Goal: Task Accomplishment & Management: Manage account settings

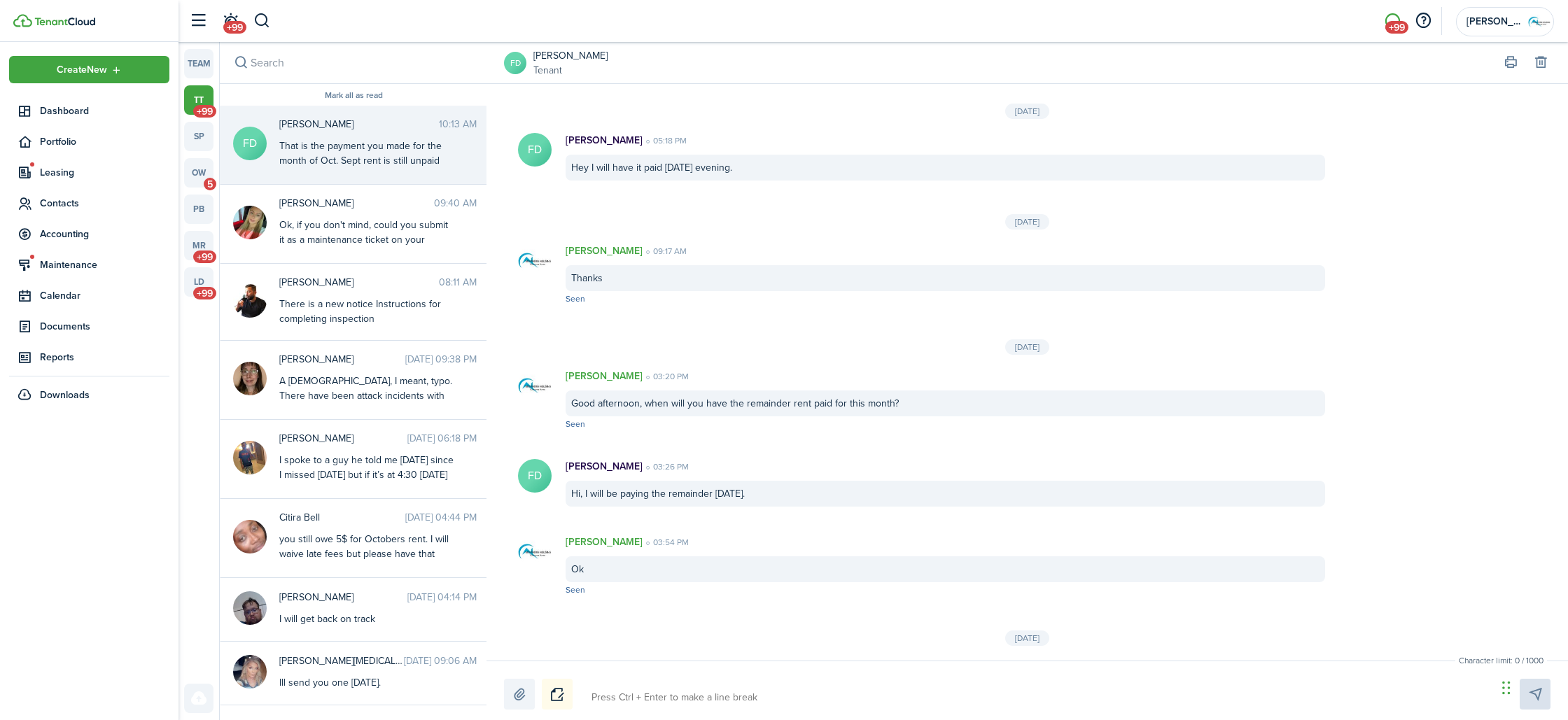
scroll to position [2080, 0]
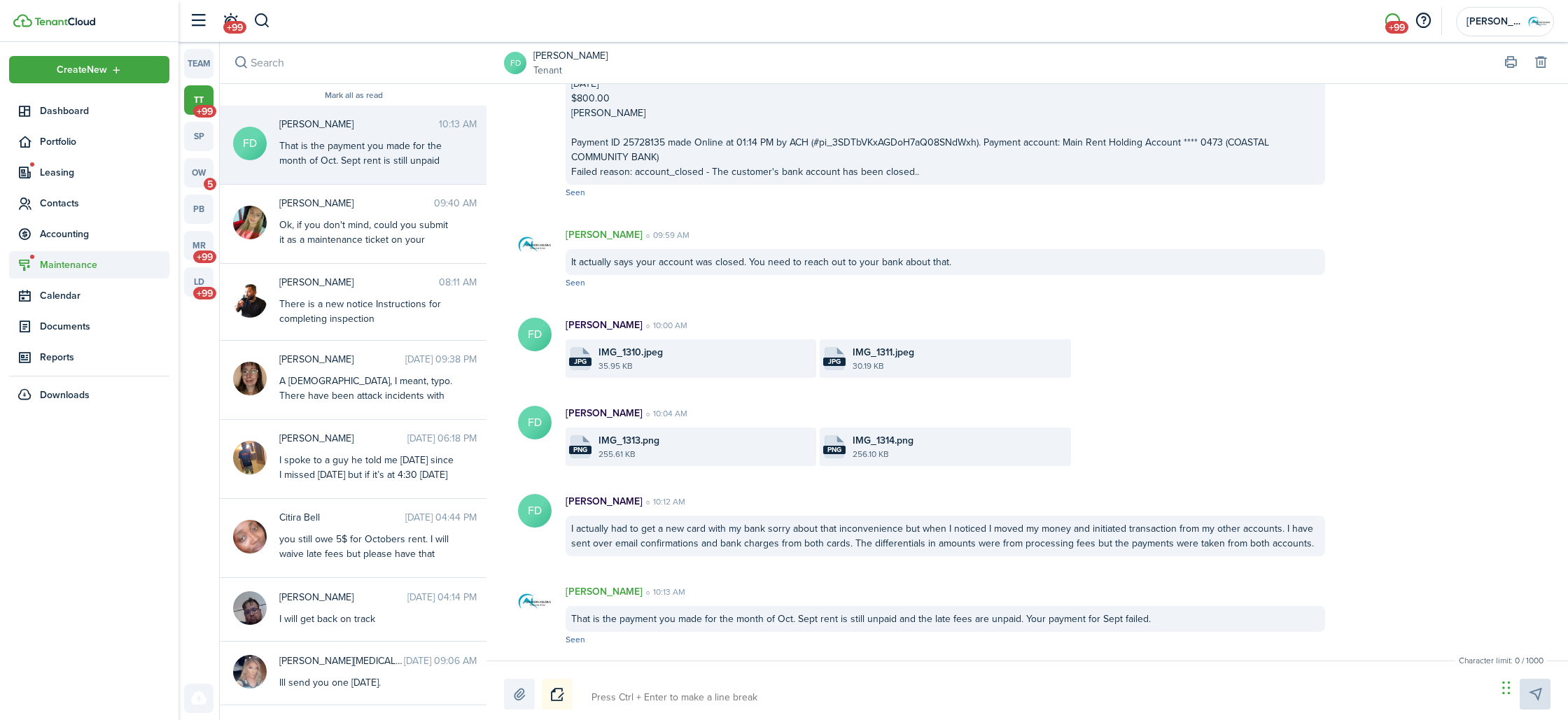
click at [59, 273] on span "Maintenance" at bounding box center [89, 265] width 160 height 28
click at [58, 292] on span "Requests" at bounding box center [93, 297] width 106 height 15
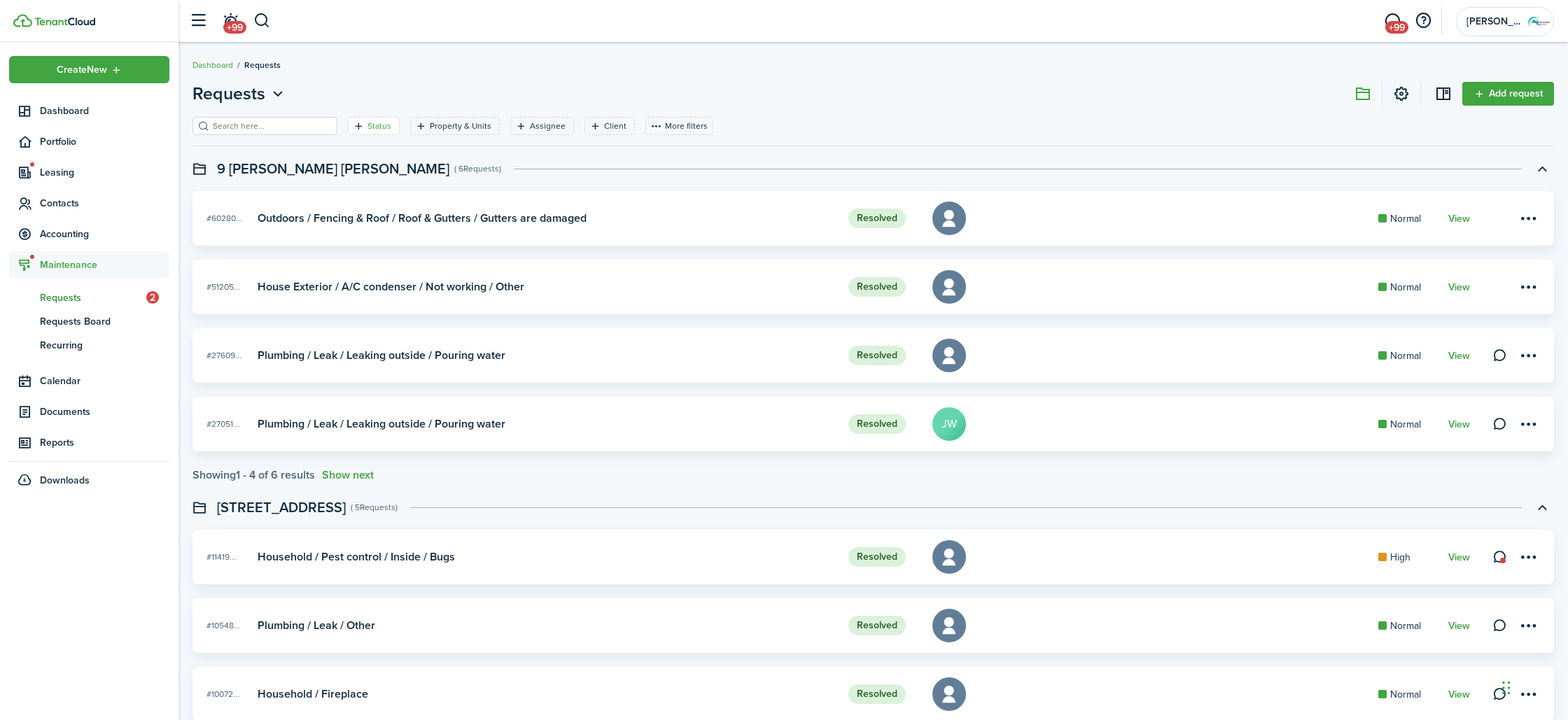
click at [353, 120] on icon "Open filter" at bounding box center [358, 126] width 12 height 11
click at [346, 182] on span "Status" at bounding box center [356, 189] width 178 height 31
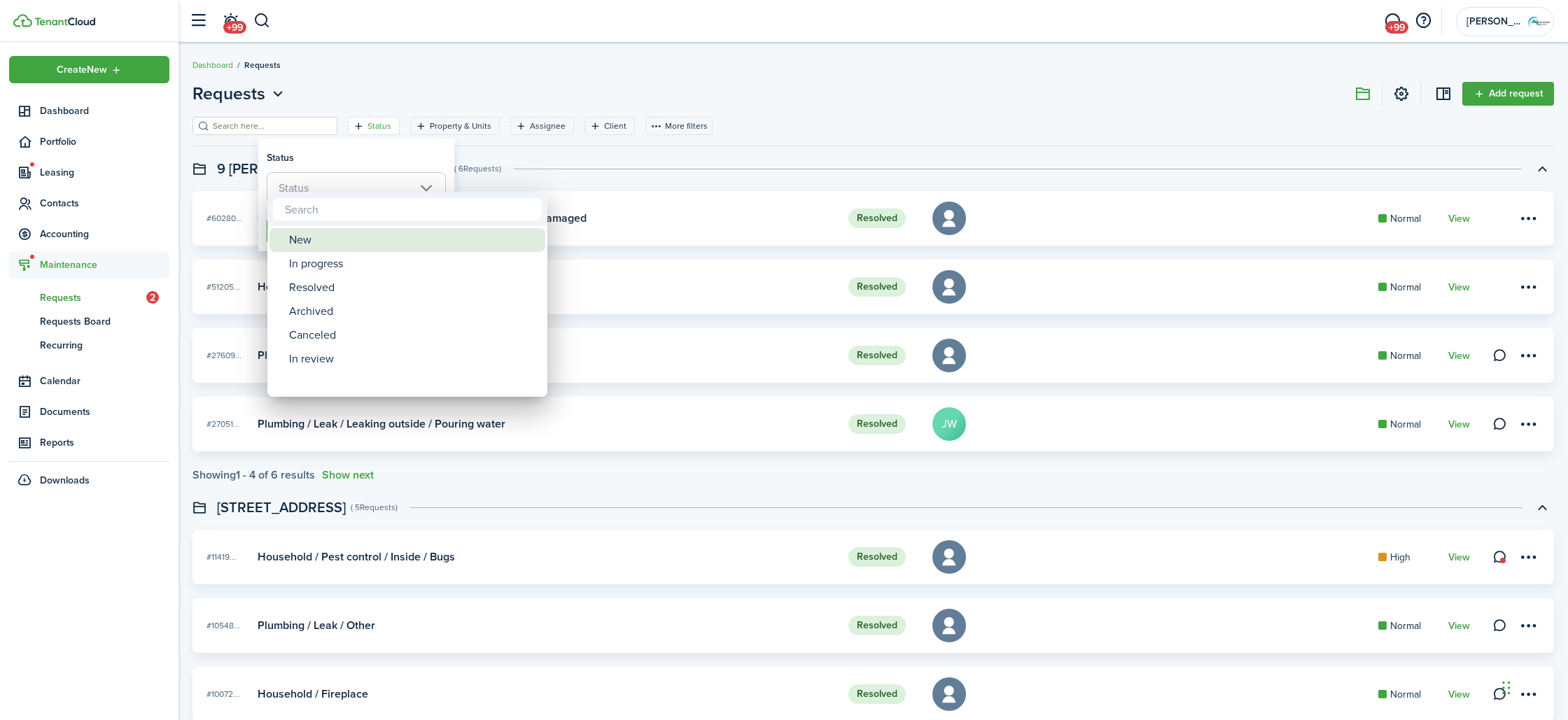
drag, startPoint x: 330, startPoint y: 248, endPoint x: 330, endPoint y: 259, distance: 11.0
click at [331, 248] on div "New" at bounding box center [413, 240] width 248 height 24
drag, startPoint x: 330, startPoint y: 260, endPoint x: 336, endPoint y: 273, distance: 14.3
click at [330, 261] on div "In progress" at bounding box center [413, 263] width 248 height 24
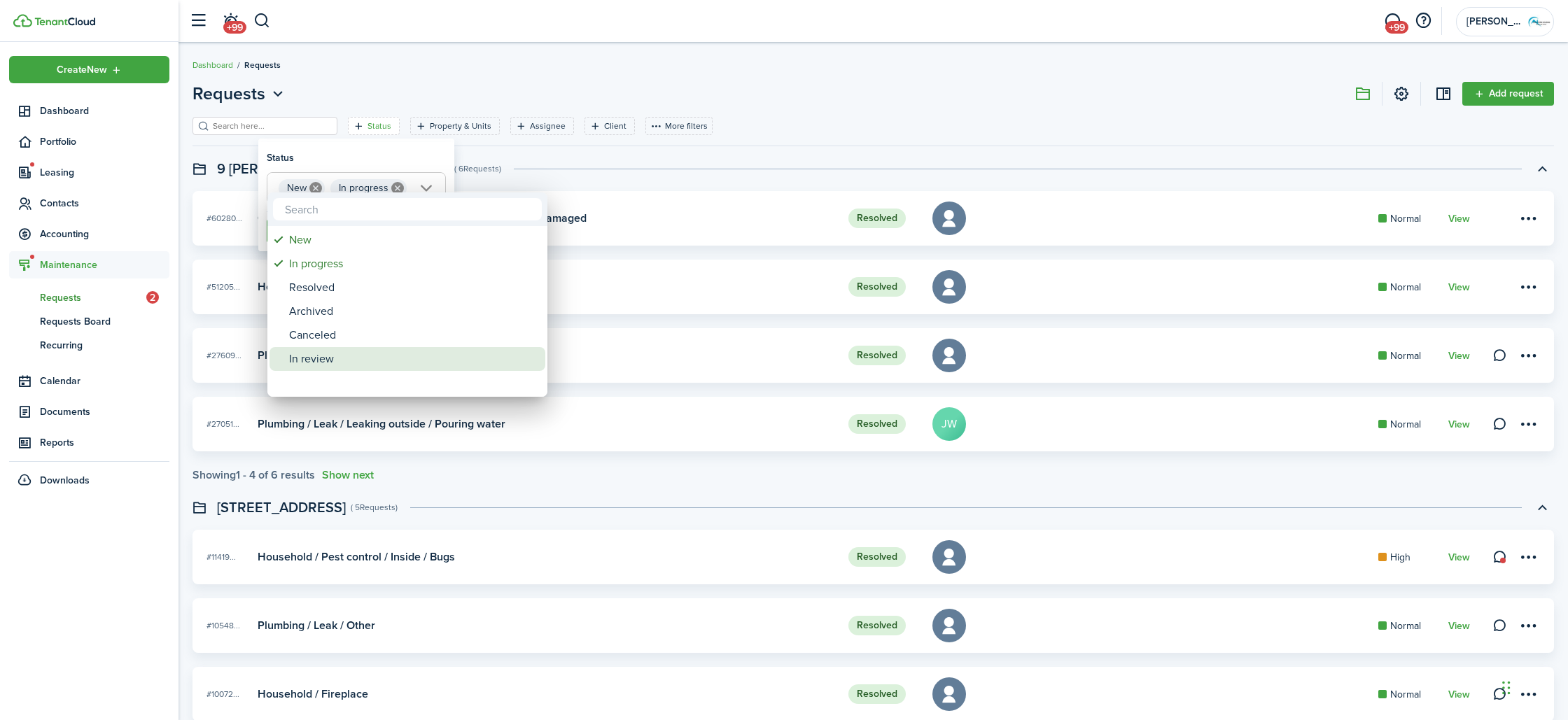
click at [385, 349] on div "In review" at bounding box center [413, 358] width 248 height 24
type input "New, In progress, In review"
drag, startPoint x: 673, startPoint y: 327, endPoint x: 603, endPoint y: 319, distance: 70.5
click at [672, 327] on div at bounding box center [784, 360] width 1792 height 944
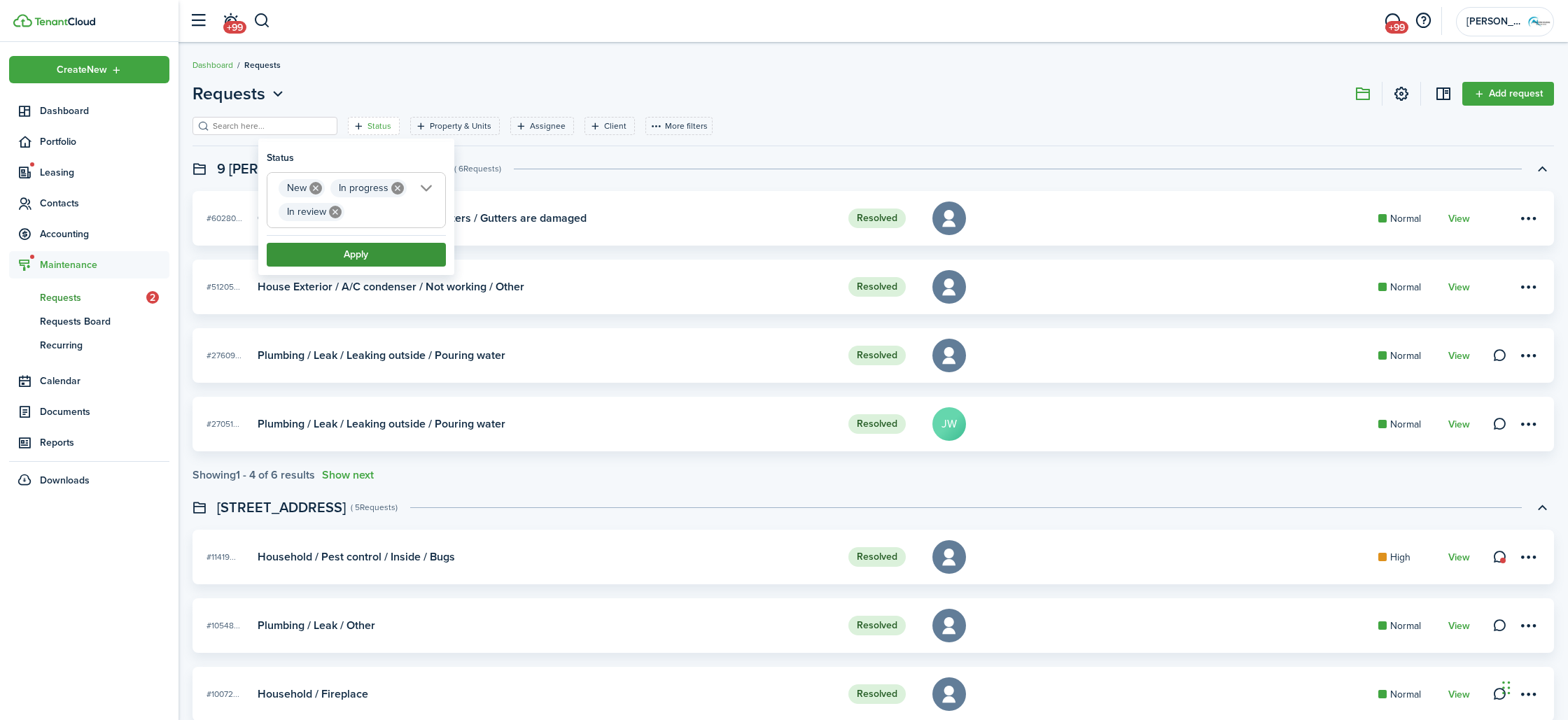
click at [371, 259] on button "Apply" at bounding box center [356, 254] width 179 height 24
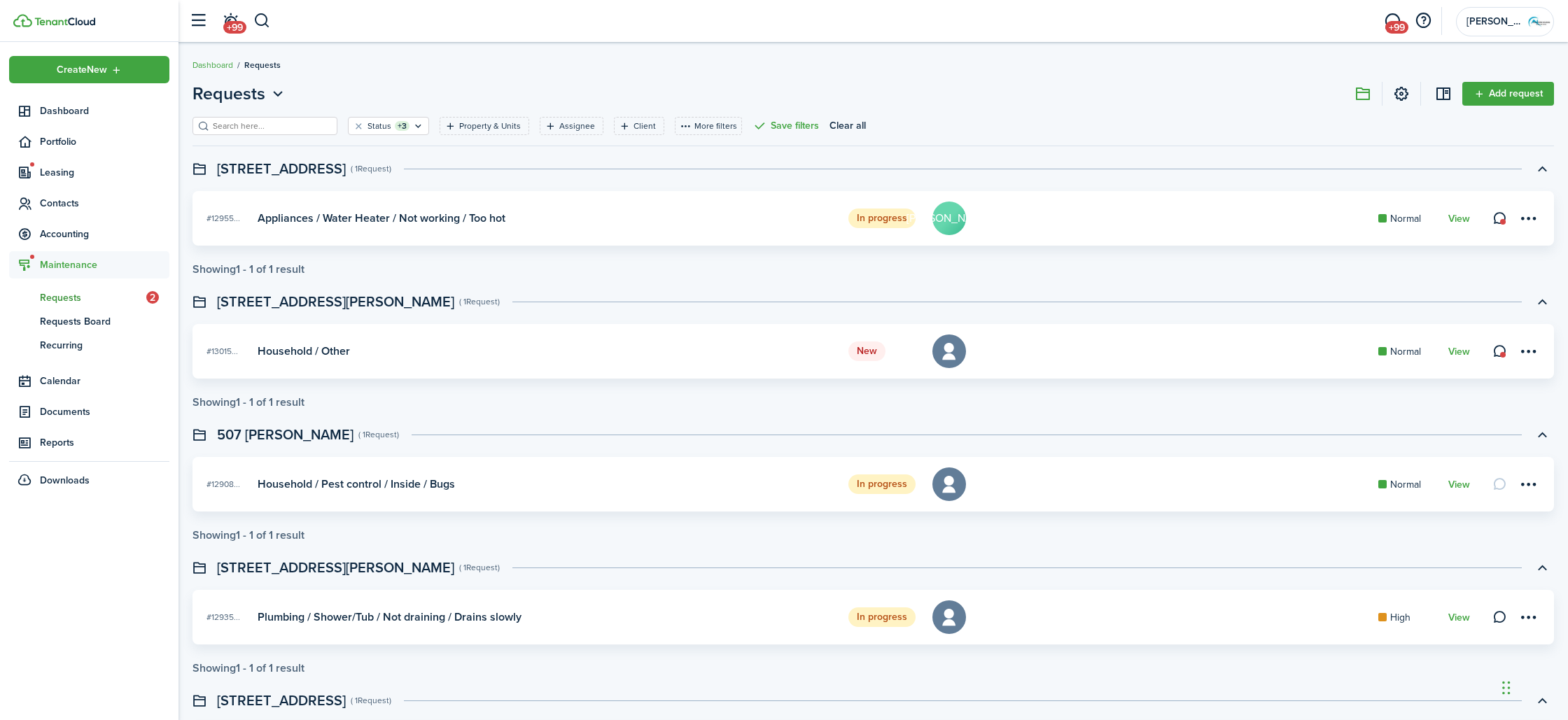
click at [1457, 358] on card-footer "View" at bounding box center [1459, 352] width 22 height 15
click at [1456, 350] on link "View" at bounding box center [1459, 352] width 22 height 11
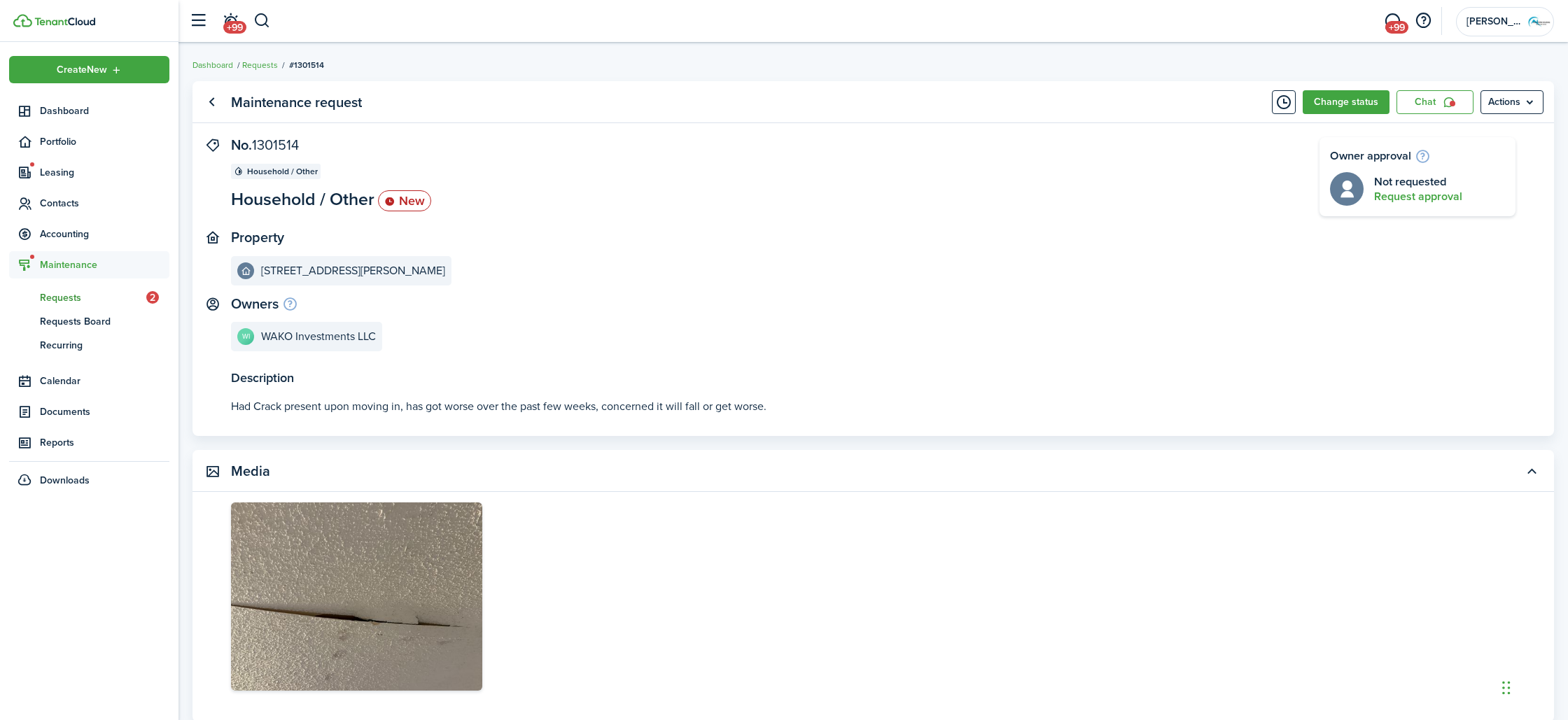
click at [294, 567] on img at bounding box center [356, 596] width 251 height 189
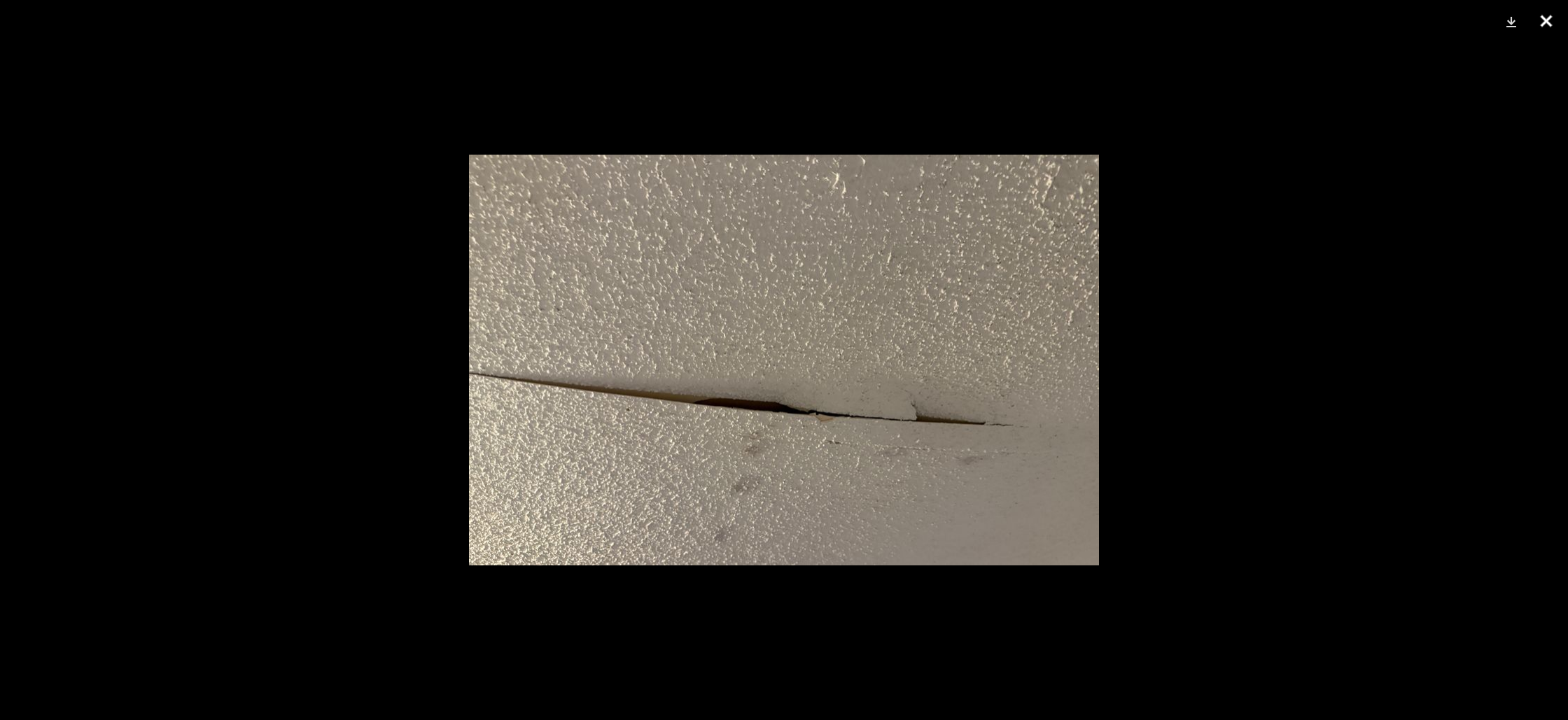
click at [1556, 24] on button "Close" at bounding box center [1546, 21] width 35 height 42
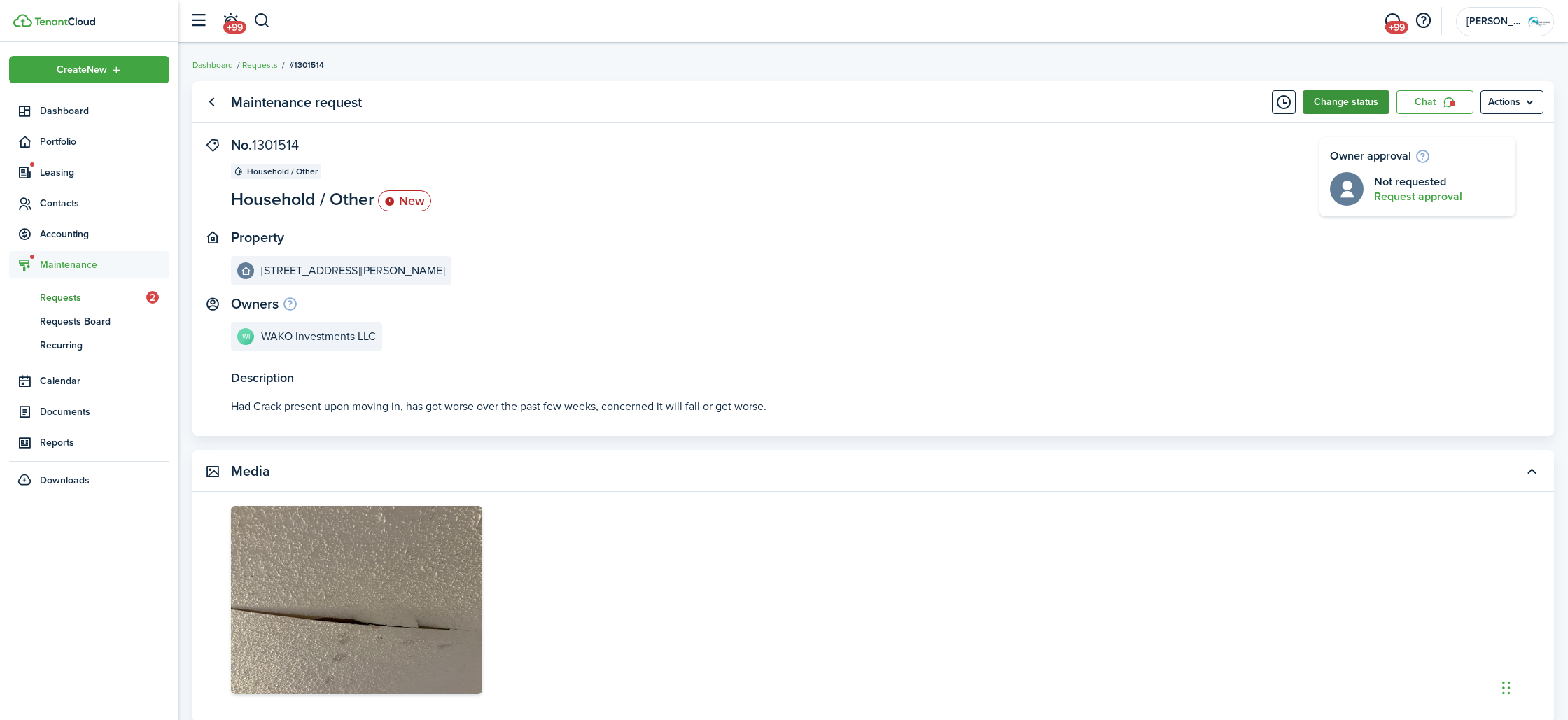
click at [1343, 111] on button "Change status" at bounding box center [1346, 102] width 87 height 24
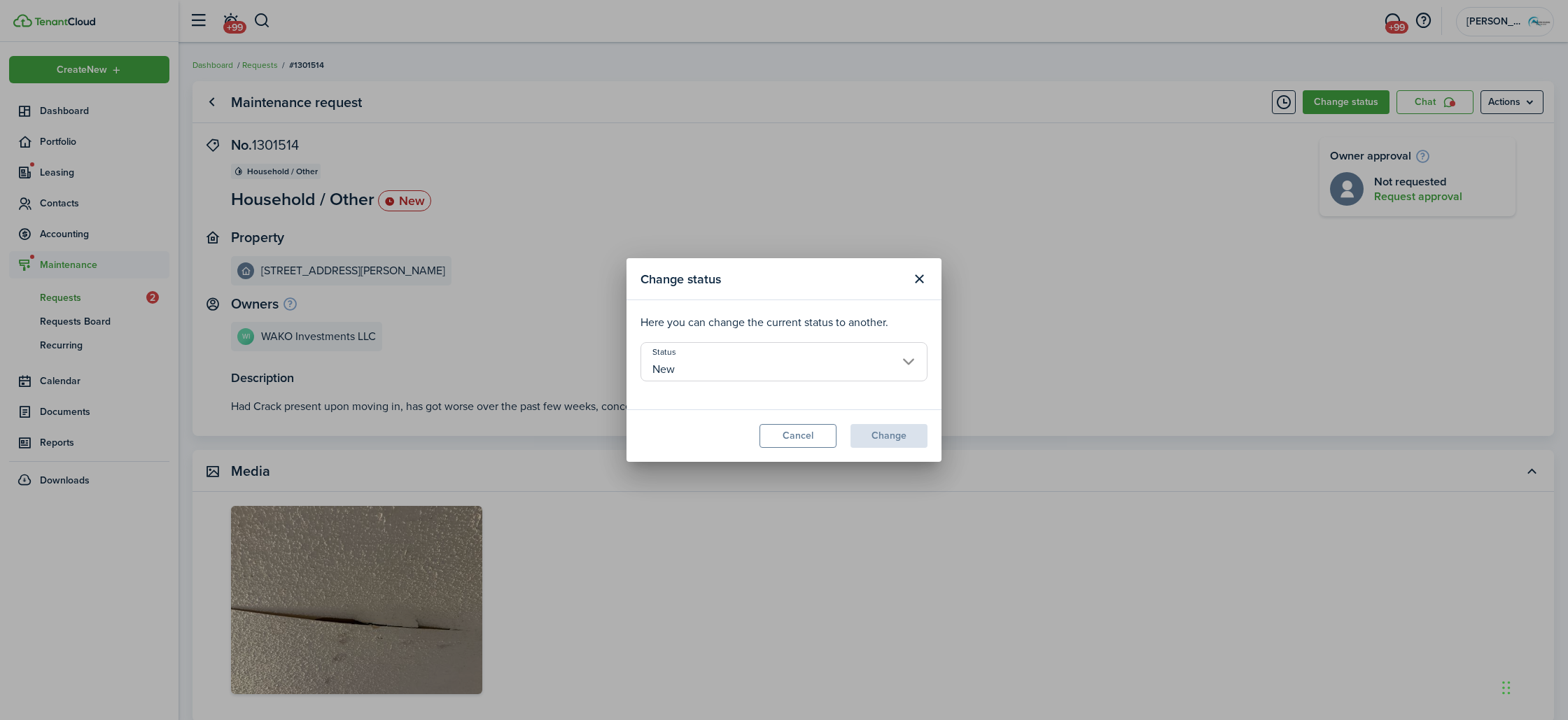
drag, startPoint x: 793, startPoint y: 382, endPoint x: 790, endPoint y: 374, distance: 8.5
click at [793, 382] on modal-body "Here you can change the current status to another. Status New" at bounding box center [784, 354] width 315 height 109
click at [790, 373] on input "New" at bounding box center [784, 362] width 287 height 39
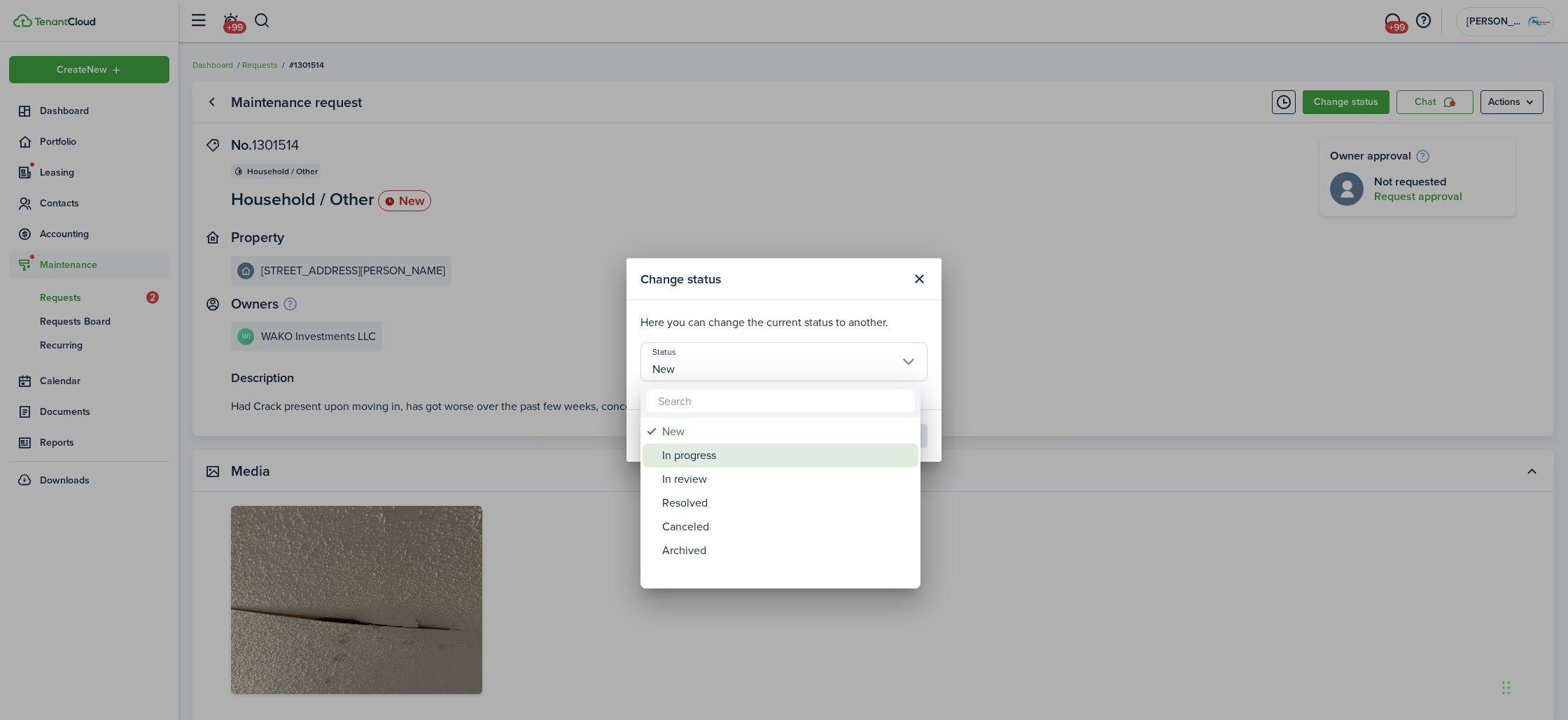
click at [745, 449] on div "In progress" at bounding box center [786, 455] width 248 height 24
type input "In progress"
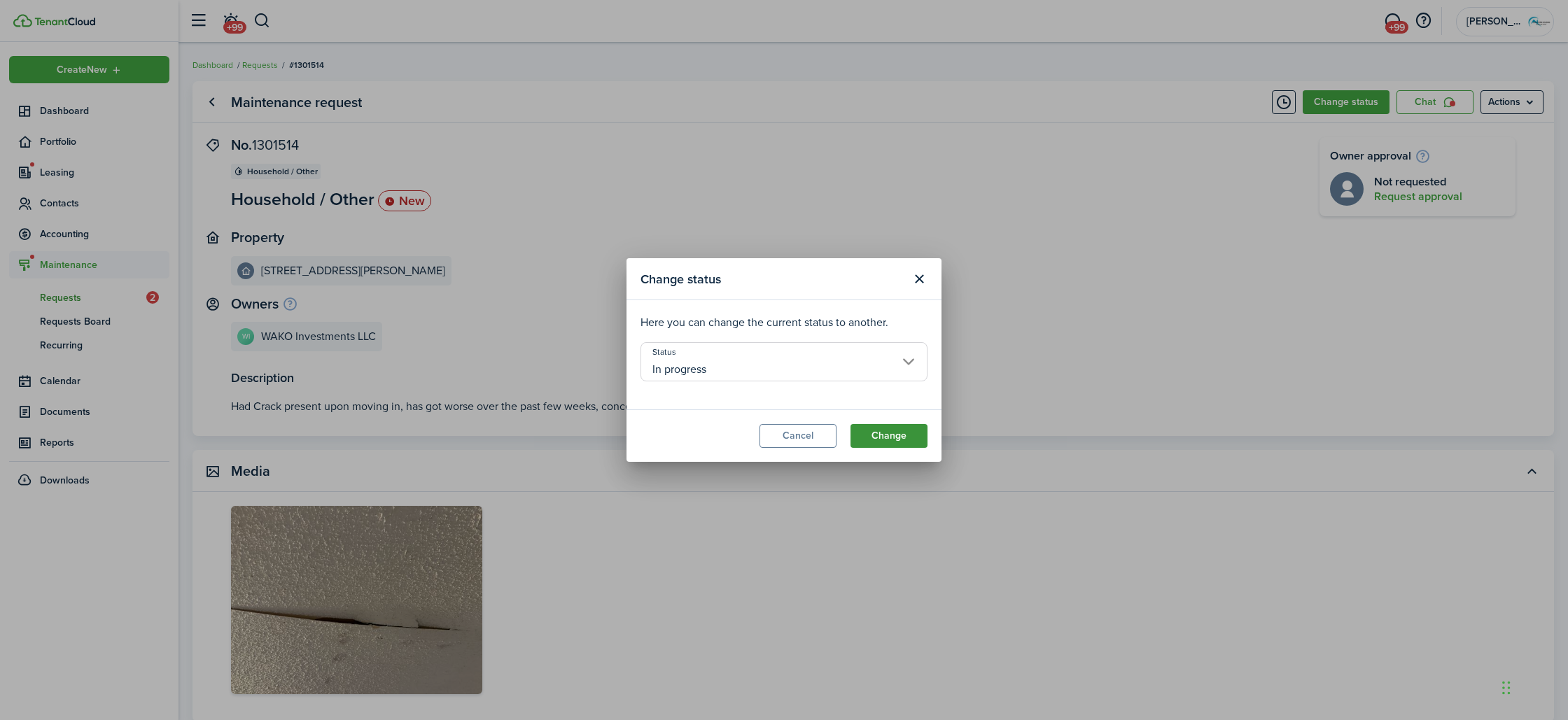
click at [918, 444] on button "Change" at bounding box center [888, 436] width 77 height 24
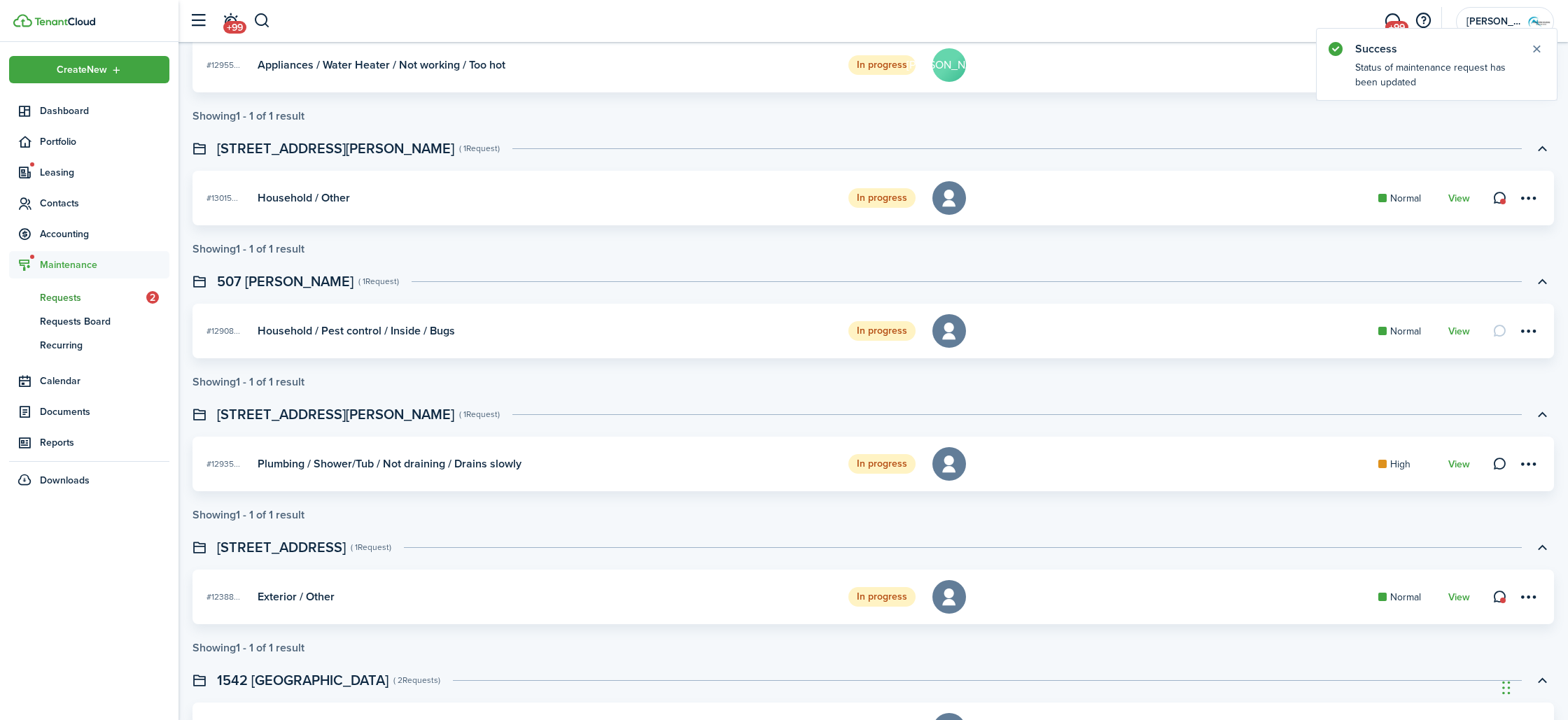
scroll to position [154, 0]
click at [1465, 463] on link "View" at bounding box center [1459, 463] width 22 height 11
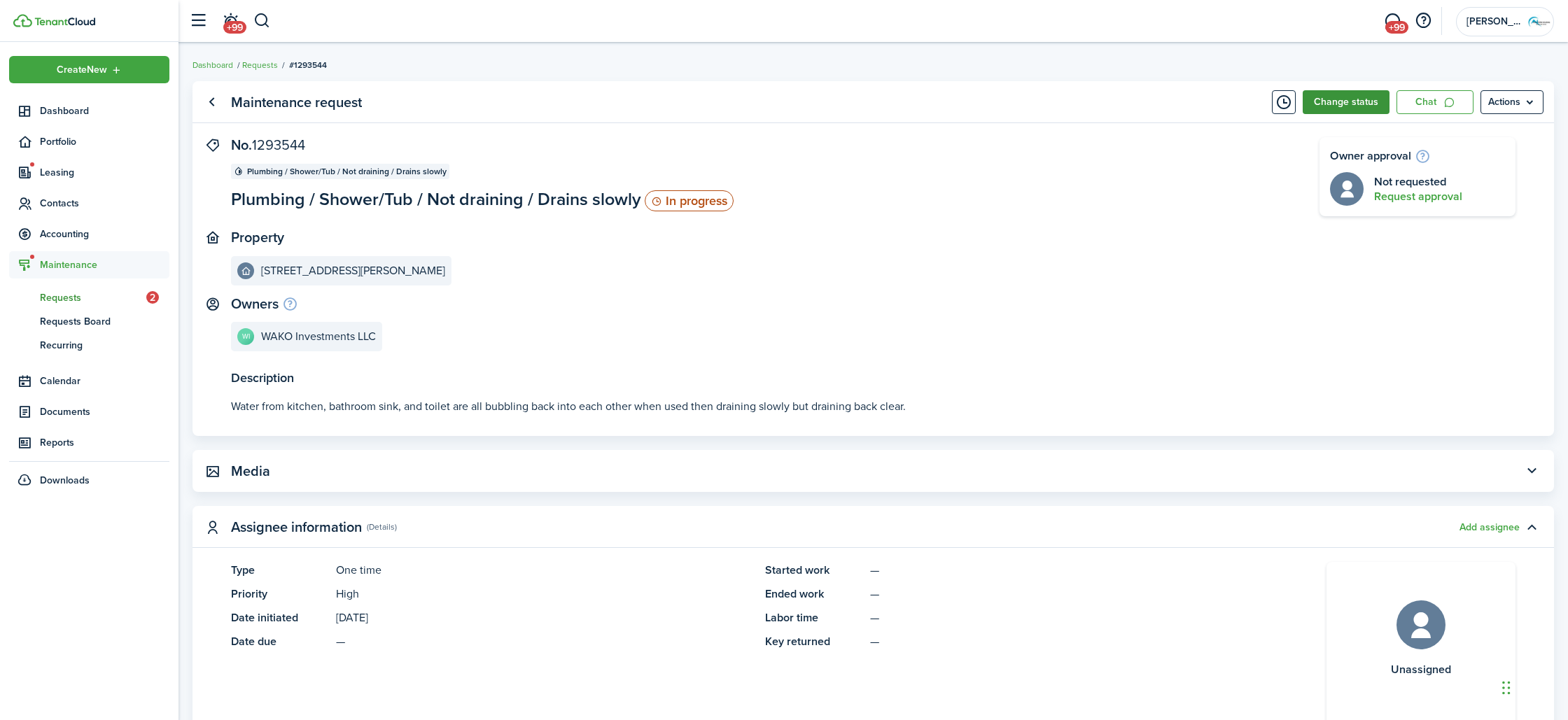
click at [1336, 106] on button "Change status" at bounding box center [1346, 102] width 87 height 24
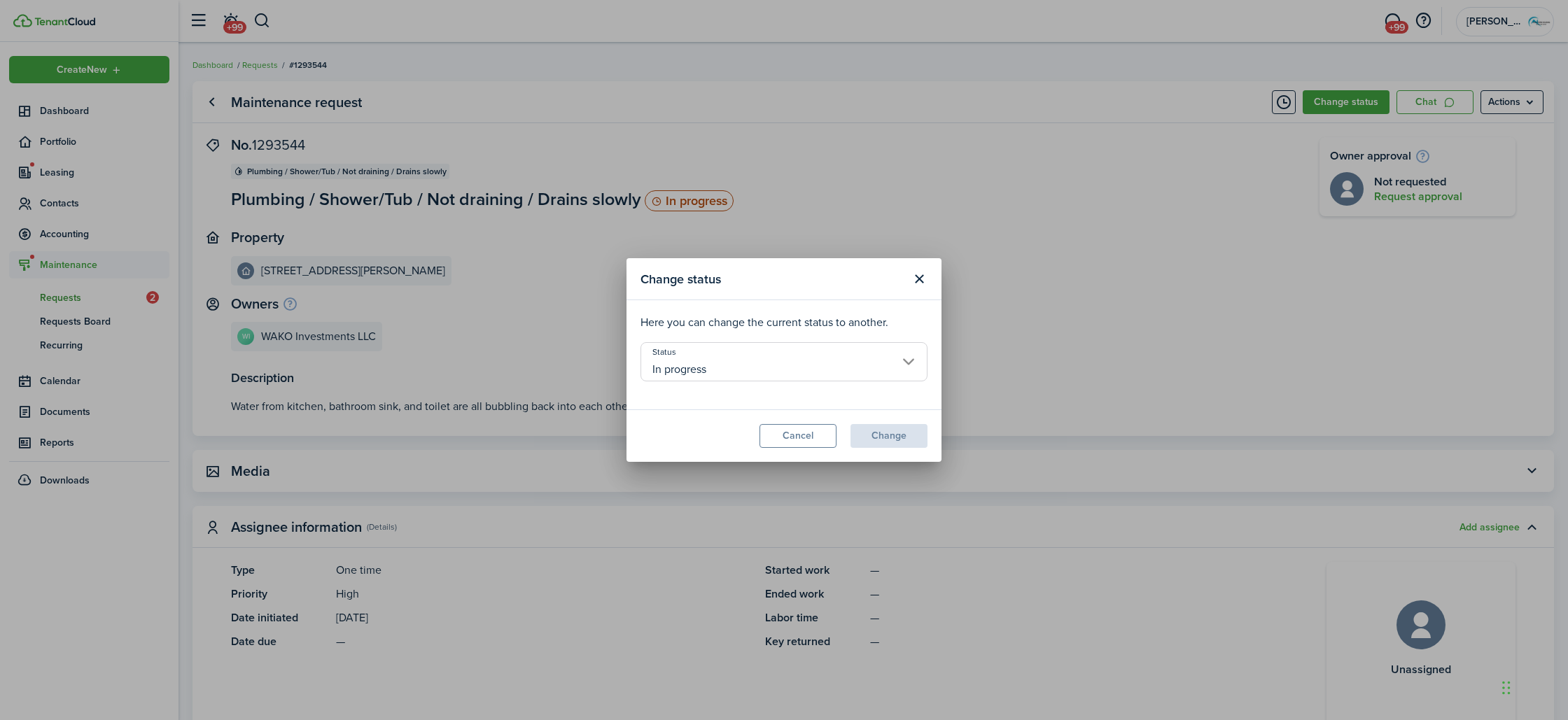
click at [807, 361] on input "In progress" at bounding box center [784, 362] width 287 height 39
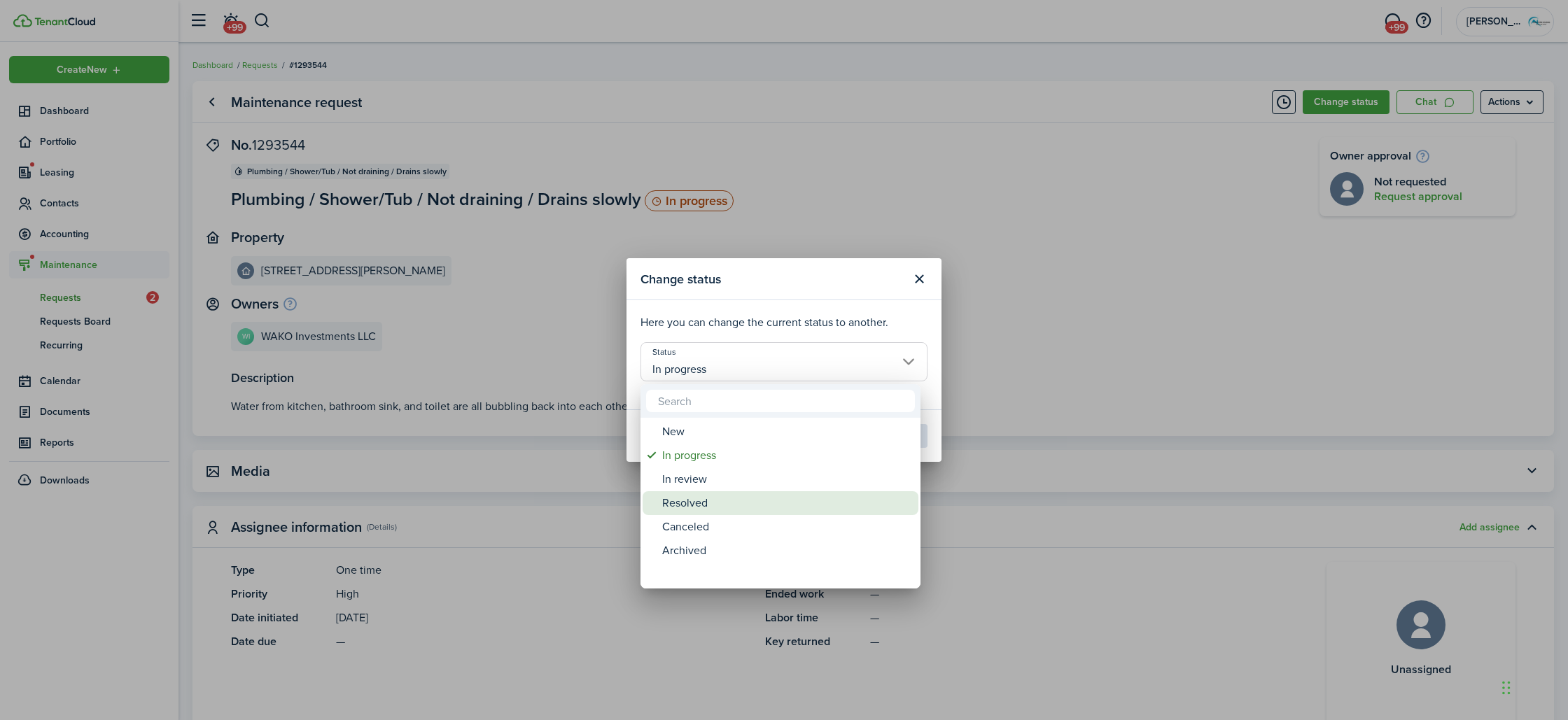
click at [708, 505] on div "Resolved" at bounding box center [786, 503] width 248 height 24
type input "Resolved"
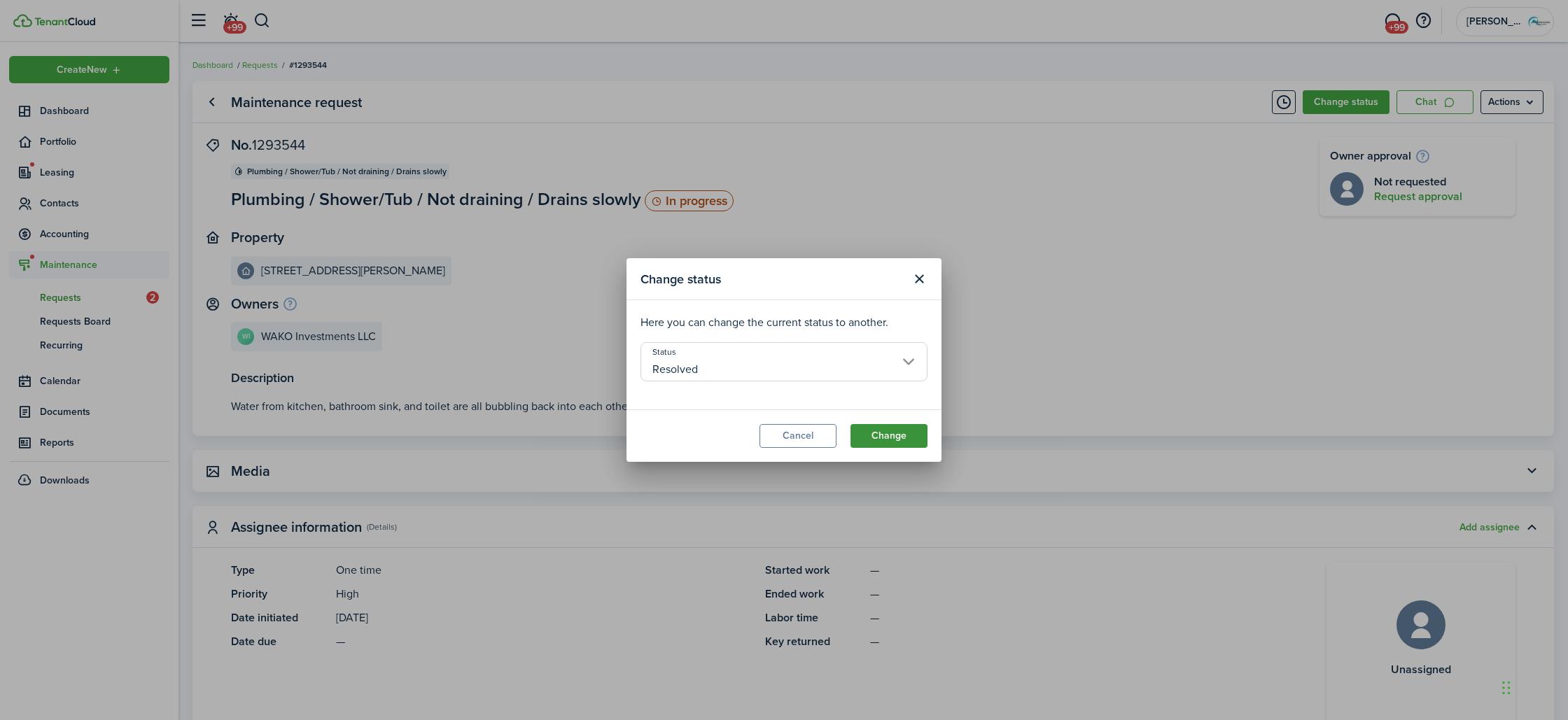
click at [875, 432] on button "Change" at bounding box center [888, 436] width 77 height 24
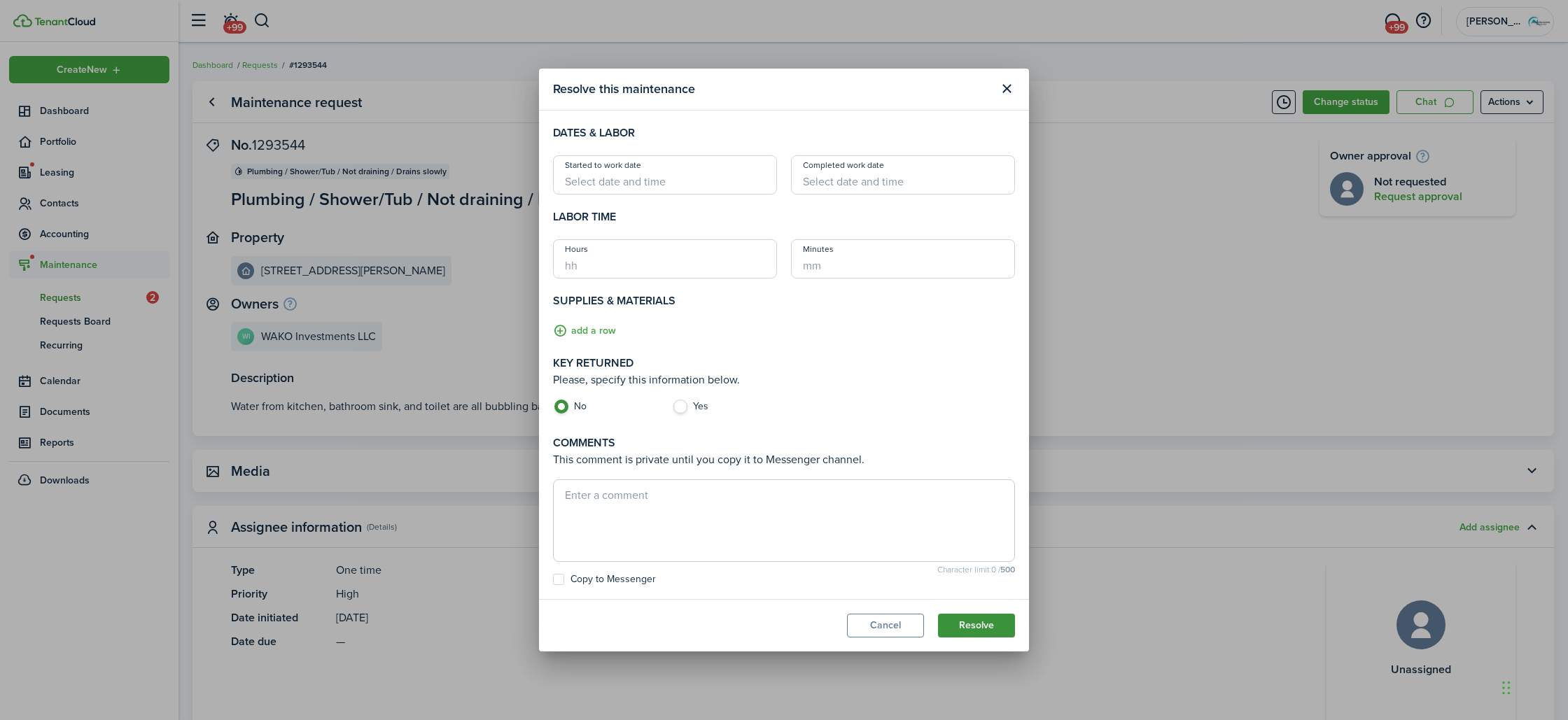
click at [976, 632] on button "Resolve" at bounding box center [976, 625] width 77 height 24
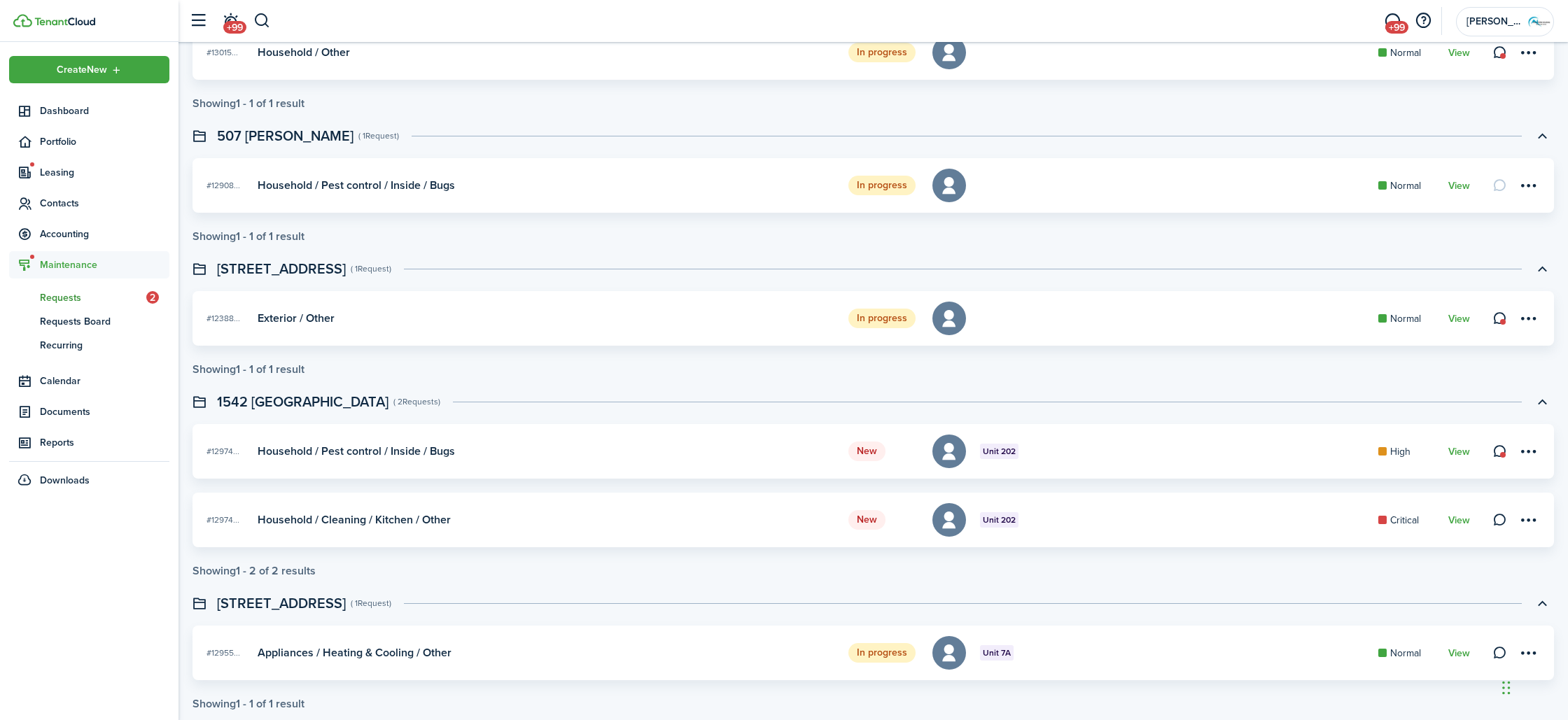
scroll to position [327, 0]
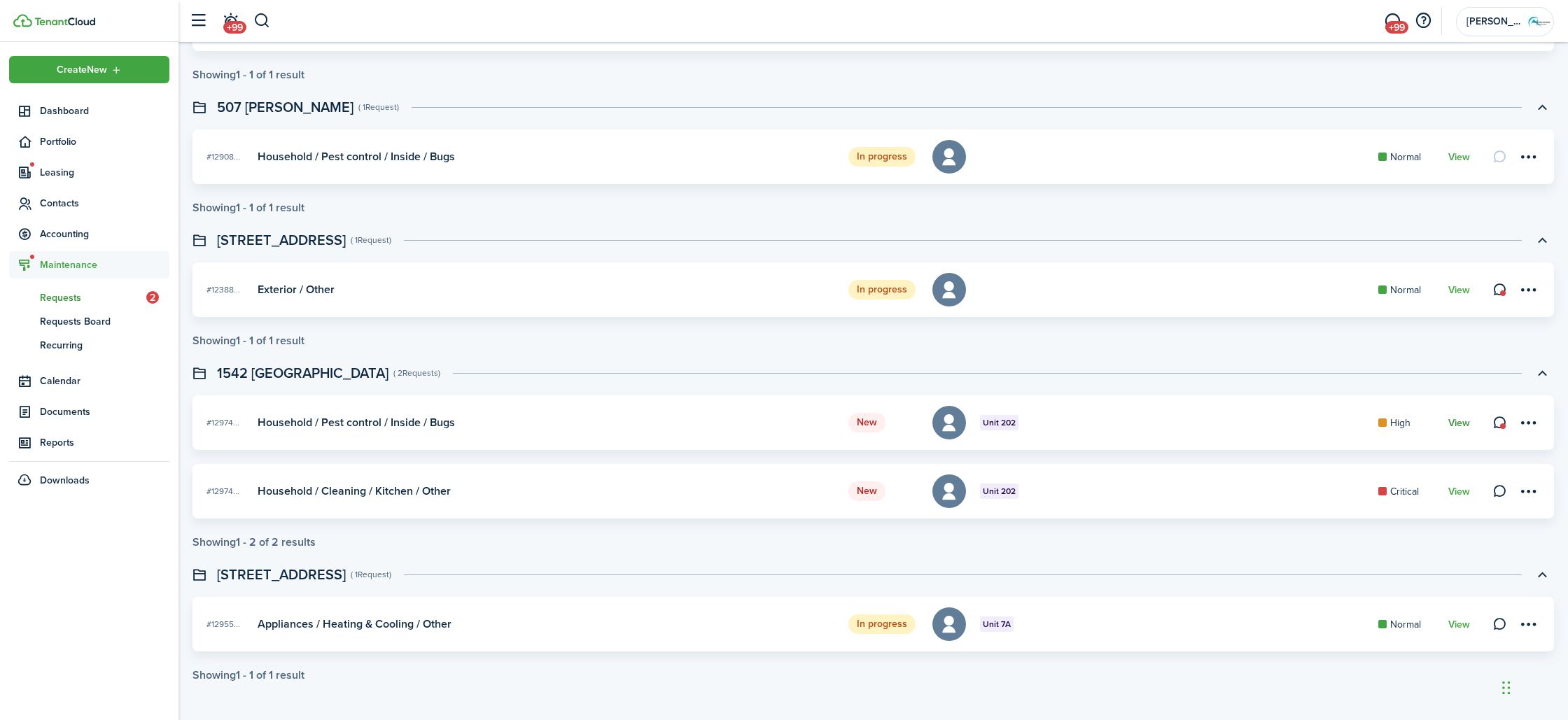
click at [1453, 419] on link "View" at bounding box center [1459, 423] width 22 height 11
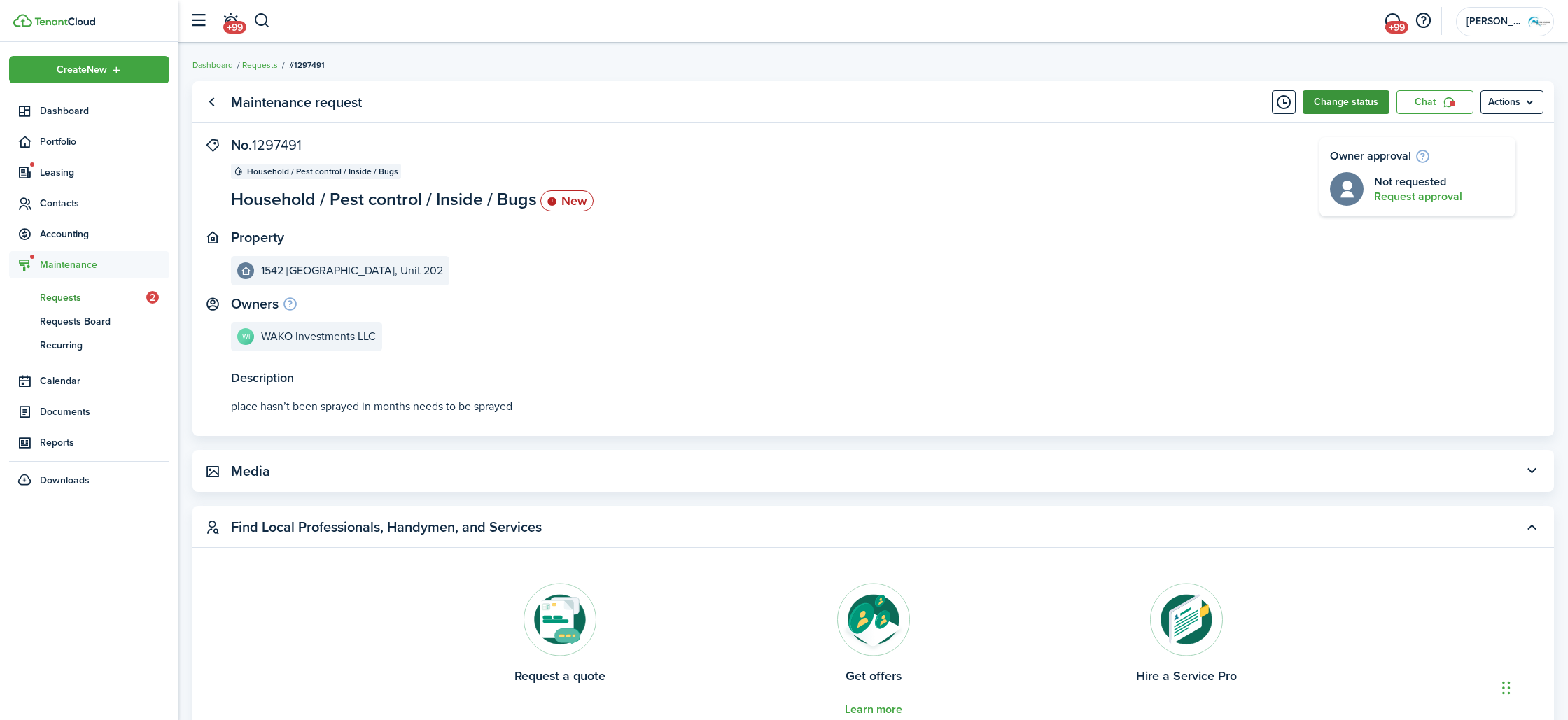
click at [1324, 111] on button "Change status" at bounding box center [1346, 102] width 87 height 24
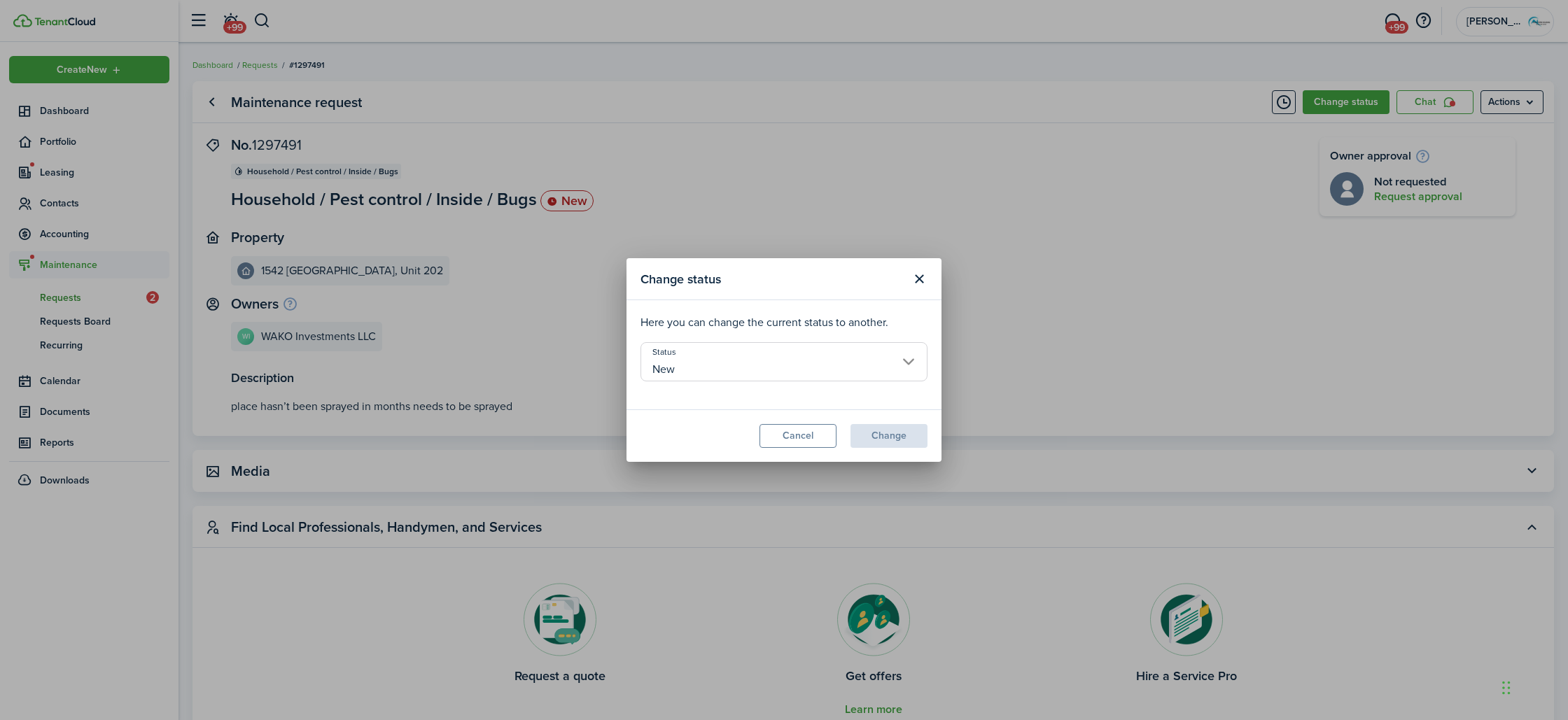
click at [761, 371] on input "New" at bounding box center [784, 362] width 287 height 39
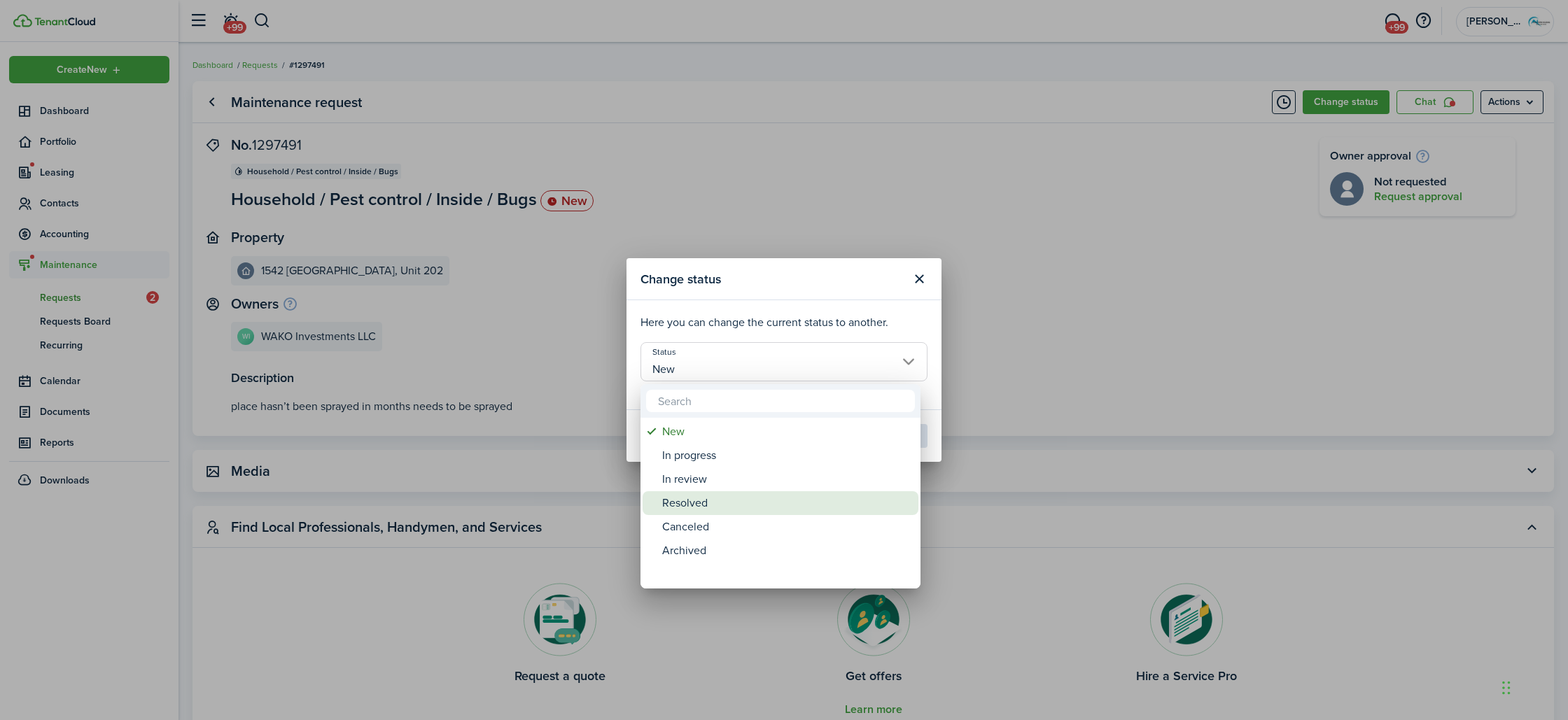
click at [710, 510] on div "Resolved" at bounding box center [786, 503] width 248 height 24
type input "Resolved"
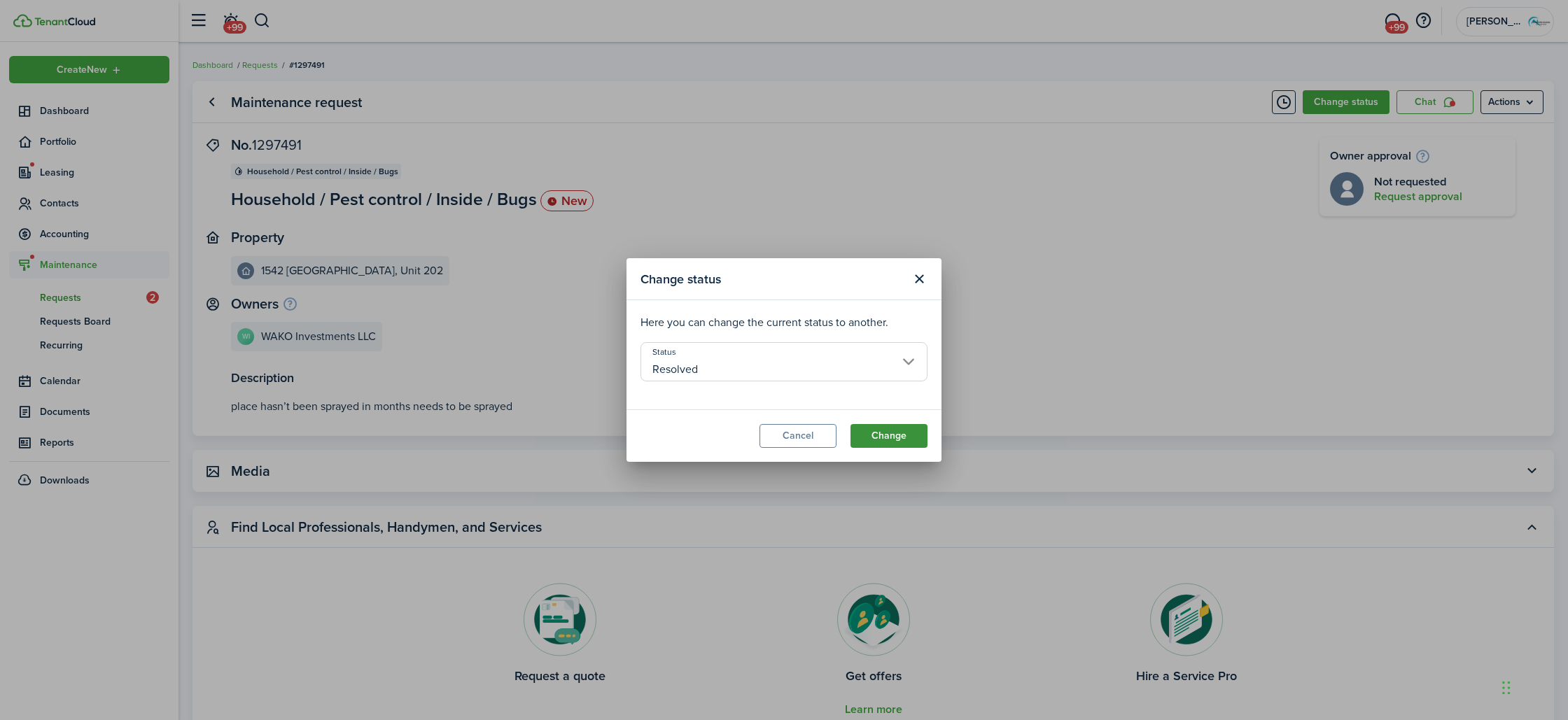
click at [871, 431] on button "Change" at bounding box center [888, 436] width 77 height 24
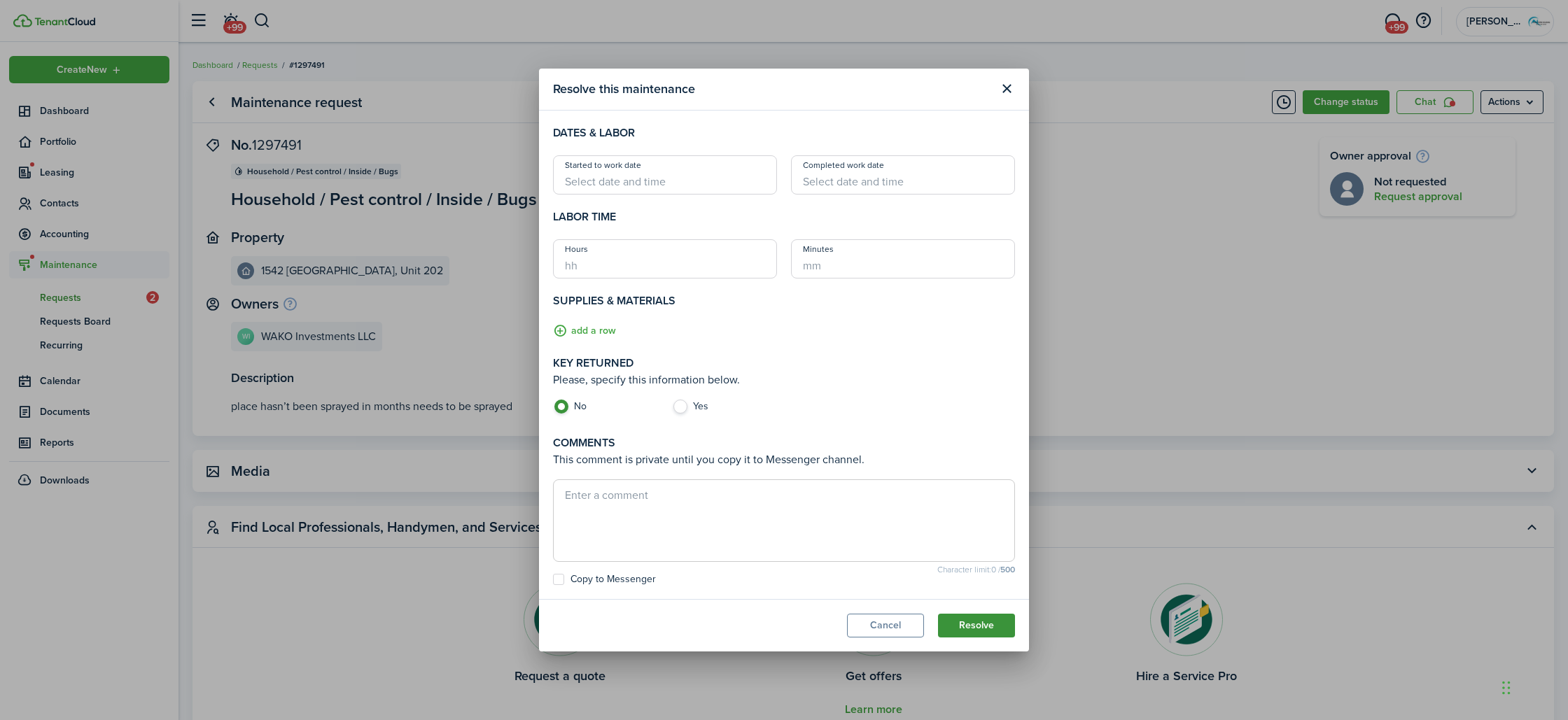
click at [982, 629] on button "Resolve" at bounding box center [976, 625] width 77 height 24
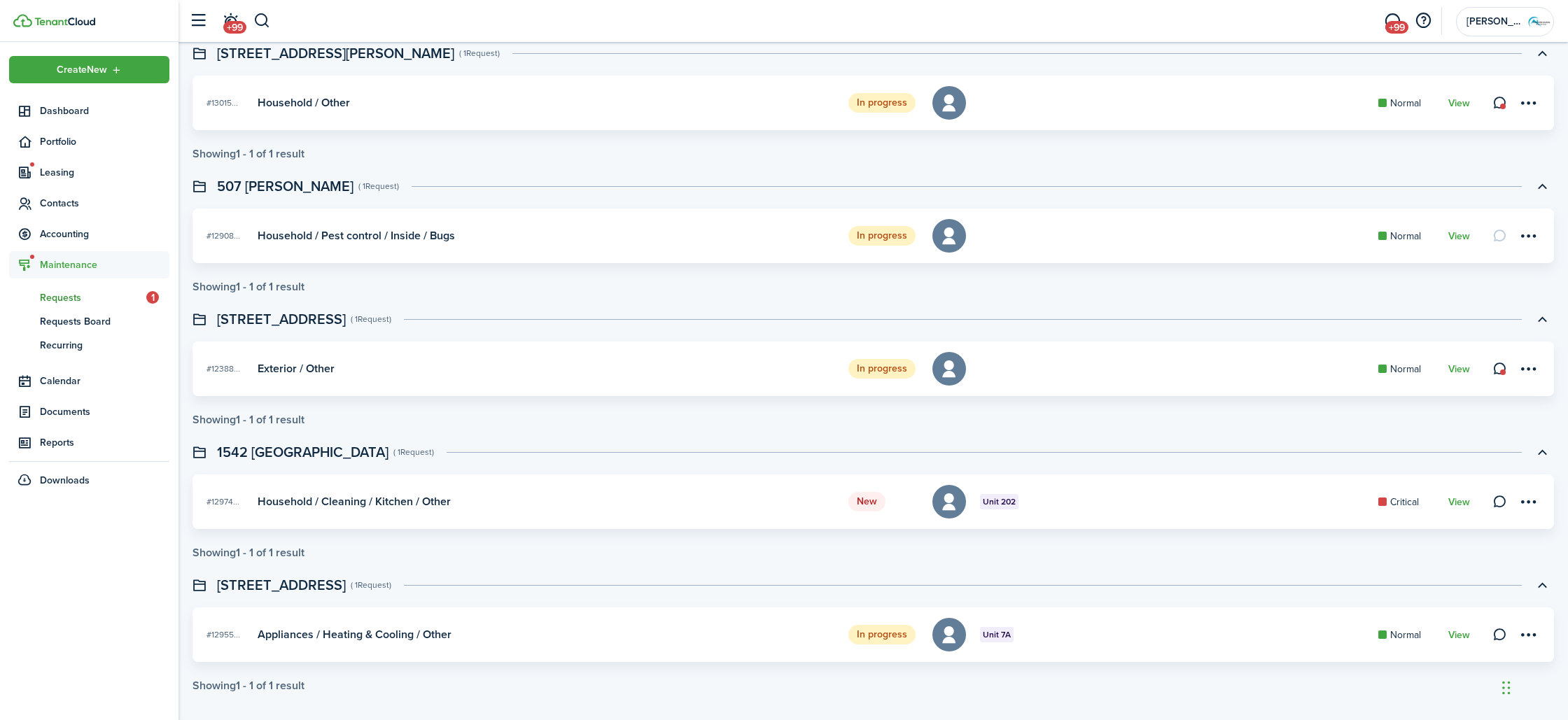
scroll to position [259, 0]
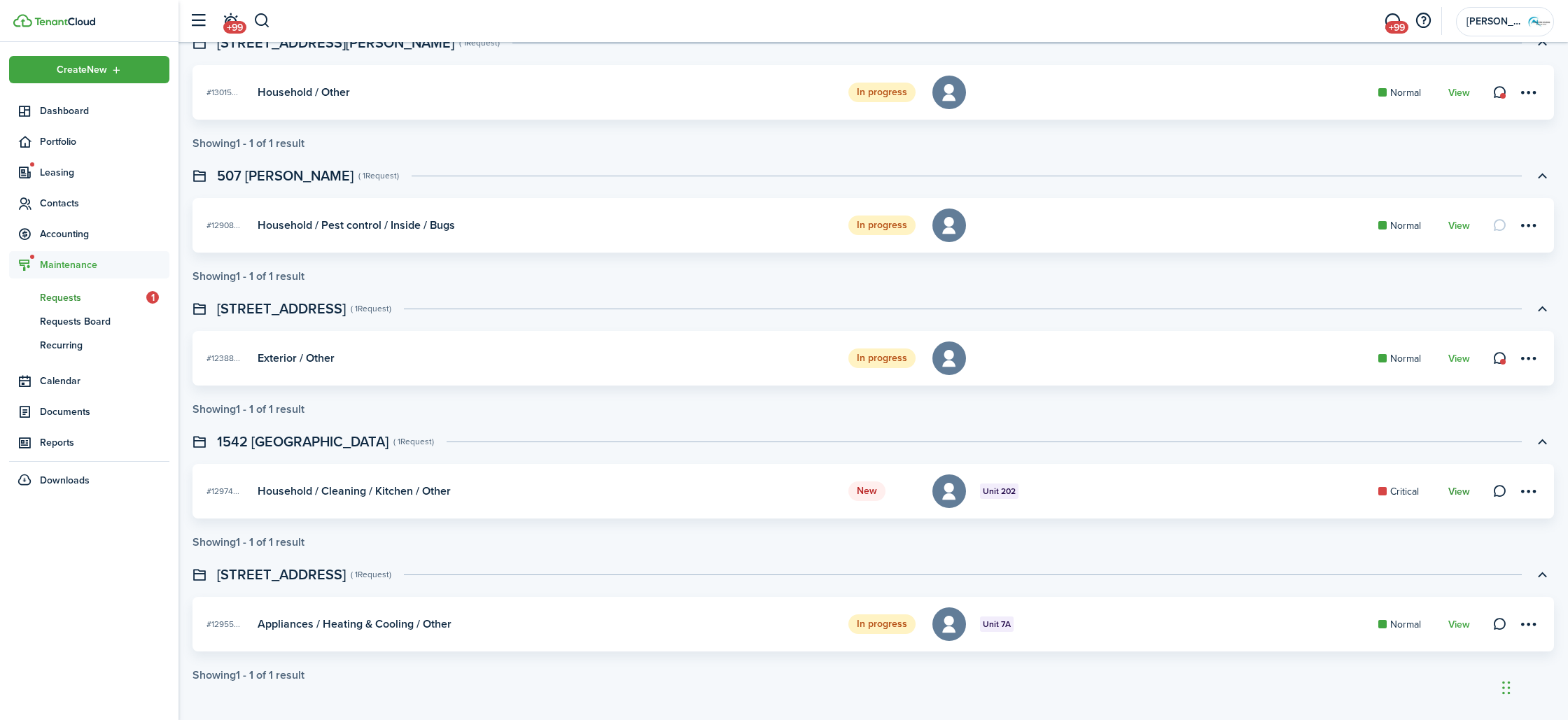
click at [1465, 490] on link "View" at bounding box center [1459, 492] width 22 height 11
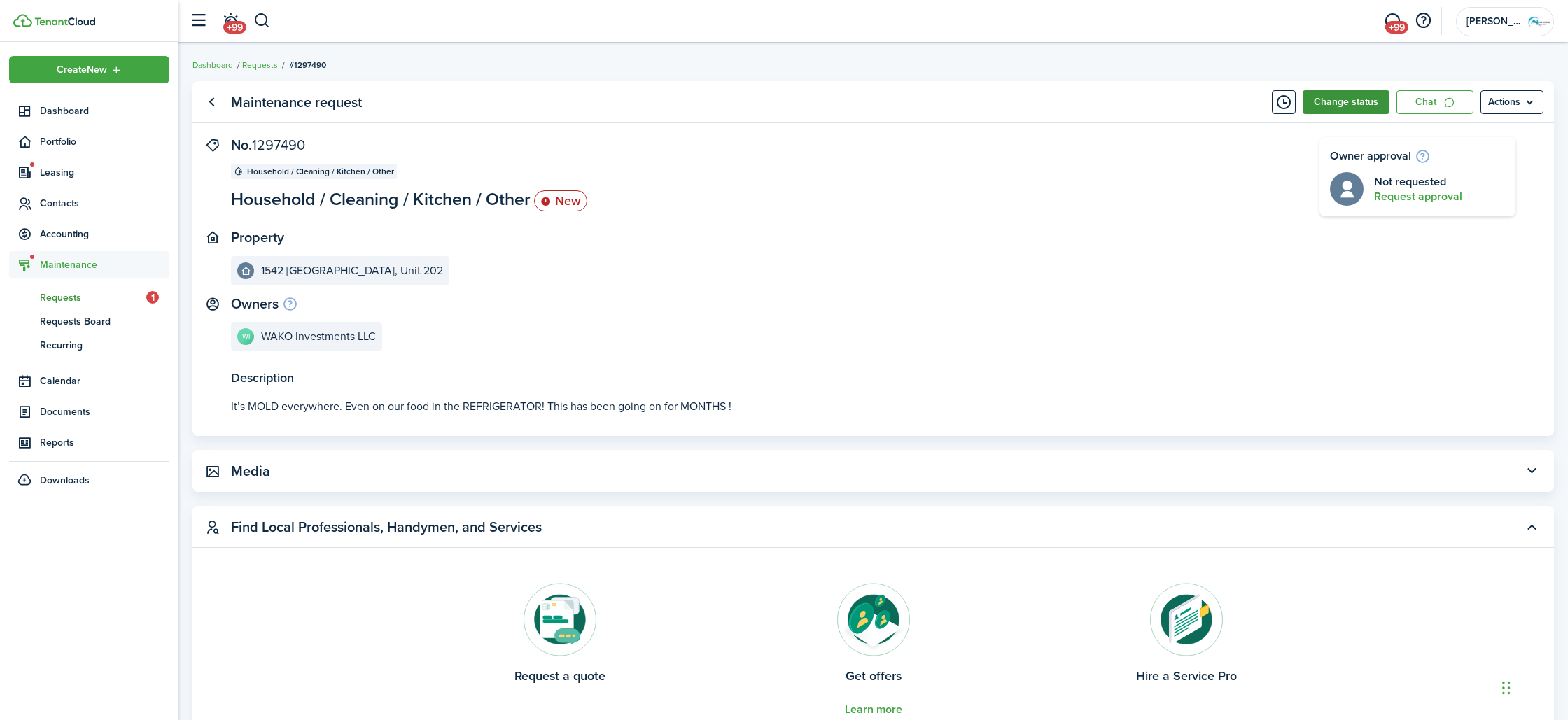
click at [1346, 92] on button "Change status" at bounding box center [1346, 102] width 87 height 24
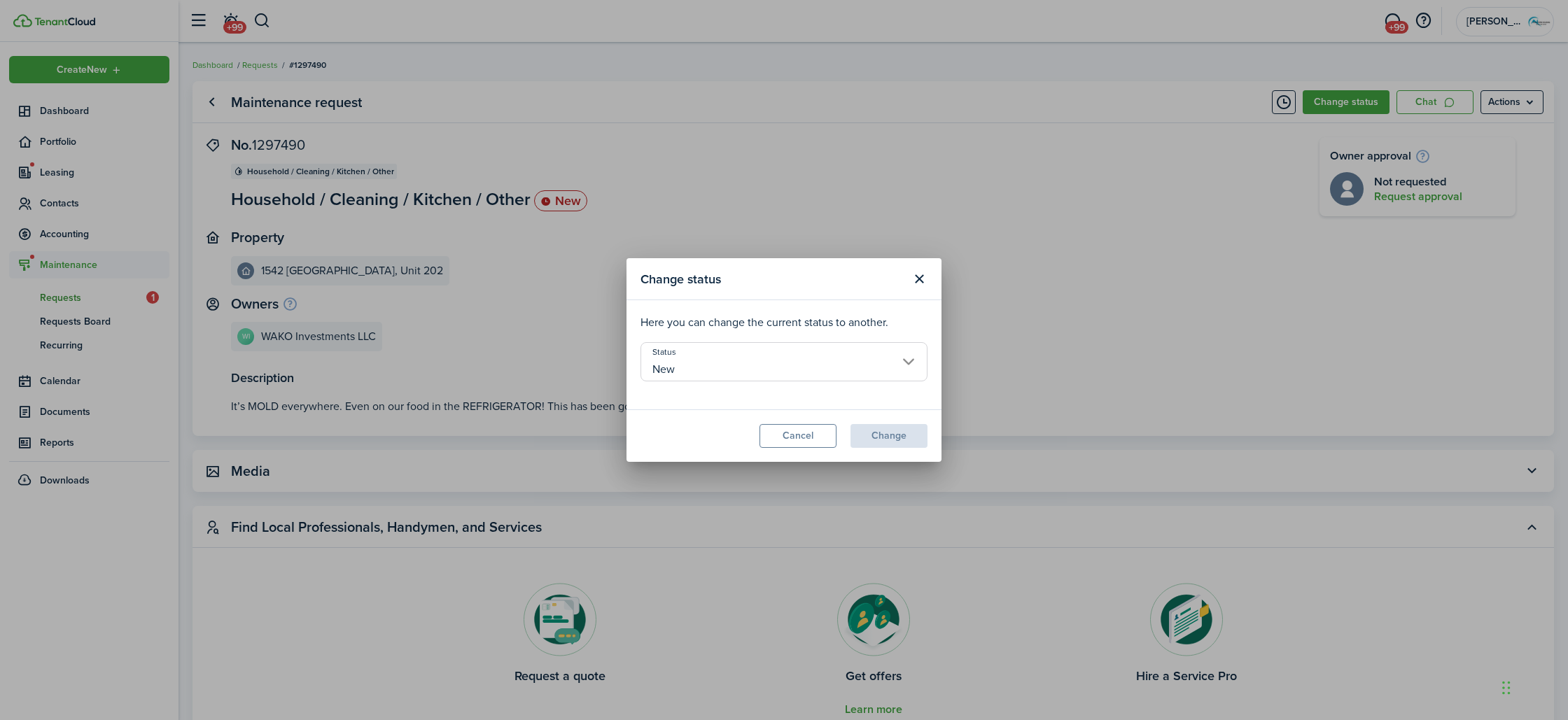
click at [741, 365] on input "New" at bounding box center [784, 362] width 287 height 39
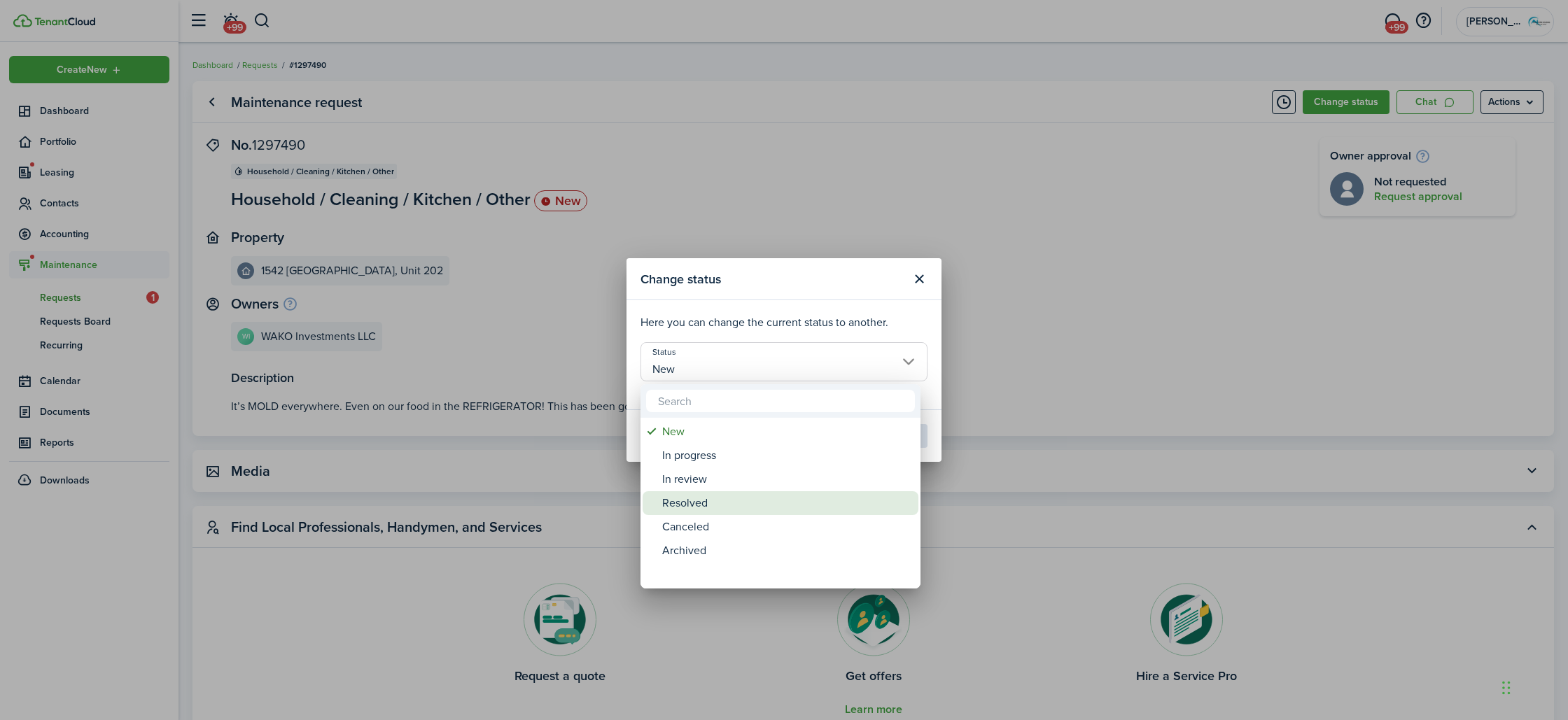
click at [713, 501] on div "Resolved" at bounding box center [786, 503] width 248 height 24
type input "Resolved"
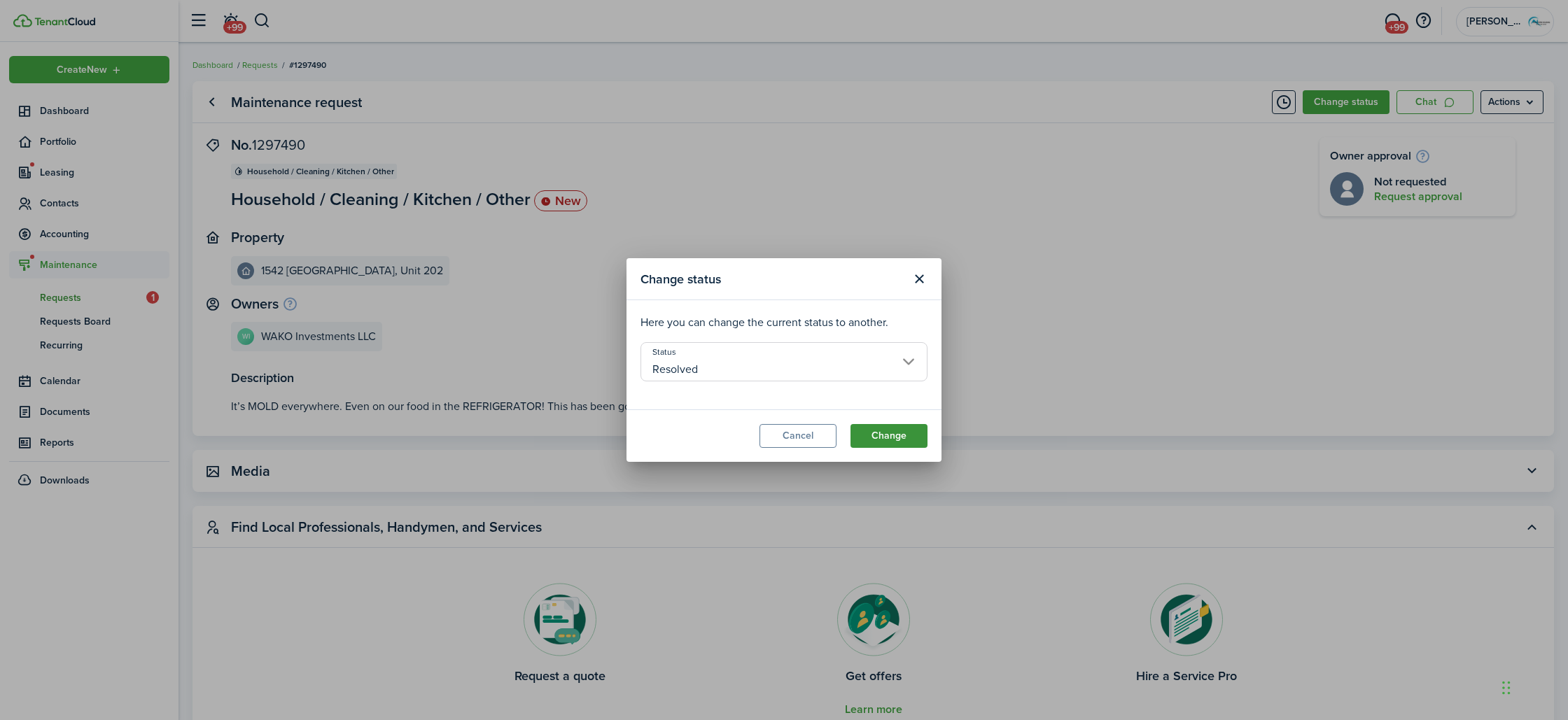
click at [880, 432] on button "Change" at bounding box center [888, 436] width 77 height 24
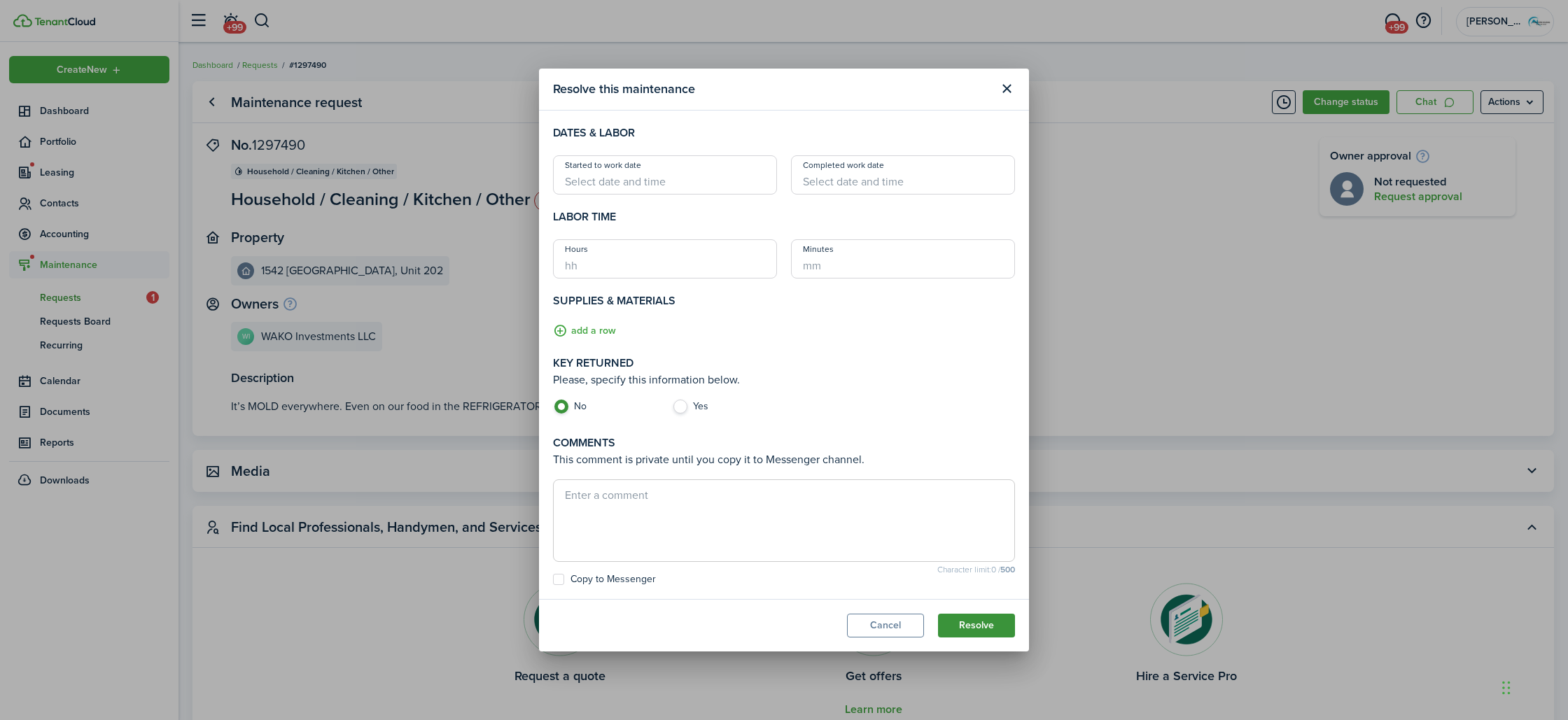
click at [980, 619] on button "Resolve" at bounding box center [976, 625] width 77 height 24
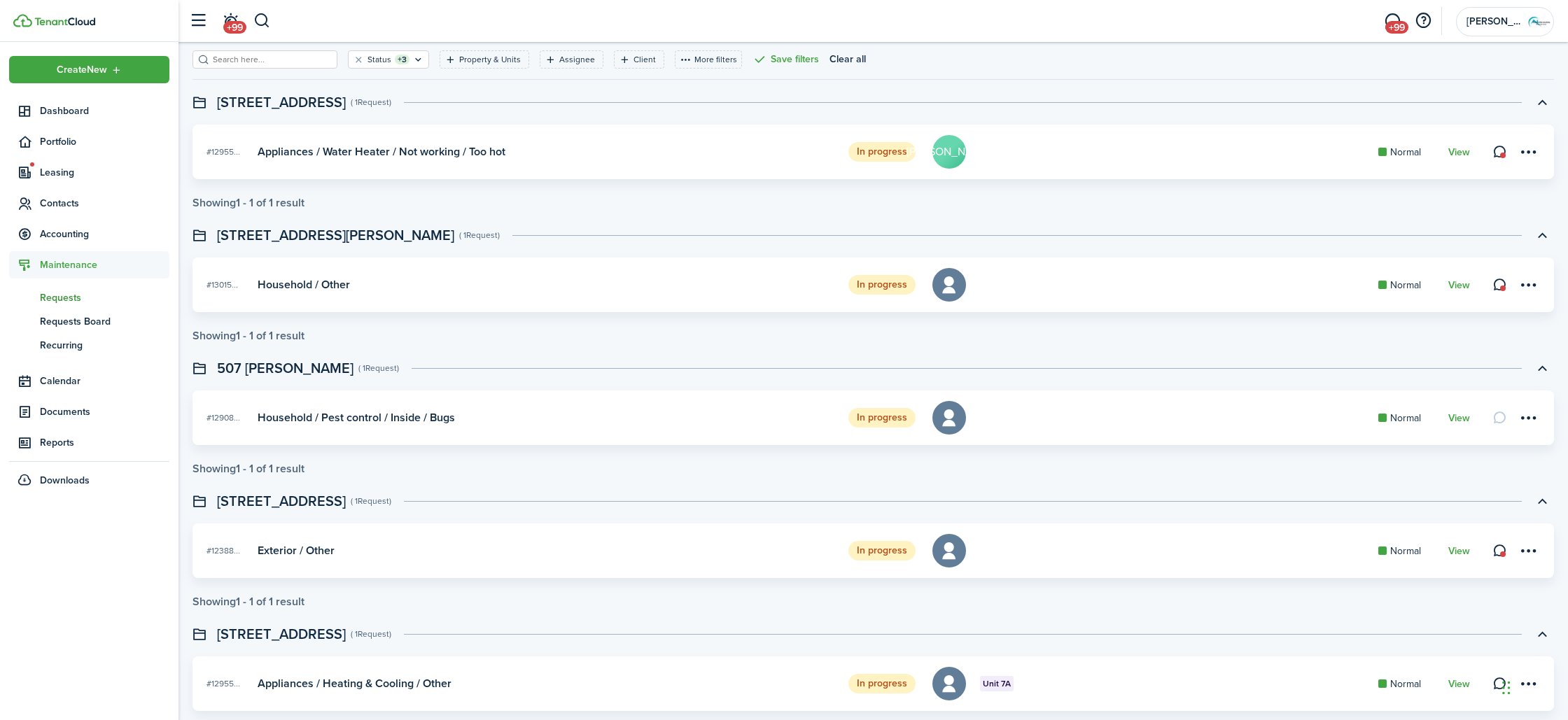
scroll to position [126, 0]
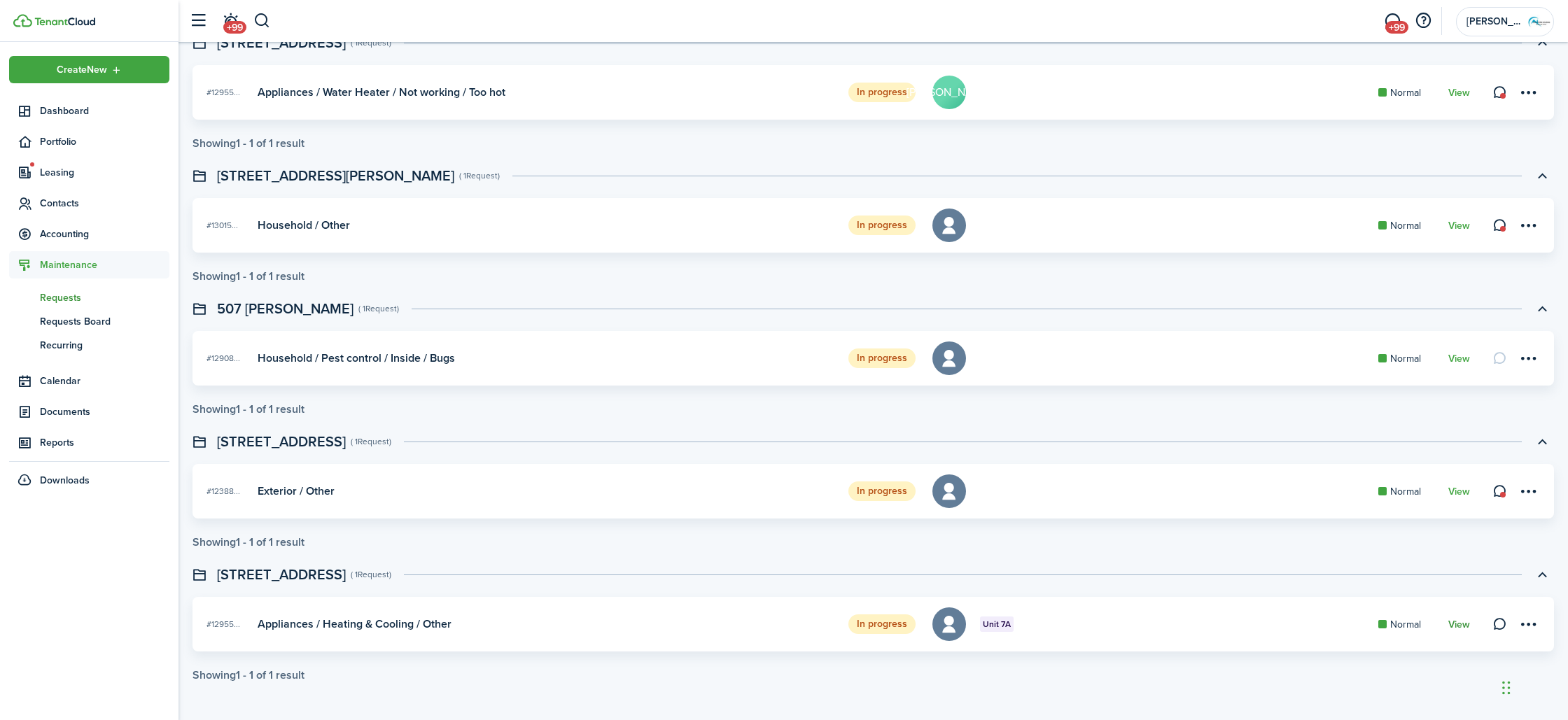
click at [1462, 627] on link "View" at bounding box center [1459, 625] width 22 height 11
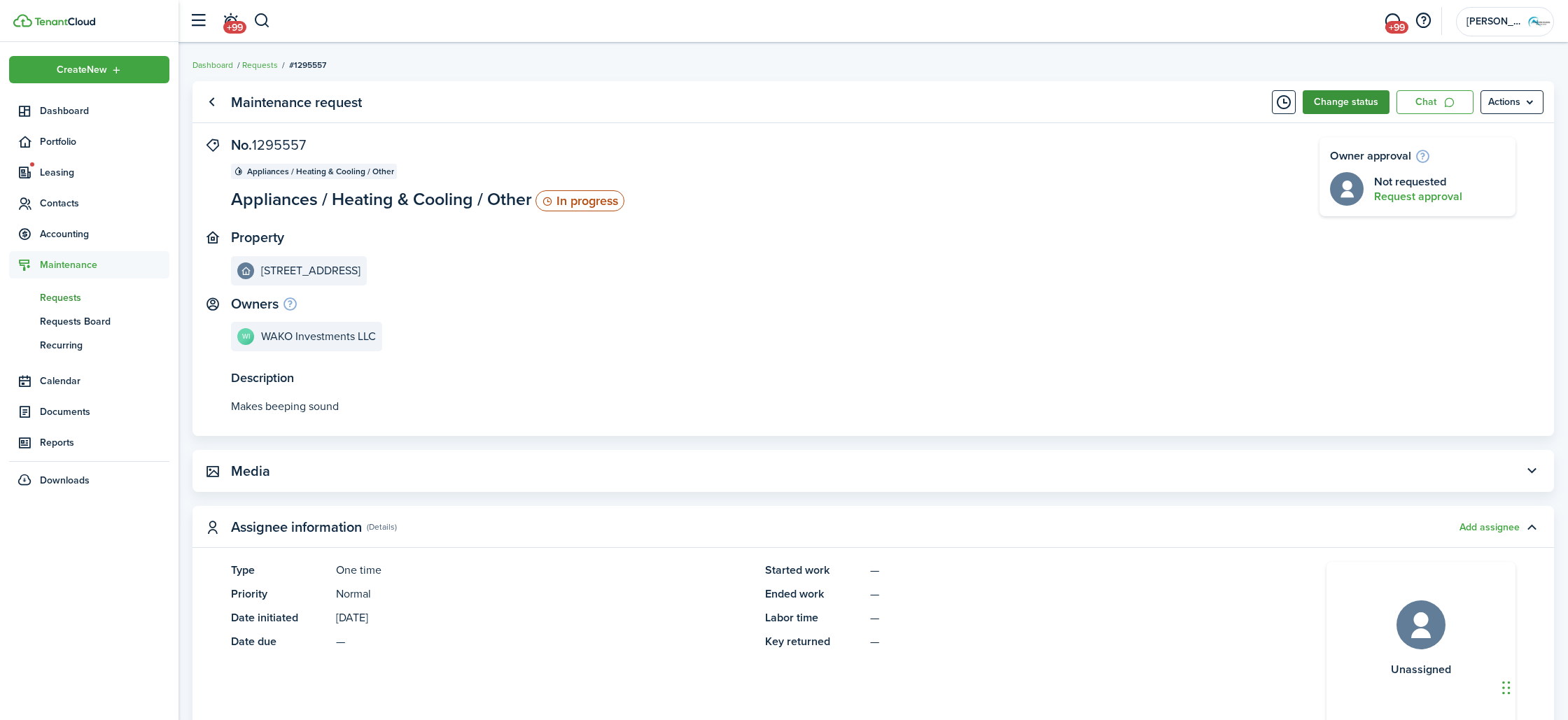
click at [1370, 113] on button "Change status" at bounding box center [1346, 102] width 87 height 24
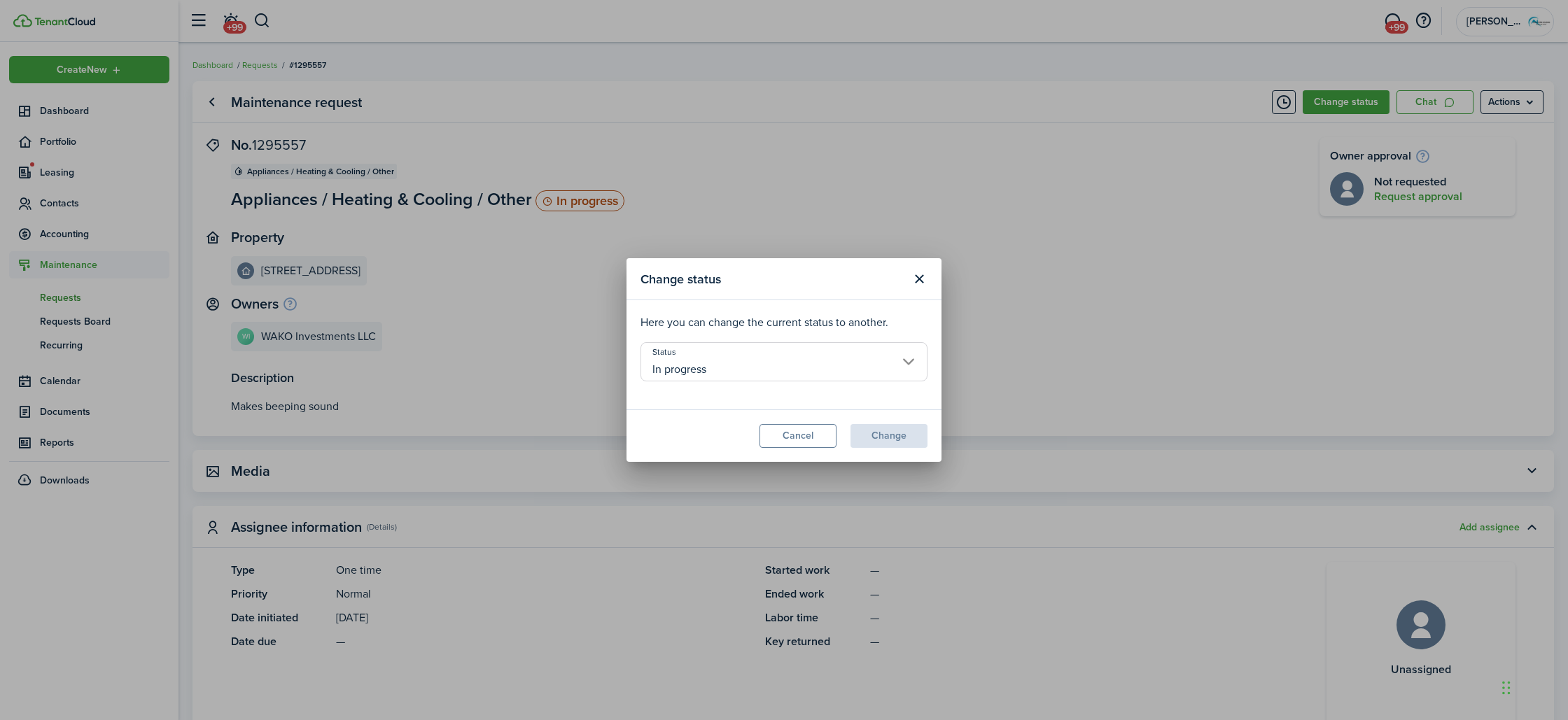
click at [894, 357] on input "In progress" at bounding box center [784, 362] width 287 height 39
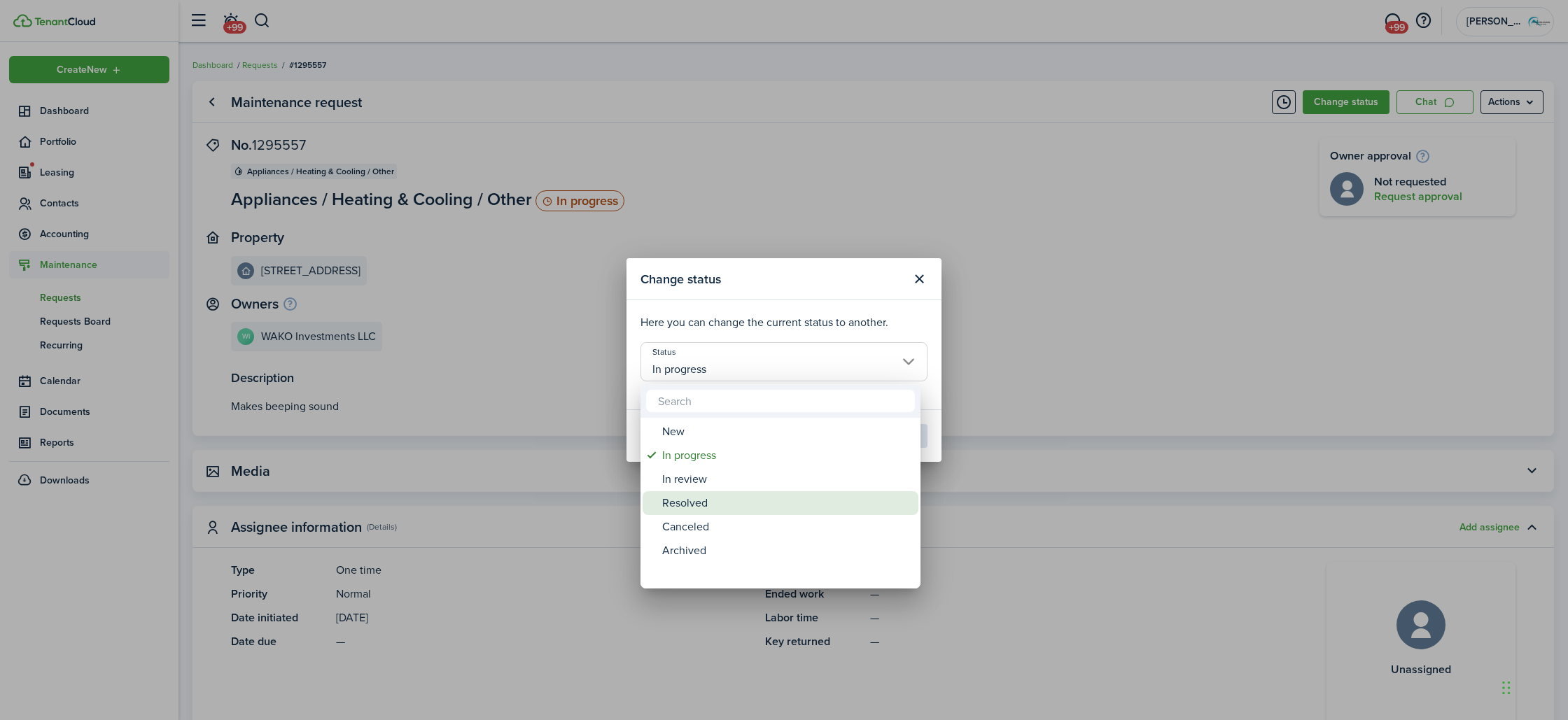
click at [757, 499] on div "Resolved" at bounding box center [786, 503] width 248 height 24
type input "Resolved"
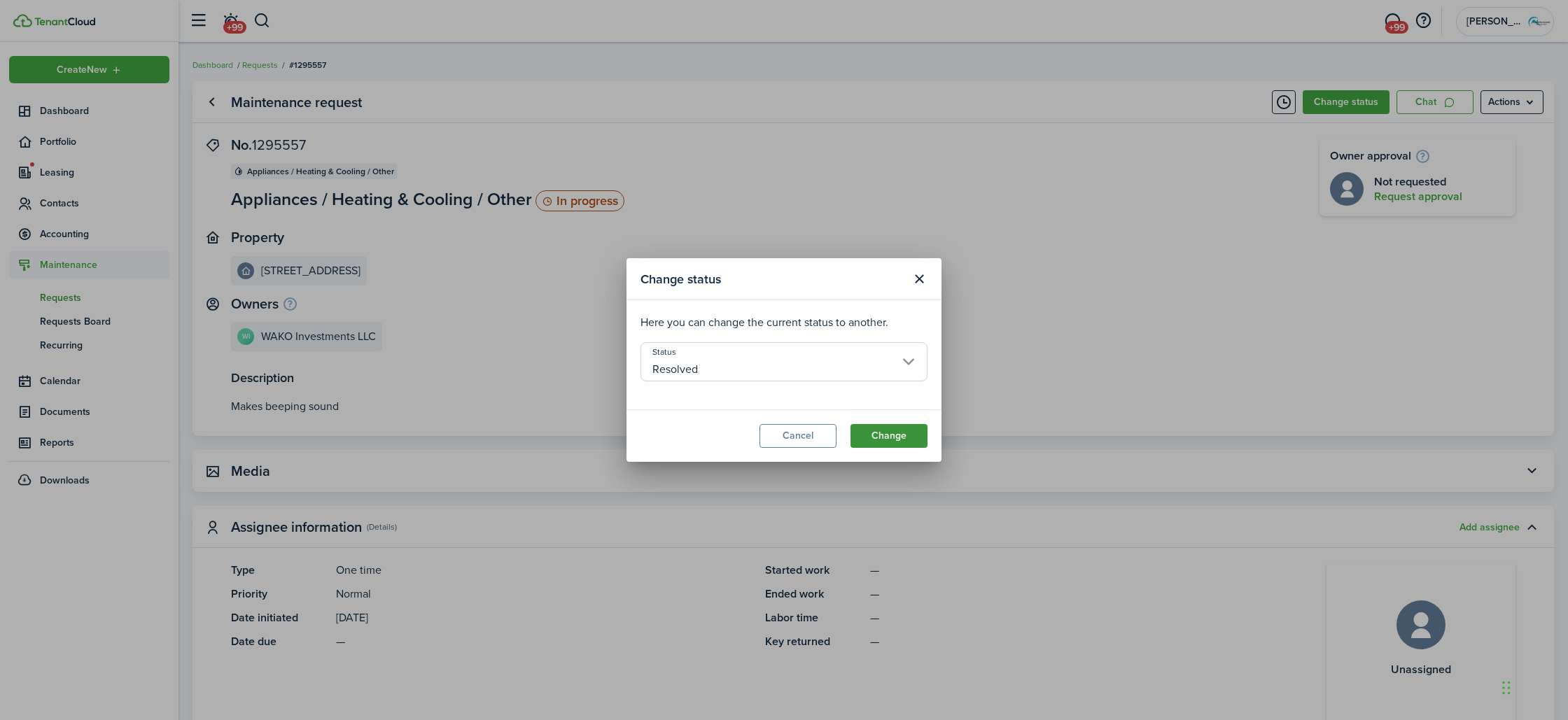
click at [906, 440] on button "Change" at bounding box center [888, 436] width 77 height 24
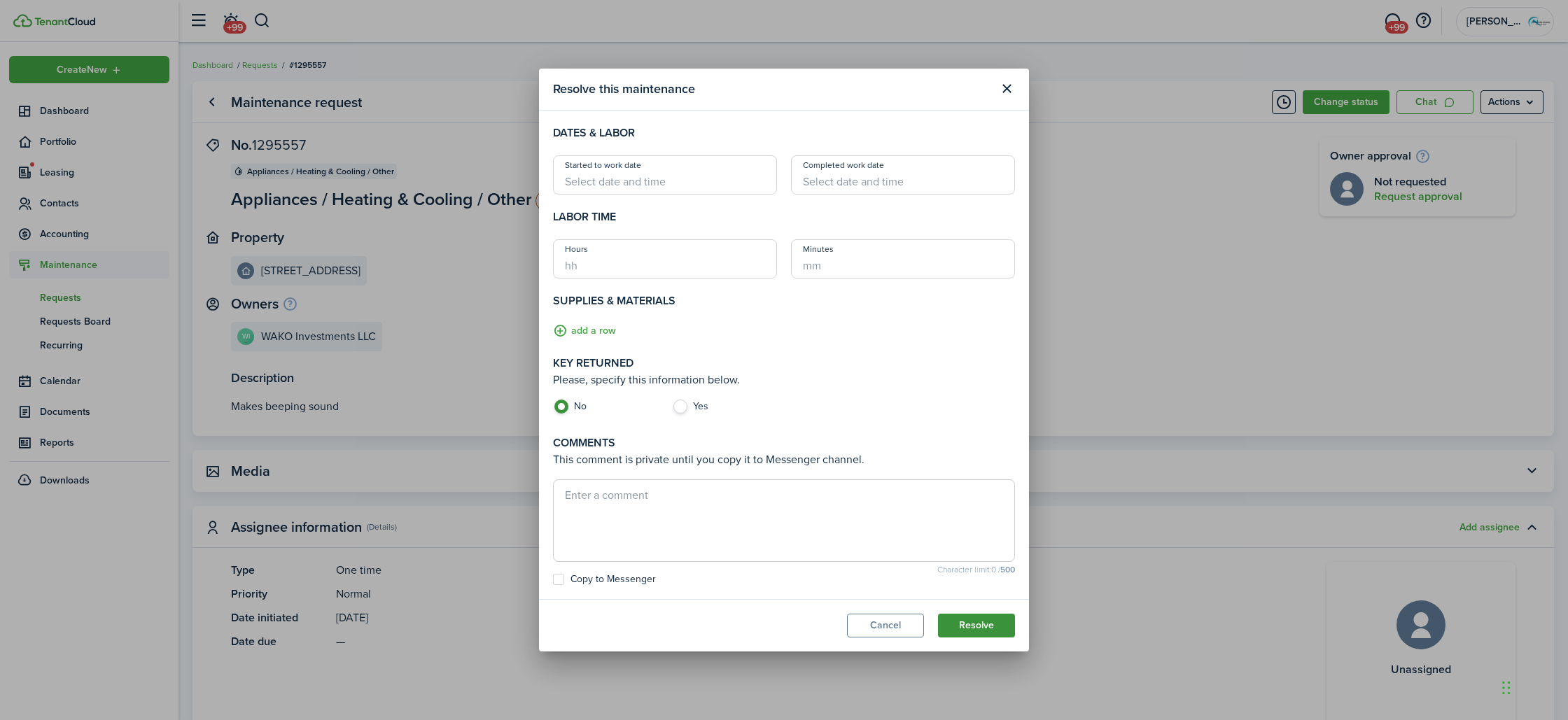
click at [984, 632] on button "Resolve" at bounding box center [976, 625] width 77 height 24
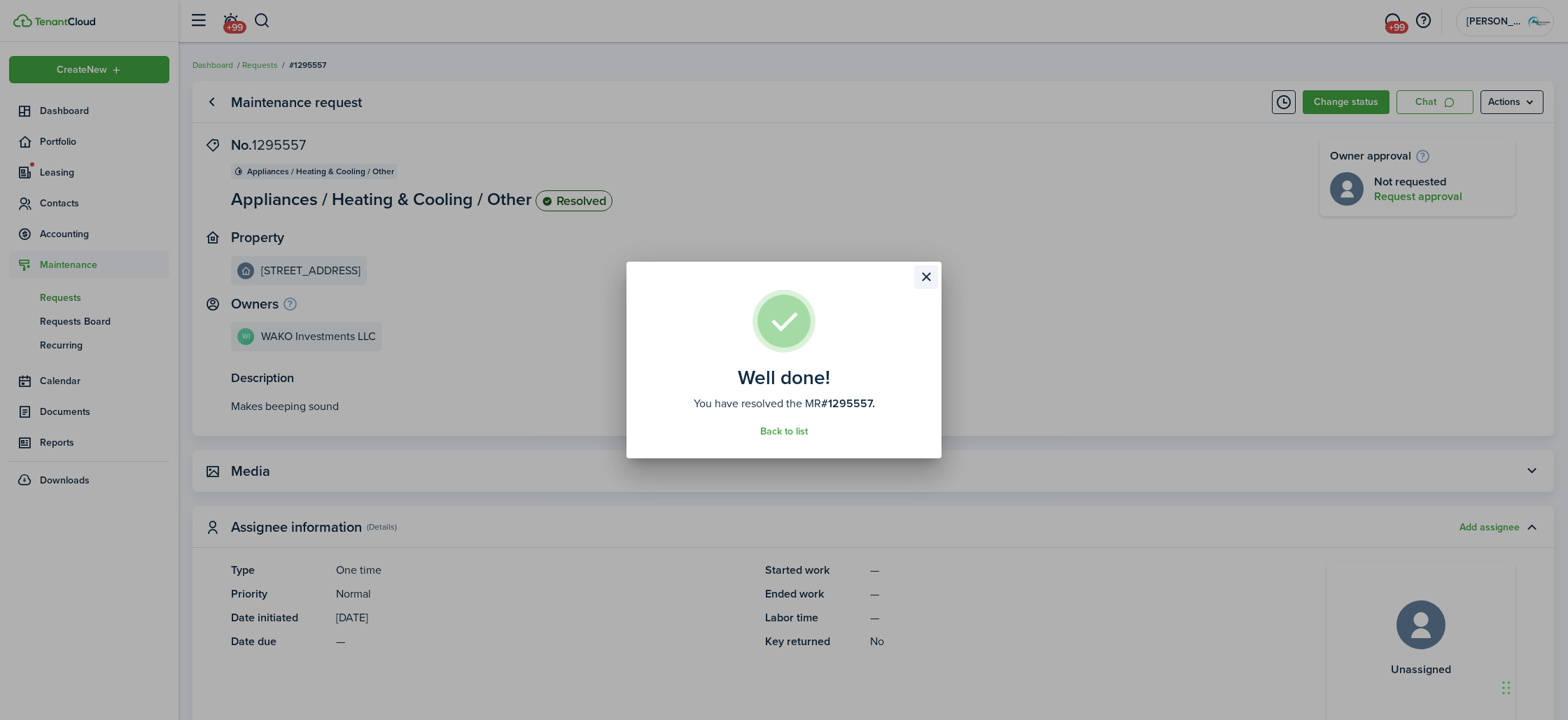
click at [935, 275] on button "Close modal" at bounding box center [926, 276] width 24 height 24
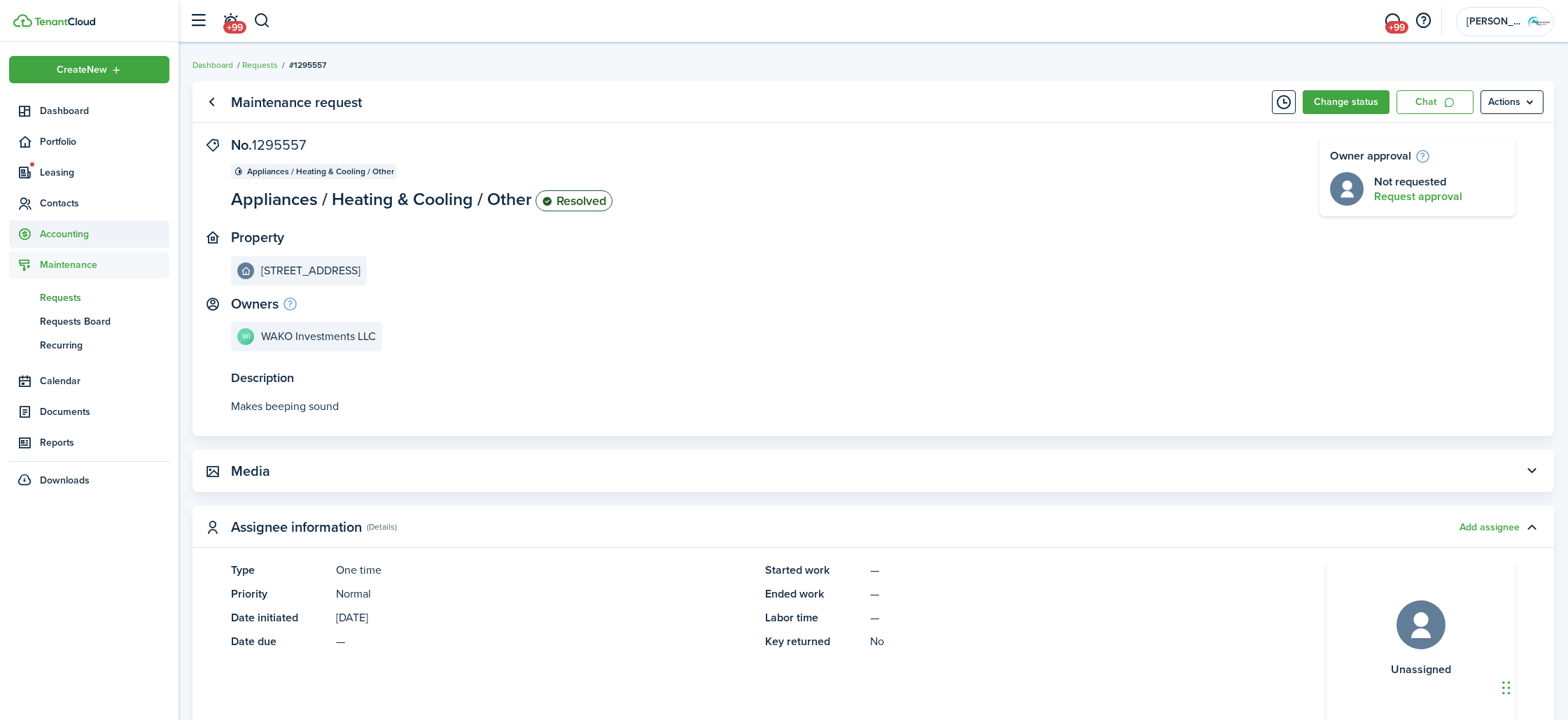
click at [53, 230] on span "Accounting" at bounding box center [104, 234] width 129 height 15
click at [70, 270] on span "Transactions" at bounding box center [104, 267] width 129 height 15
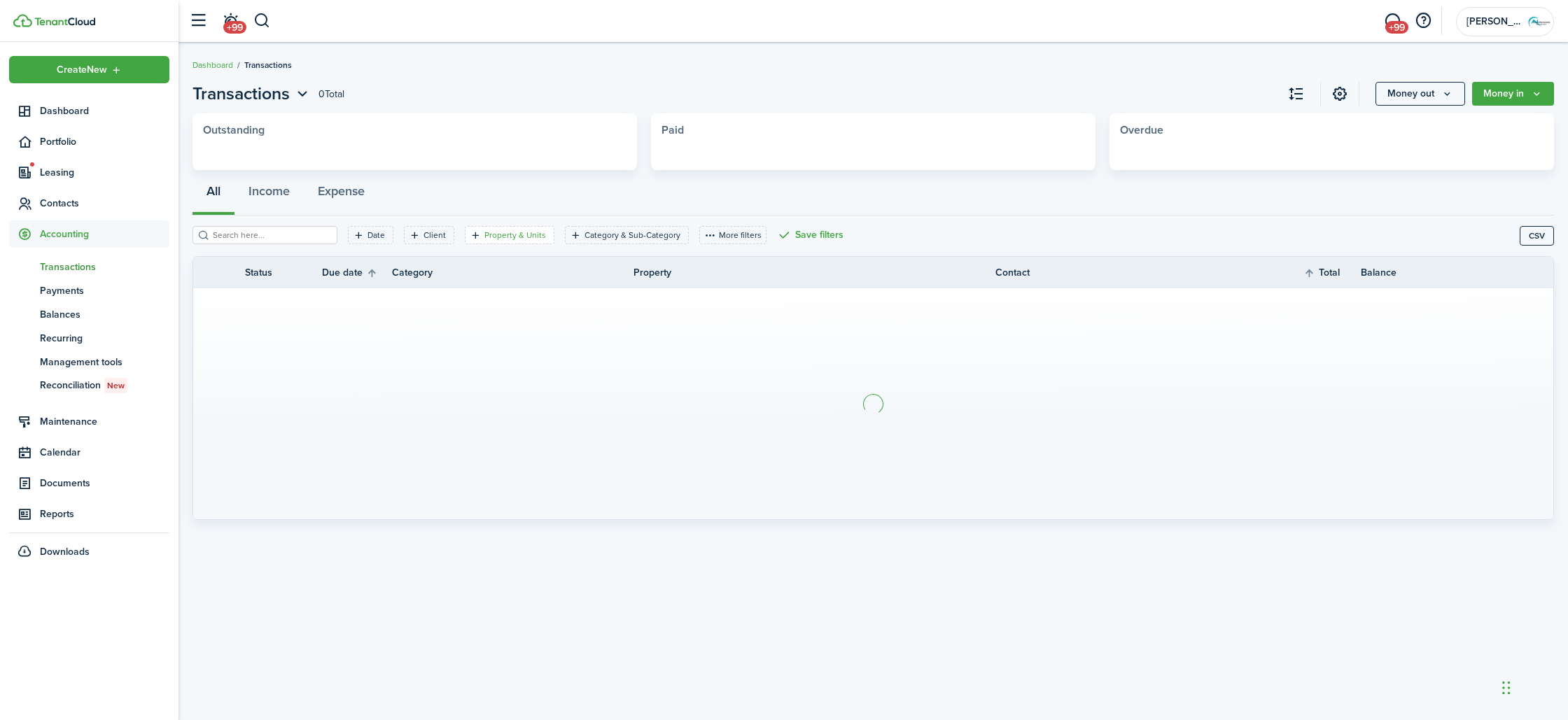
click at [502, 242] on filter-tag "Property & Units" at bounding box center [510, 235] width 89 height 18
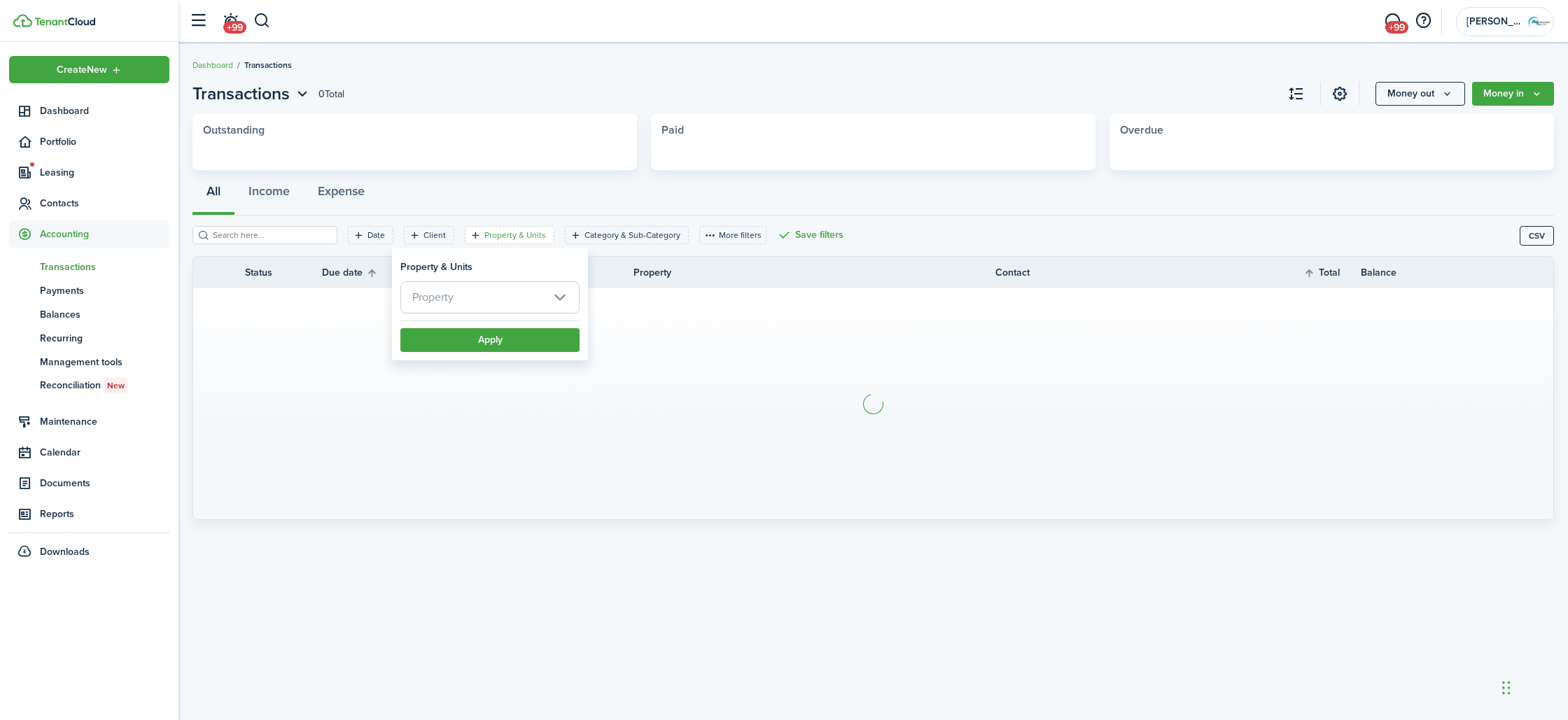
click at [490, 289] on span "Property" at bounding box center [489, 297] width 178 height 31
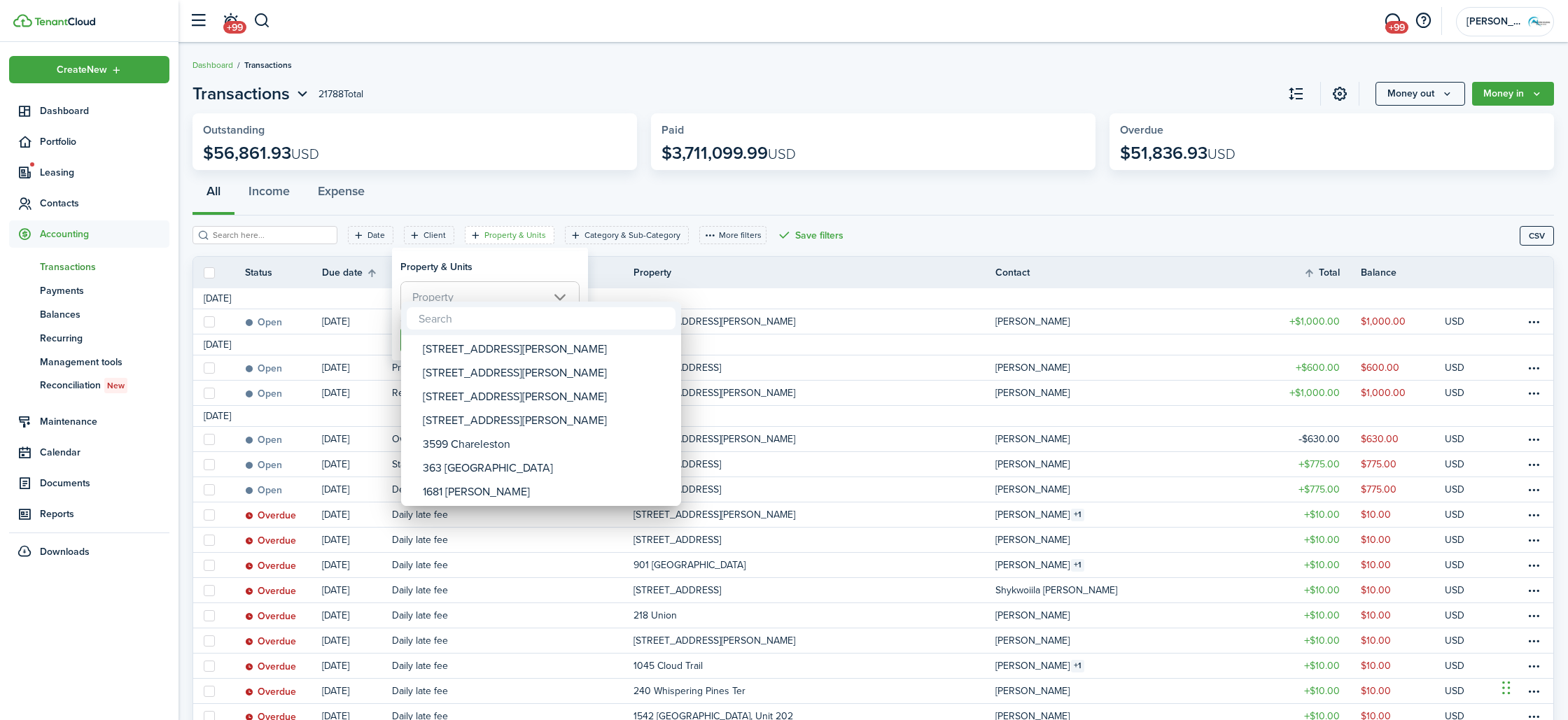
click at [884, 219] on div at bounding box center [784, 360] width 1792 height 944
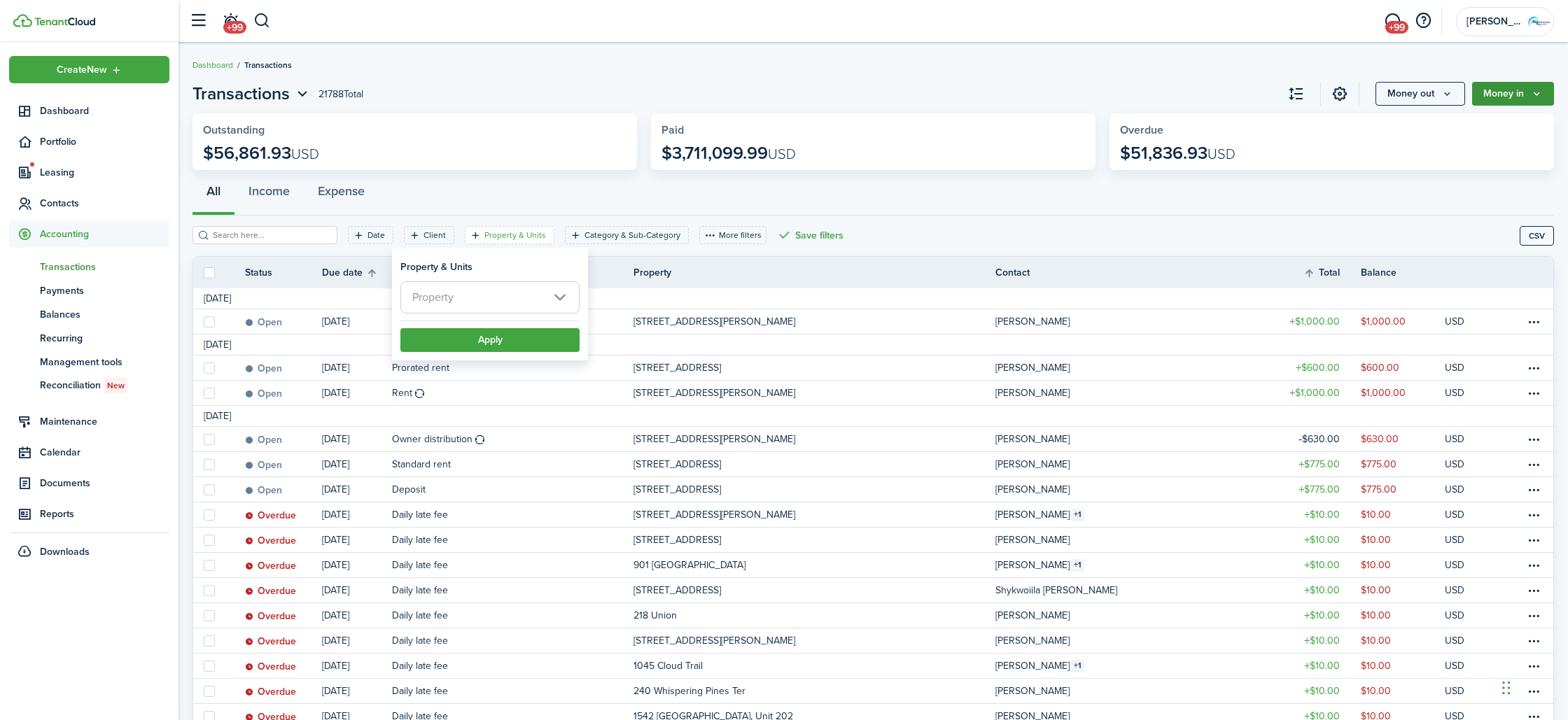
click at [1512, 89] on button "Money in" at bounding box center [1513, 93] width 82 height 24
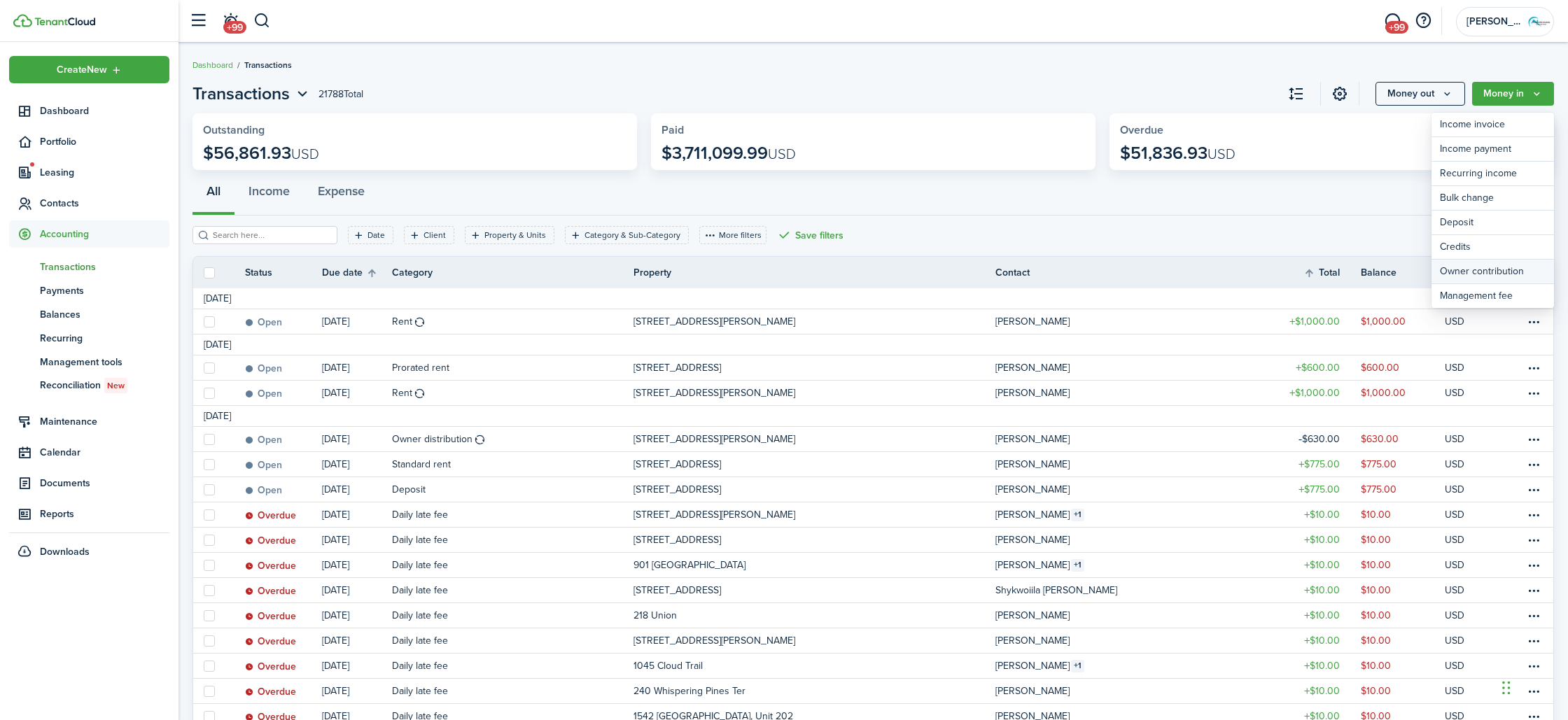
click at [1486, 272] on link "Owner contribution" at bounding box center [1492, 271] width 123 height 24
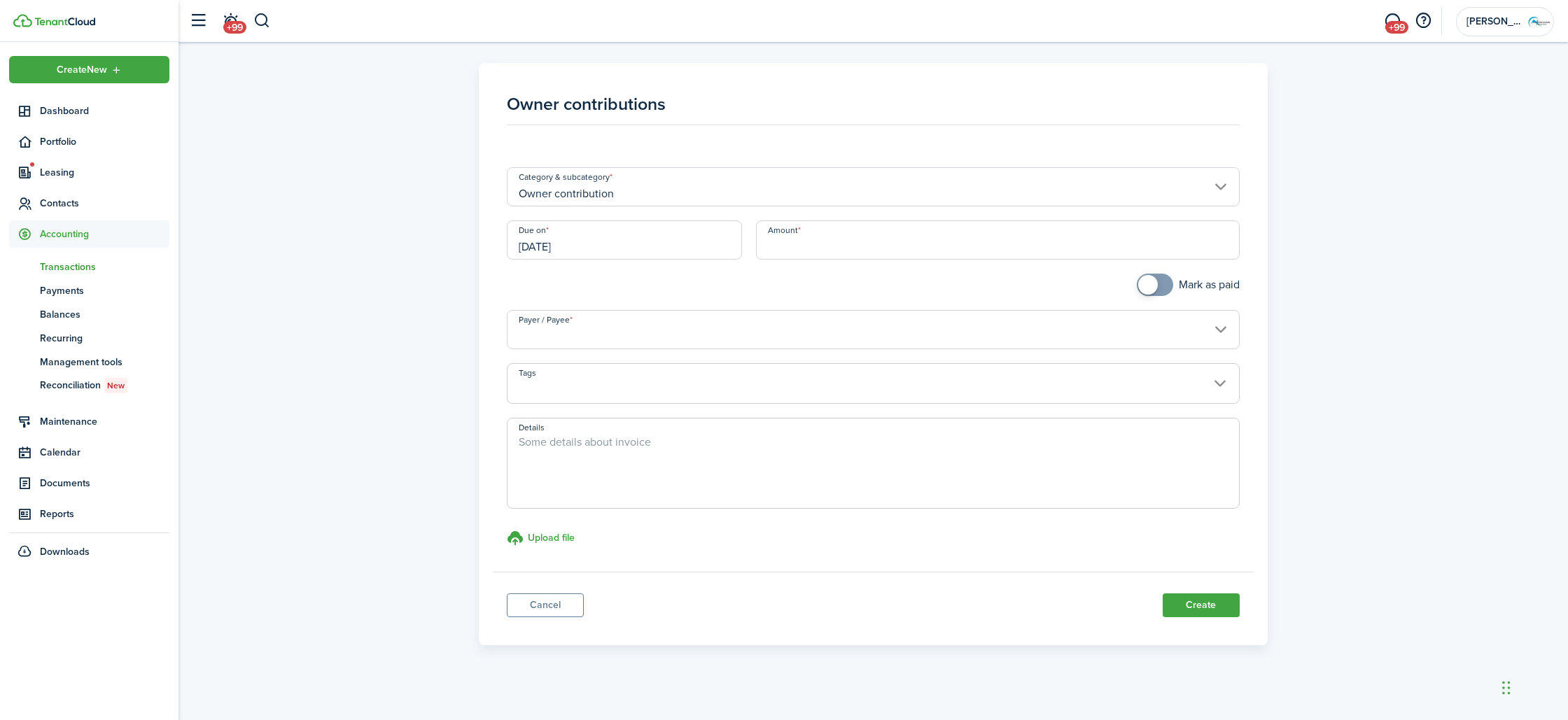
click at [780, 183] on input "Owner contribution" at bounding box center [872, 187] width 732 height 39
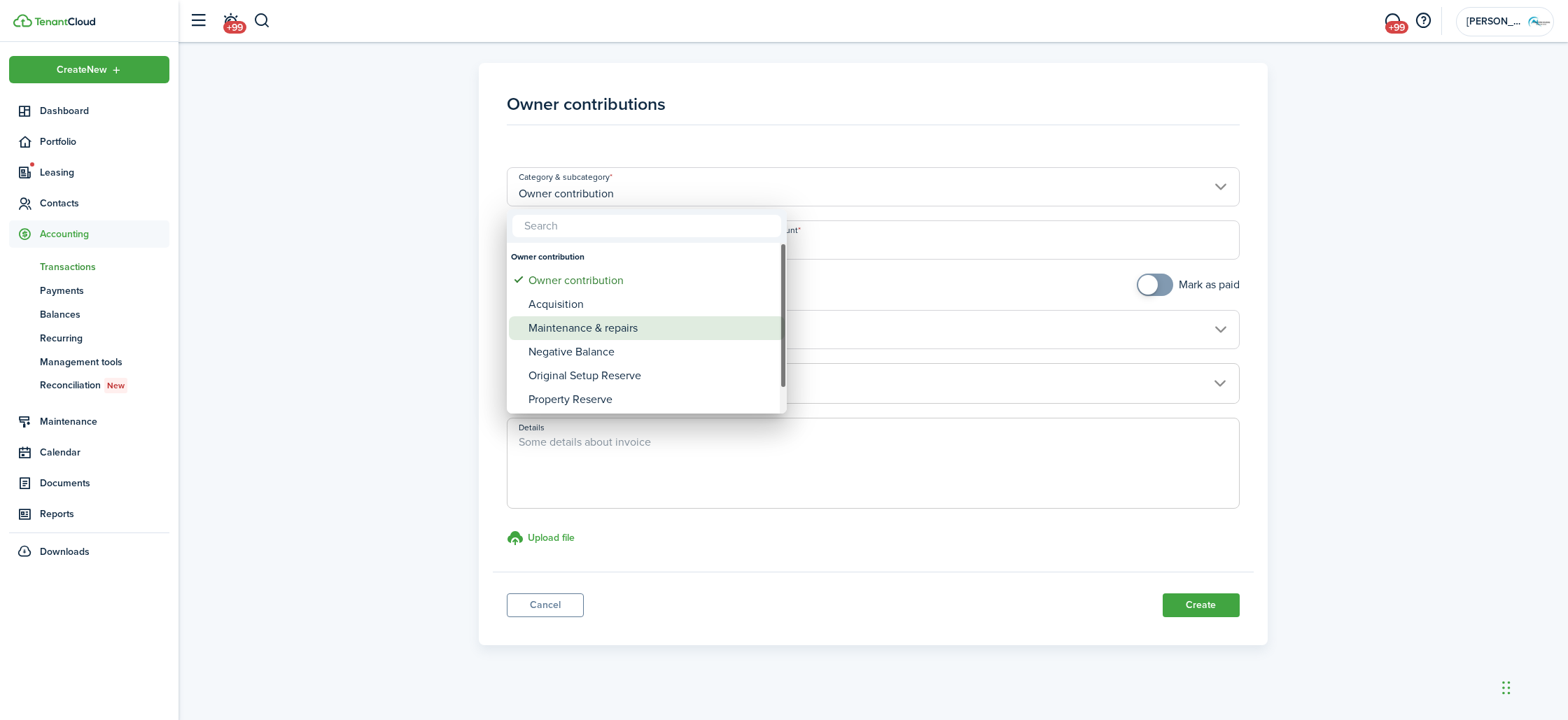
click at [647, 324] on div "Maintenance & repairs" at bounding box center [652, 327] width 248 height 24
type input "Owner contribution / Maintenance & repairs"
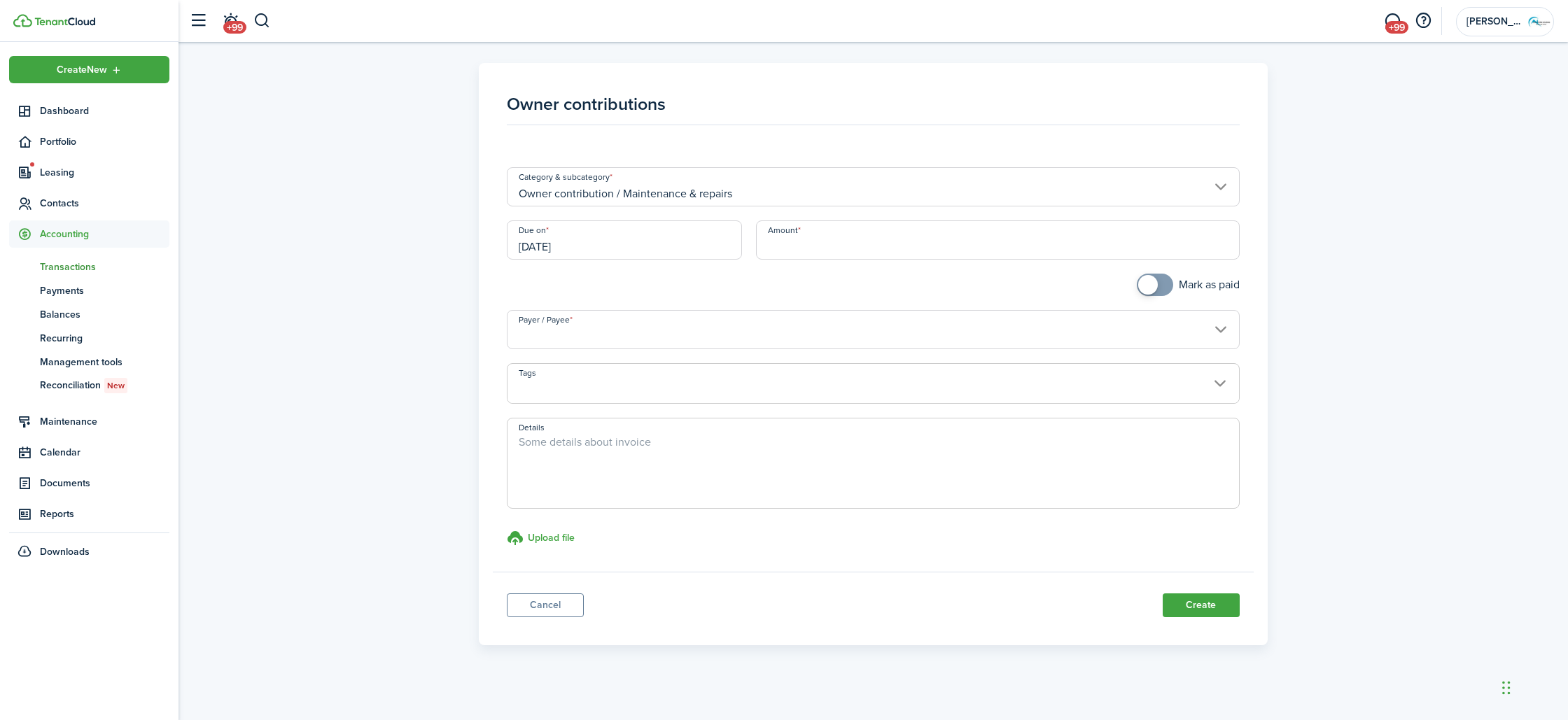
click at [769, 249] on input "Amount" at bounding box center [997, 240] width 484 height 39
type input "$75.00"
click at [840, 356] on div "Payer / Payee" at bounding box center [873, 336] width 746 height 53
click at [832, 336] on input "Payer / Payee" at bounding box center [872, 329] width 732 height 39
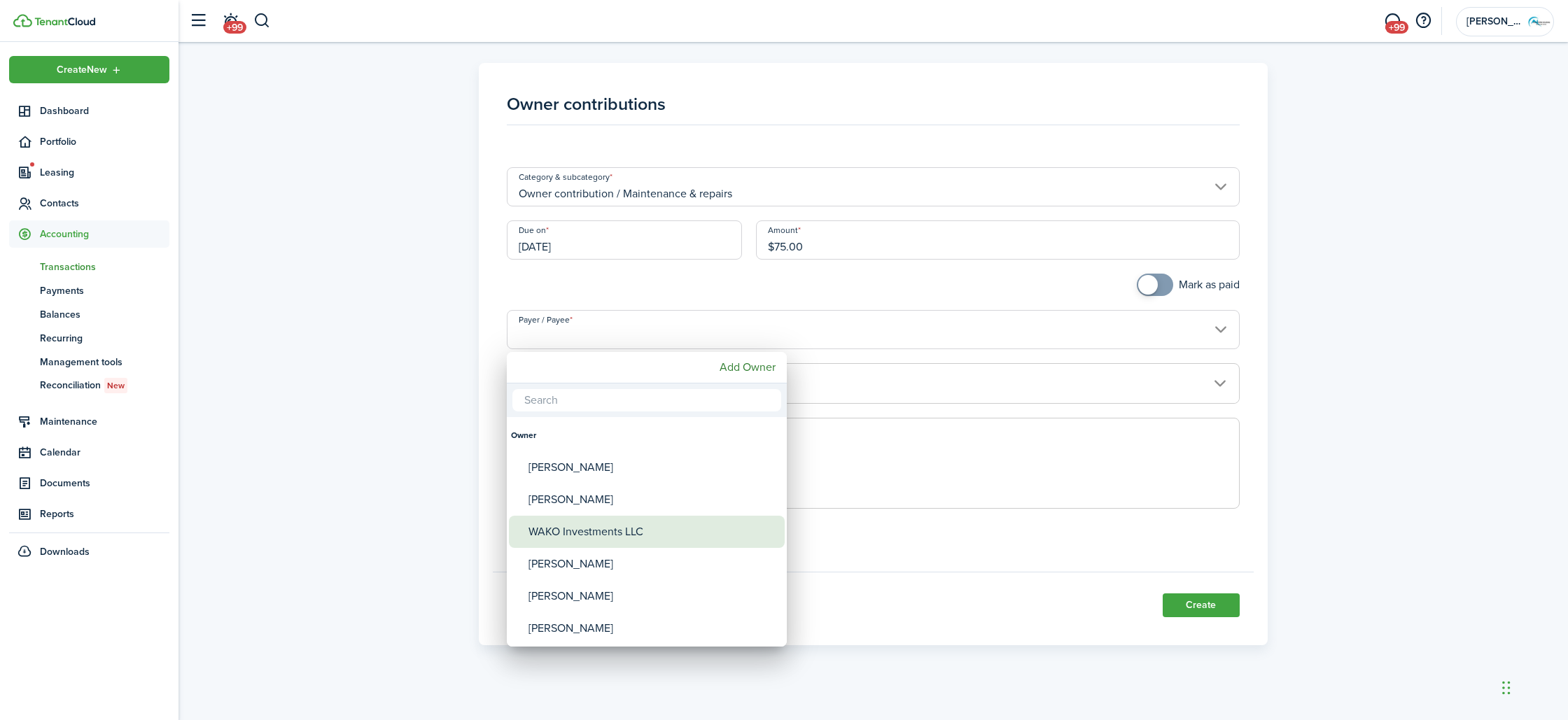
click at [593, 525] on div "WAKO Investments LLC" at bounding box center [652, 532] width 248 height 33
type input "WAKO Investments LLC"
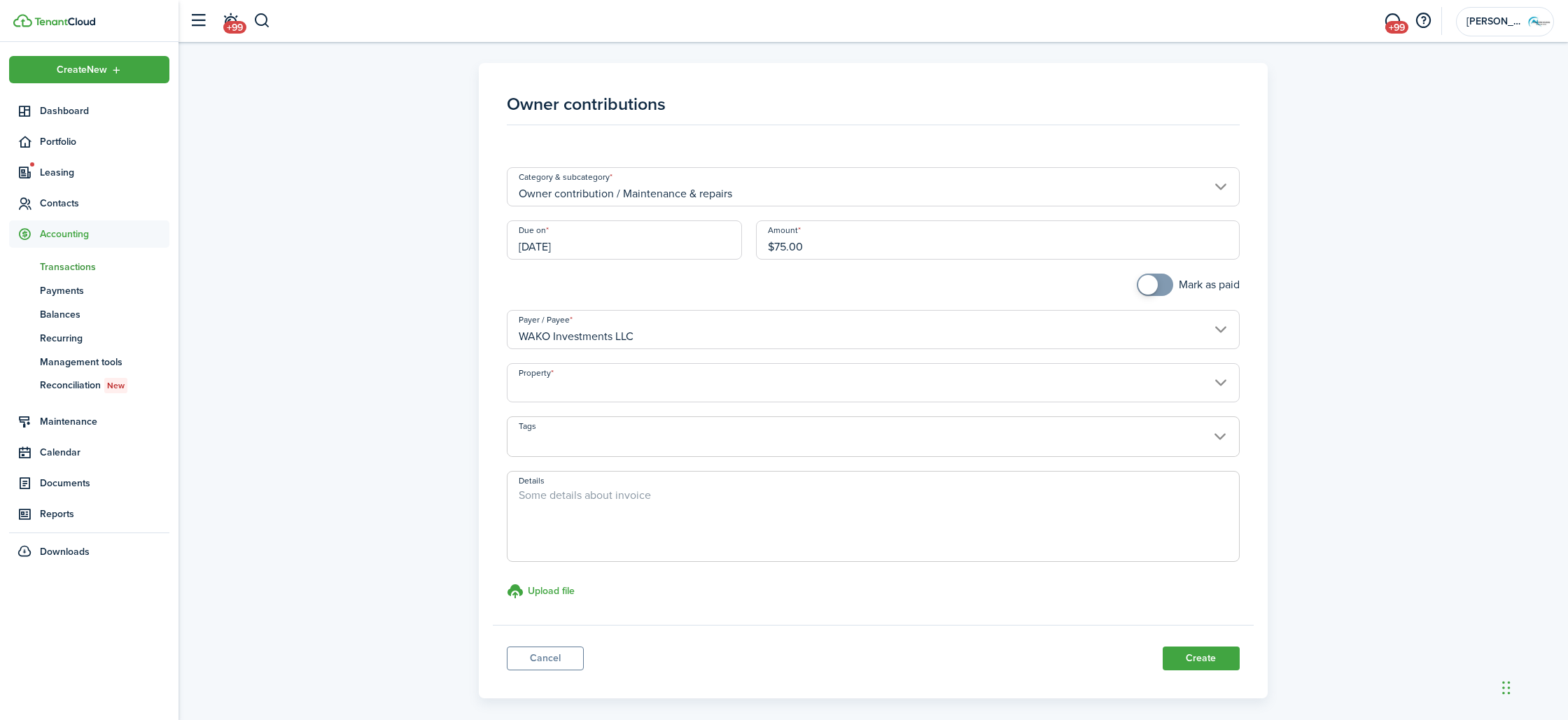
click at [593, 391] on input "Property" at bounding box center [872, 383] width 732 height 39
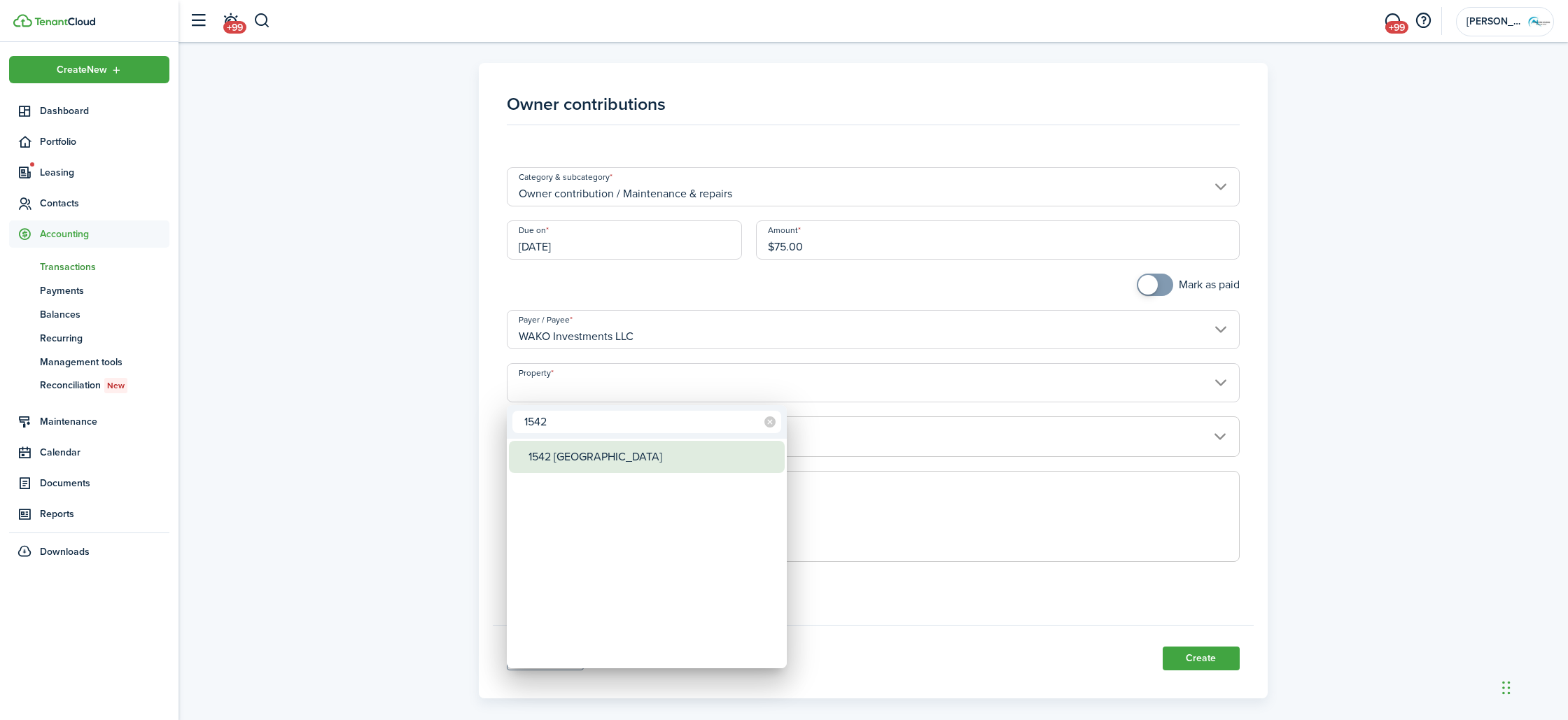
type input "1542"
click at [563, 451] on div "1542 [GEOGRAPHIC_DATA]" at bounding box center [652, 458] width 248 height 33
type input "1542 [GEOGRAPHIC_DATA]"
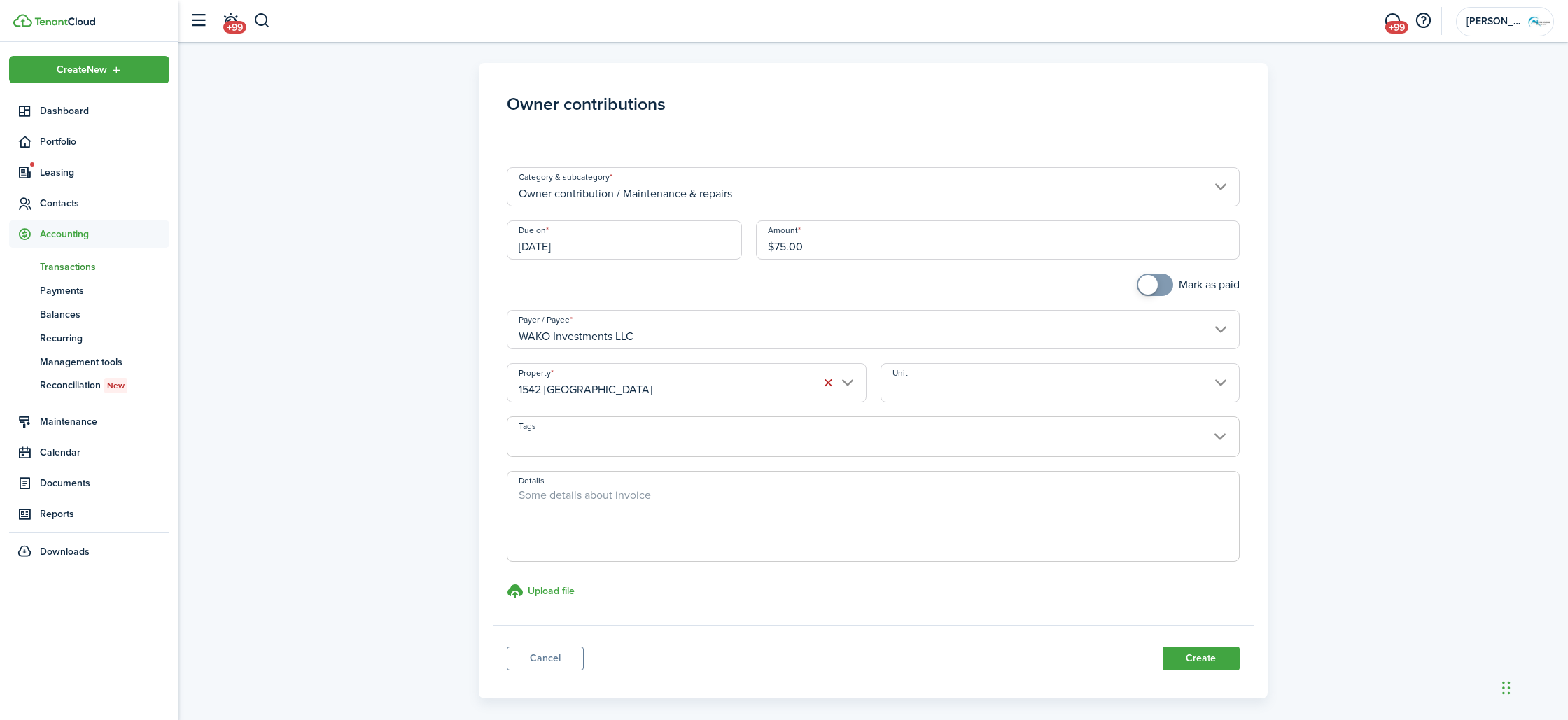
click at [925, 399] on input "Unit" at bounding box center [1060, 383] width 359 height 39
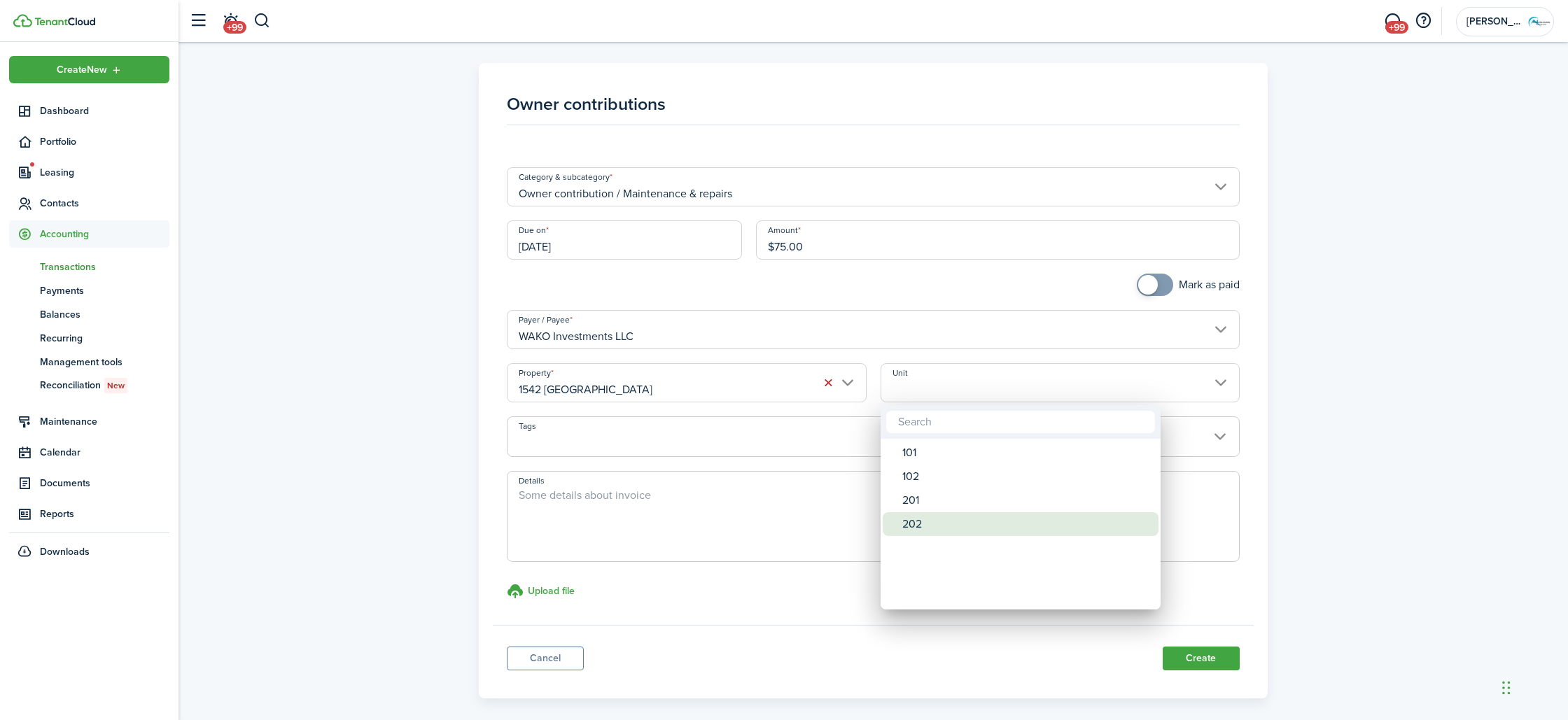
click at [915, 519] on div "202" at bounding box center [1026, 523] width 248 height 24
type input "202"
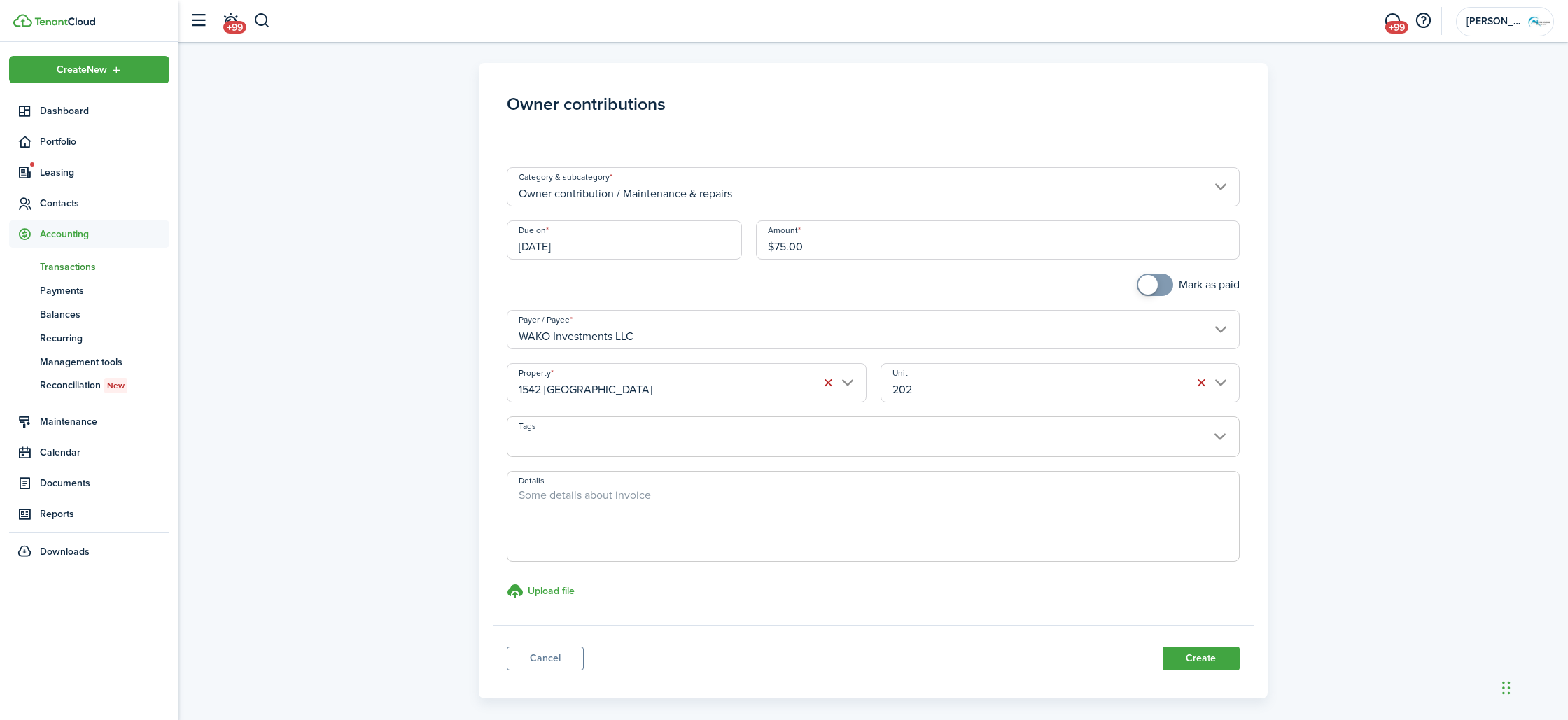
click at [654, 489] on textarea "Details" at bounding box center [872, 520] width 731 height 67
click at [641, 440] on span at bounding box center [872, 444] width 731 height 24
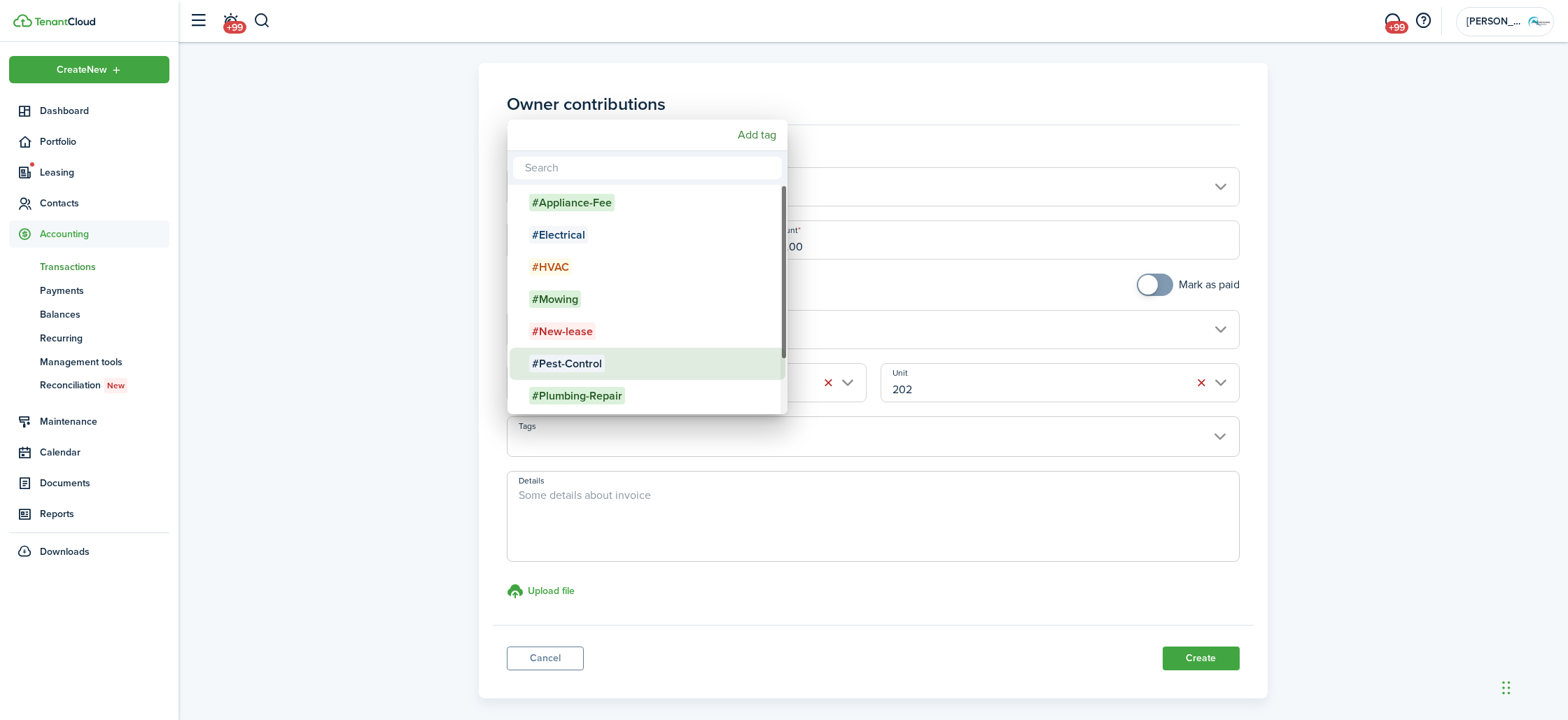
click at [602, 366] on span "#Pest-Control" at bounding box center [567, 364] width 76 height 18
type input "#Pest-Control"
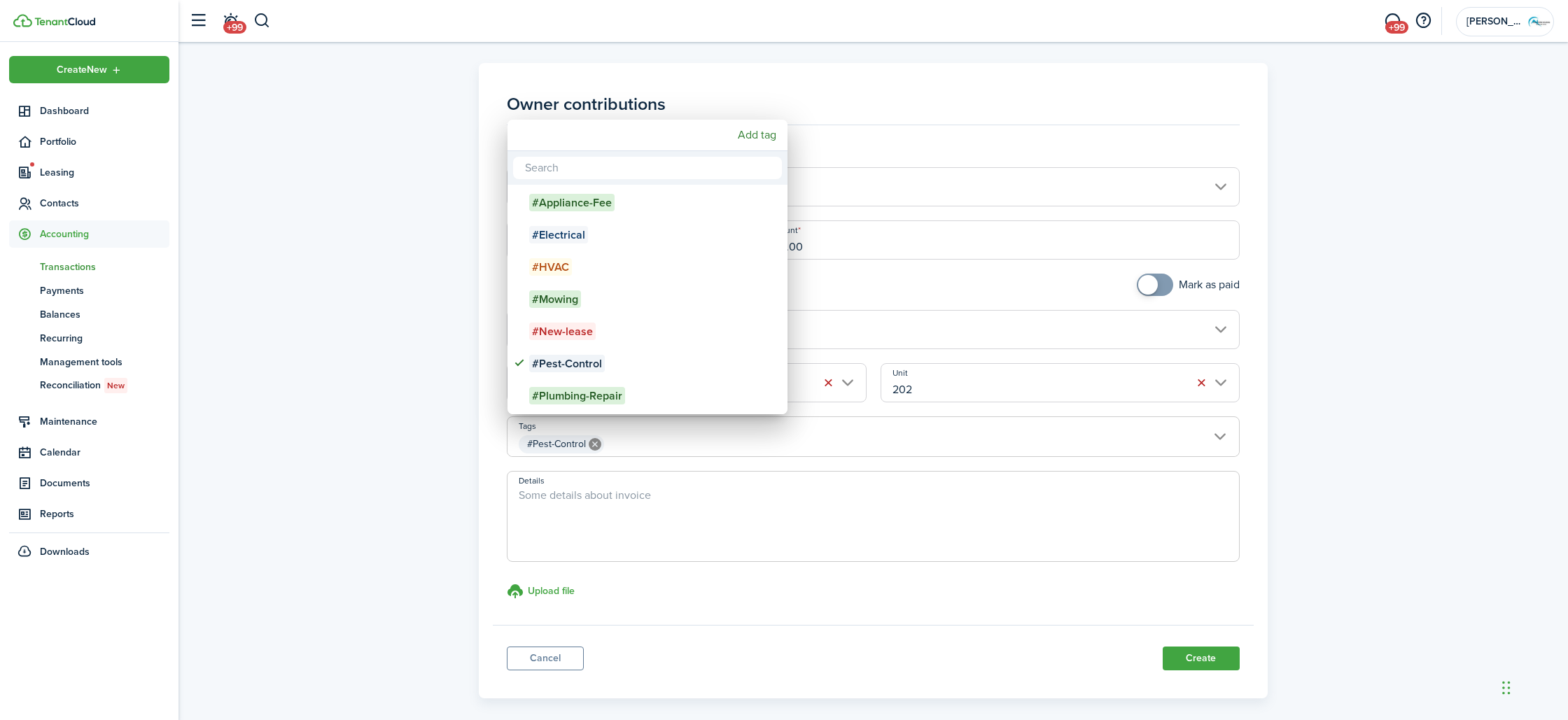
click at [610, 503] on div at bounding box center [784, 360] width 1792 height 944
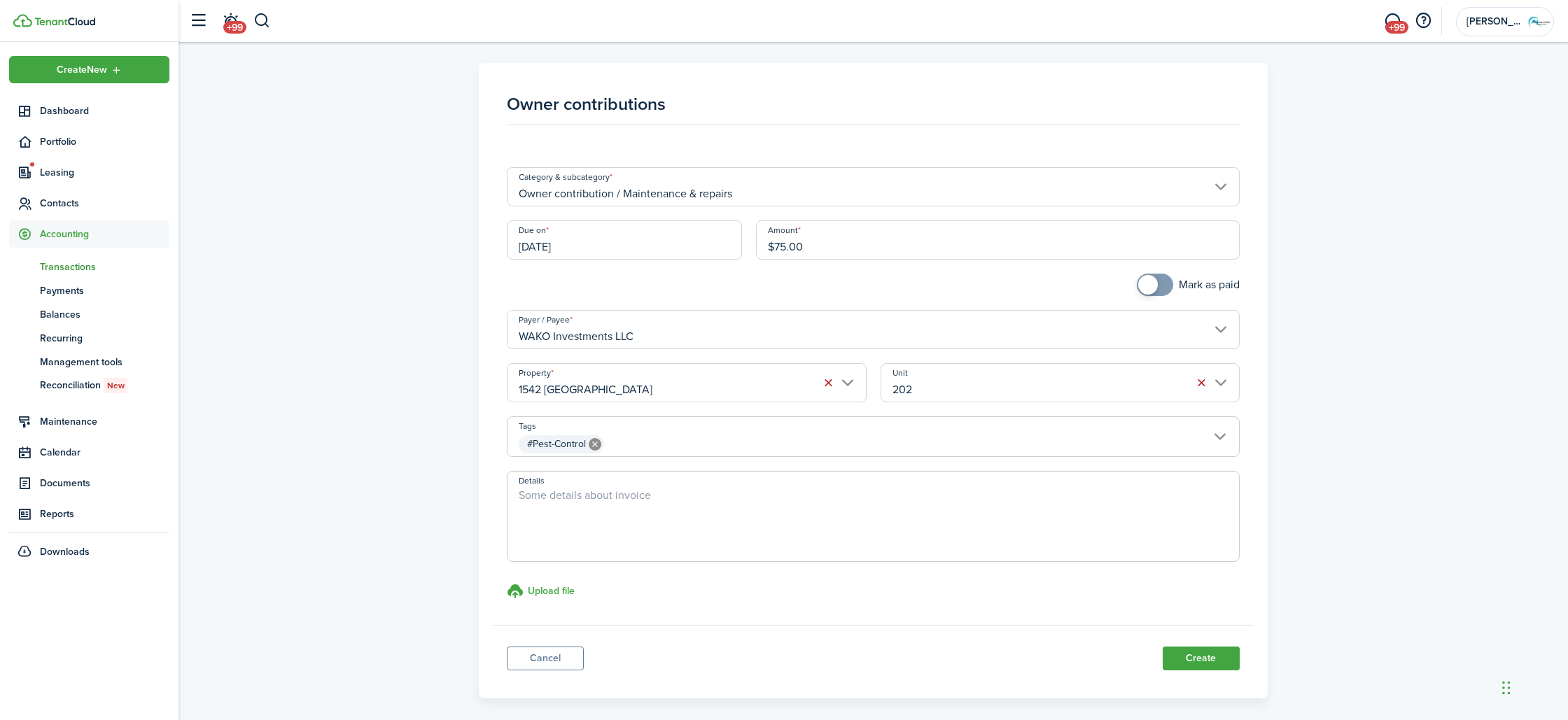
click at [610, 503] on textarea "Details" at bounding box center [872, 520] width 731 height 67
type textarea "Sprayed house and took care of mildew issue"
click at [1181, 666] on button "Create" at bounding box center [1201, 658] width 77 height 24
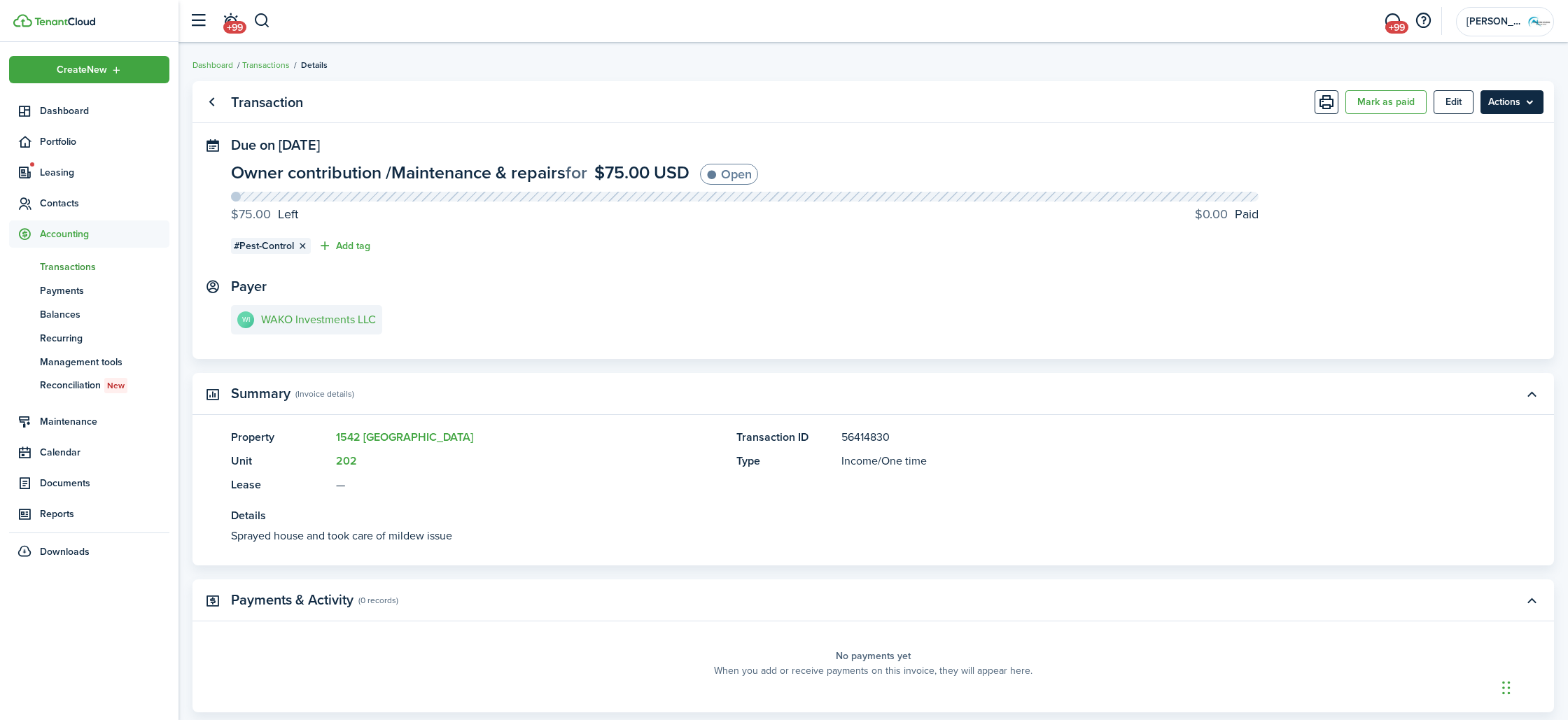
click at [1494, 103] on menu-btn "Actions" at bounding box center [1512, 102] width 63 height 24
click at [1444, 167] on link "Clone" at bounding box center [1482, 157] width 123 height 24
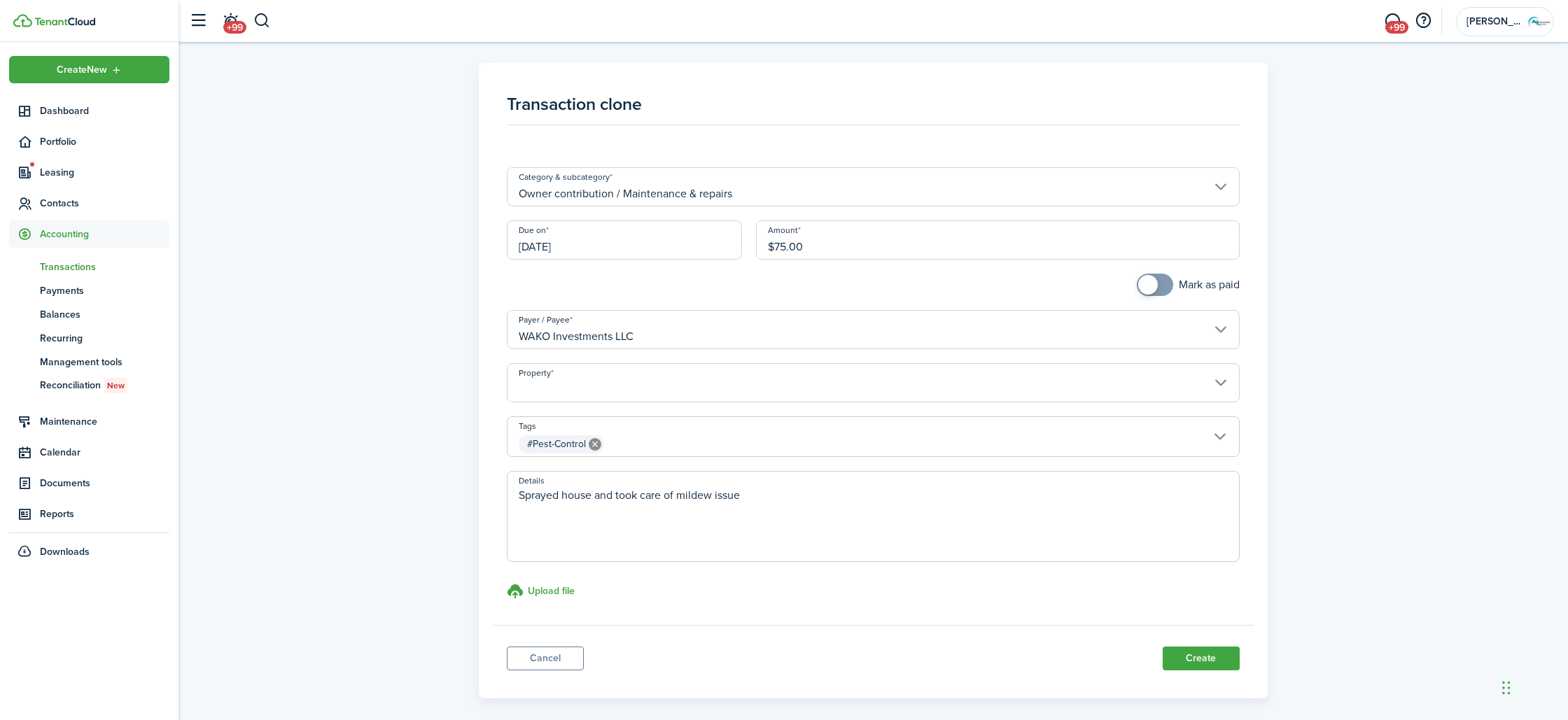
drag, startPoint x: 824, startPoint y: 242, endPoint x: 710, endPoint y: 239, distance: 114.0
click at [711, 239] on div "Due on [DATE] Amount $75.00" at bounding box center [873, 246] width 746 height 53
click at [641, 388] on input "Property" at bounding box center [872, 383] width 732 height 39
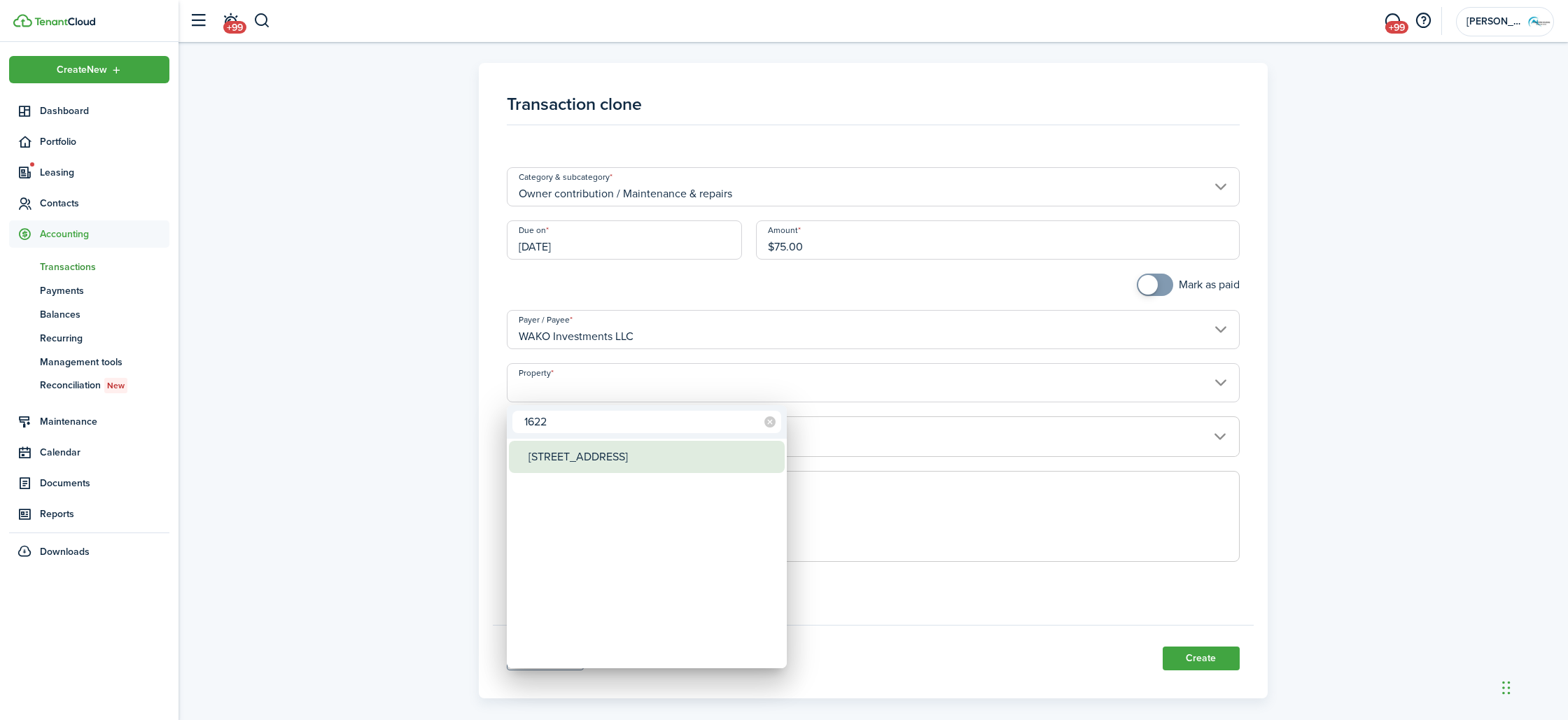
type input "1622"
click at [653, 445] on div "[STREET_ADDRESS]" at bounding box center [652, 458] width 248 height 33
type input "[STREET_ADDRESS]"
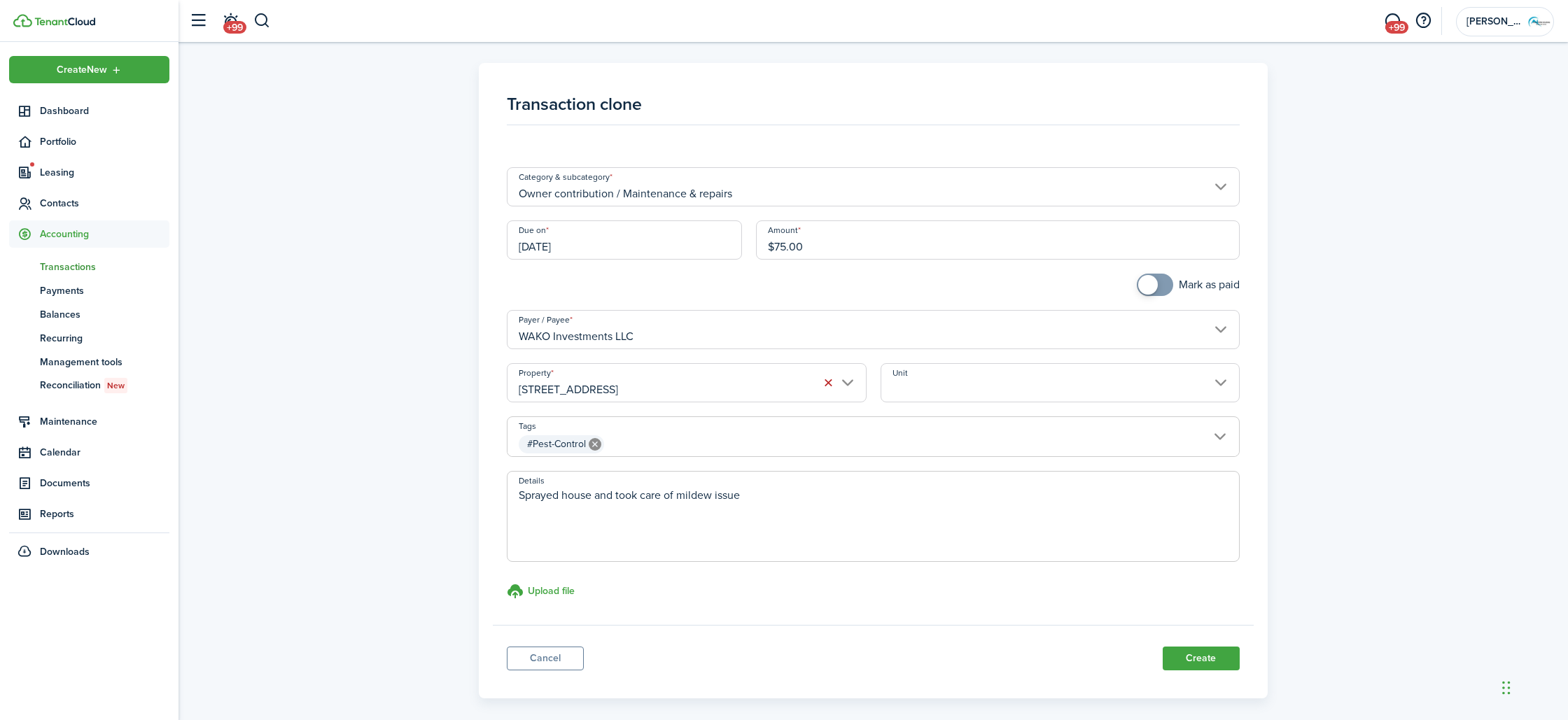
click at [949, 384] on input "Unit" at bounding box center [1060, 383] width 359 height 39
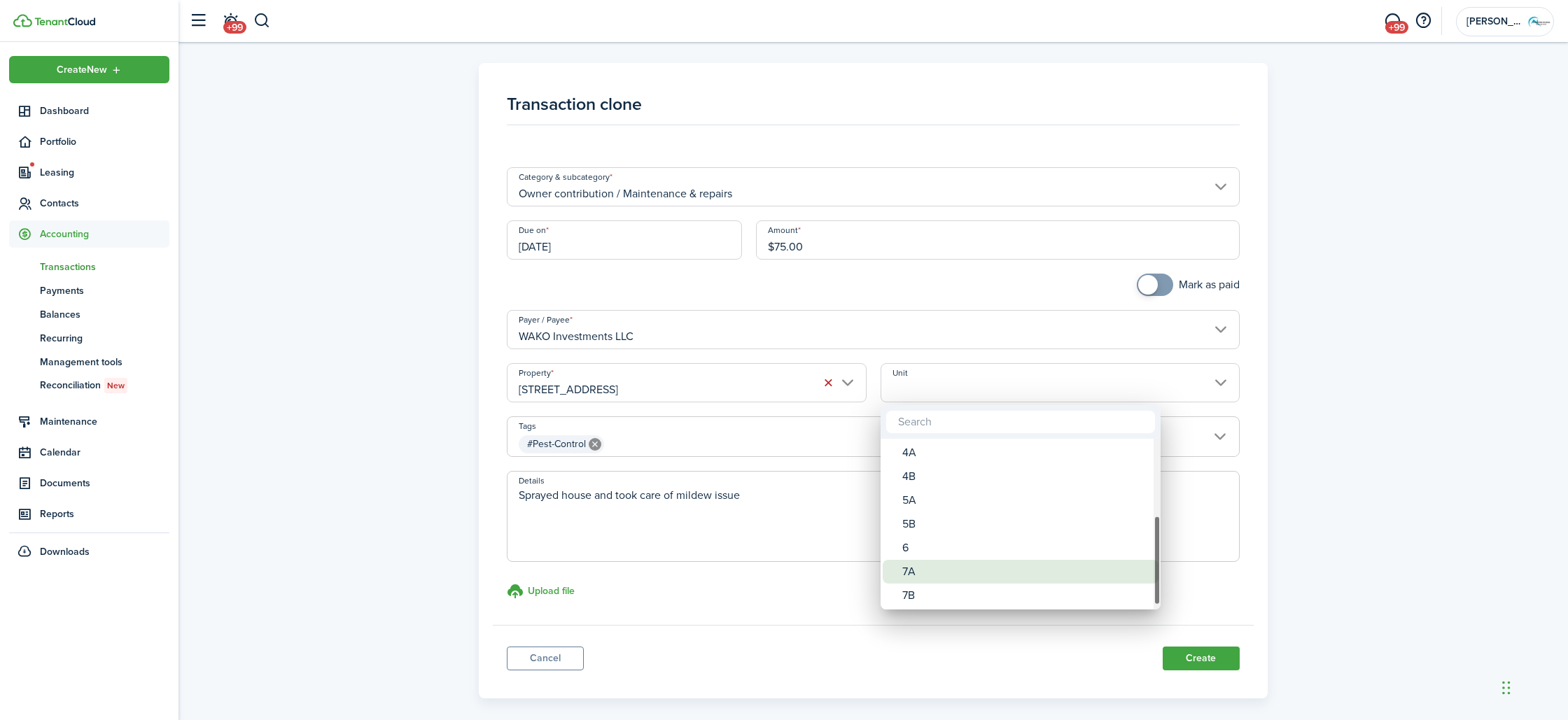
click at [933, 573] on div "7A" at bounding box center [1026, 571] width 248 height 24
type input "7A"
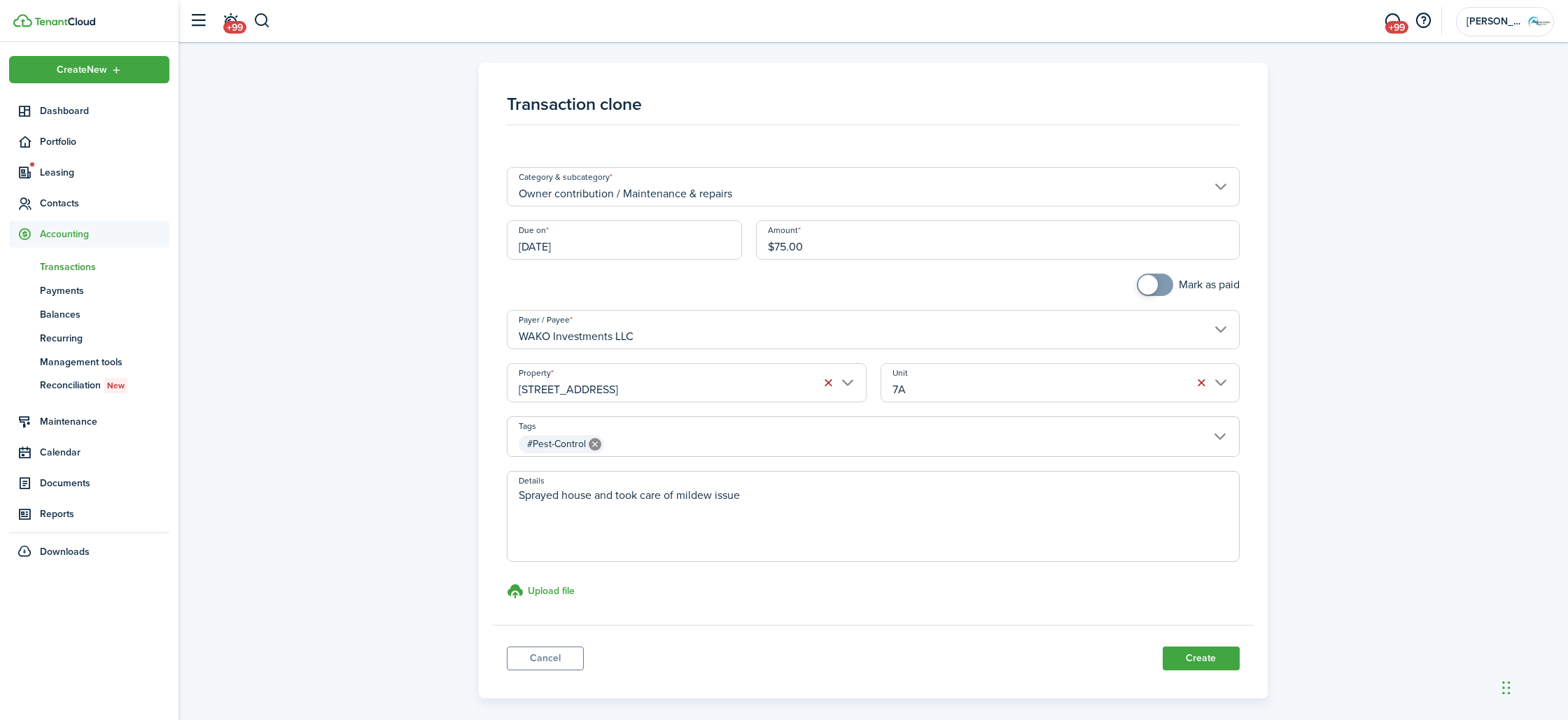
click at [598, 446] on icon at bounding box center [595, 445] width 13 height 13
click at [598, 446] on span at bounding box center [872, 444] width 731 height 24
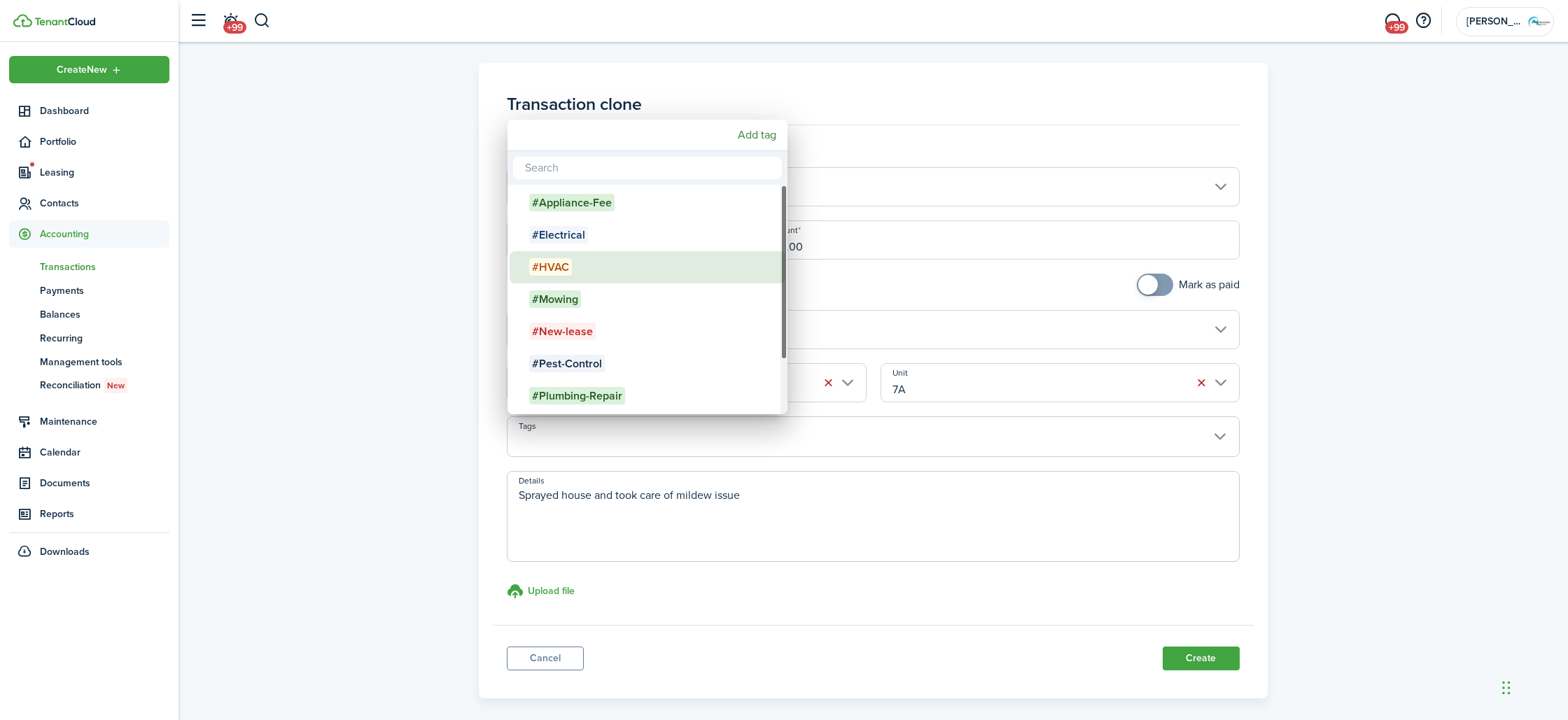
click at [584, 267] on div "#HVAC" at bounding box center [653, 267] width 248 height 33
type input "#HVAC"
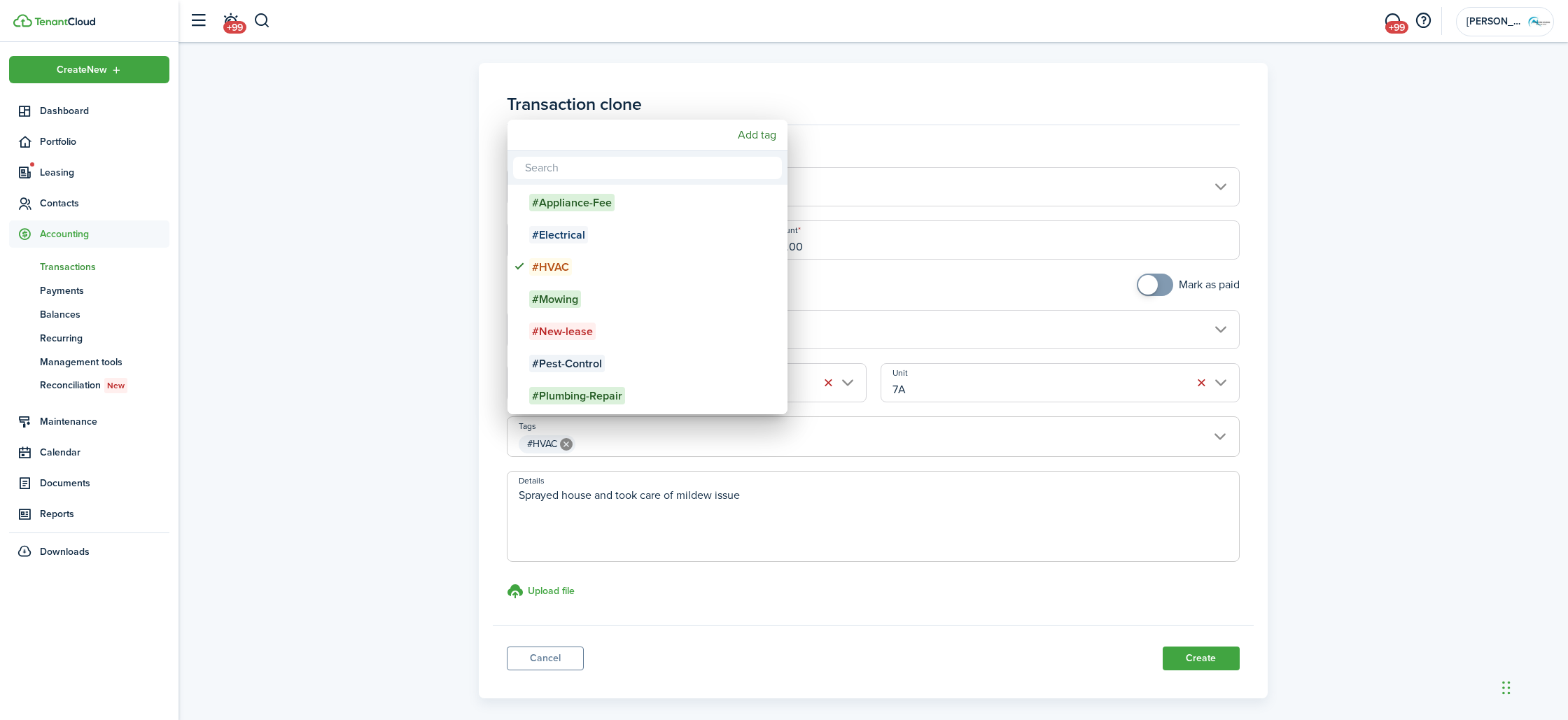
click at [799, 536] on div at bounding box center [784, 360] width 1792 height 944
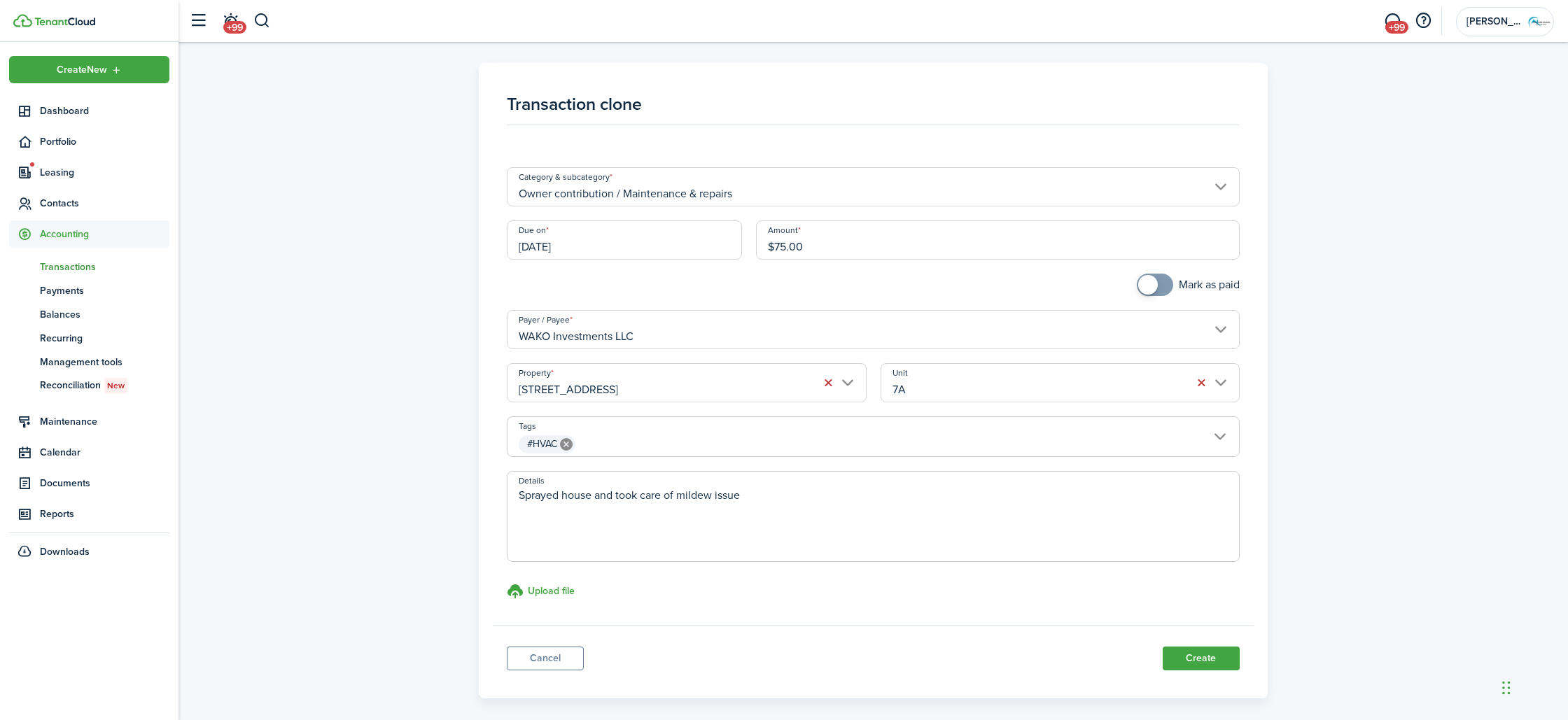
drag, startPoint x: 751, startPoint y: 496, endPoint x: 498, endPoint y: 484, distance: 253.3
click at [498, 484] on panel-main-body "Transaction clone Category & subcategory Owner contribution / Maintenance & rep…" at bounding box center [872, 351] width 760 height 548
type textarea "Took apart inside head and deep cleaned everything. Fan was not blowing due to …"
drag, startPoint x: 811, startPoint y: 245, endPoint x: 662, endPoint y: 232, distance: 149.6
click at [662, 232] on div "Due on [DATE] Amount $75.00" at bounding box center [873, 246] width 746 height 53
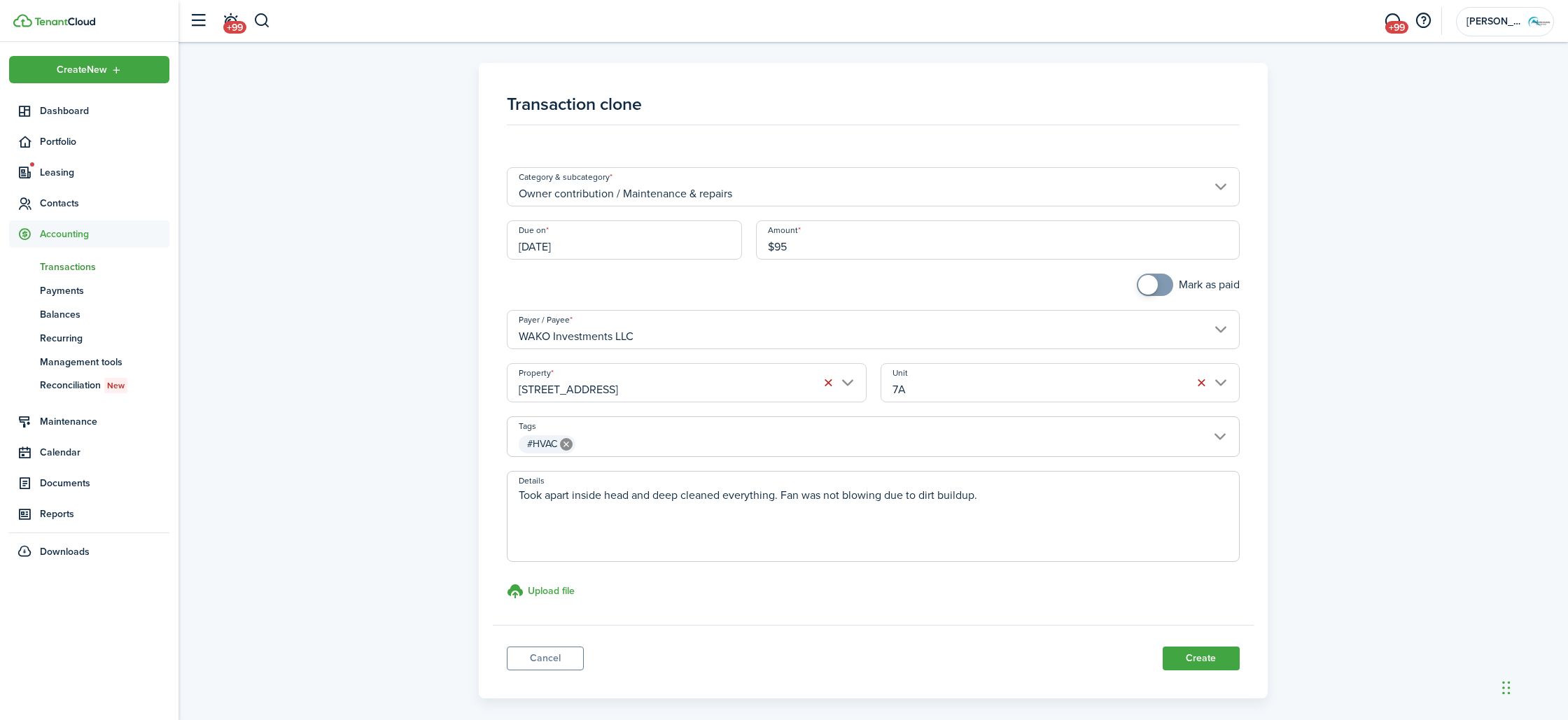
type input "$95.00"
click at [602, 496] on textarea "Took apart inside head and deep cleaned everything. Fan was not blowing due to …" at bounding box center [872, 520] width 731 height 67
type textarea "Took apart inside hvac head and deep cleaned everything. Fan was not blowing du…"
click at [1229, 658] on button "Create" at bounding box center [1201, 658] width 77 height 24
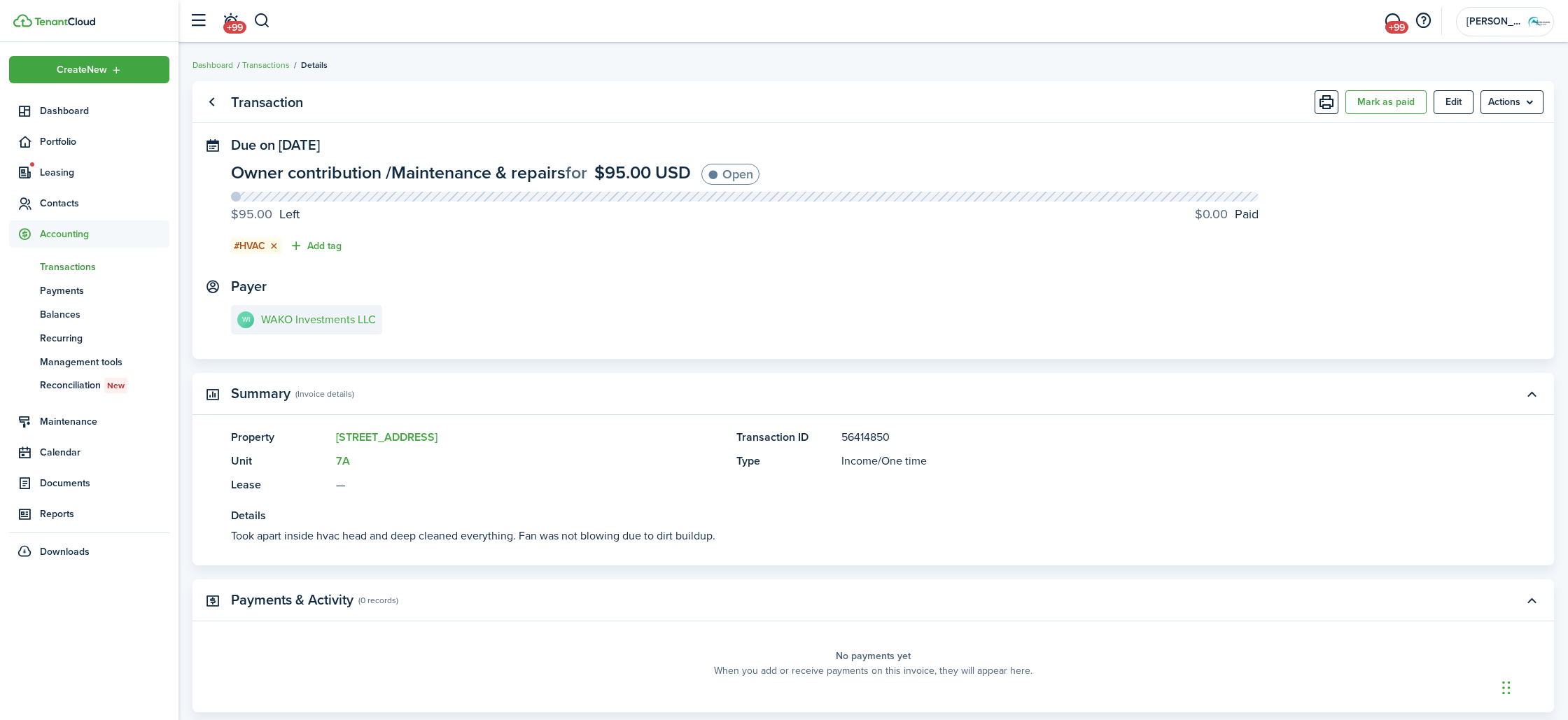
click at [95, 267] on span "Transactions" at bounding box center [104, 267] width 129 height 15
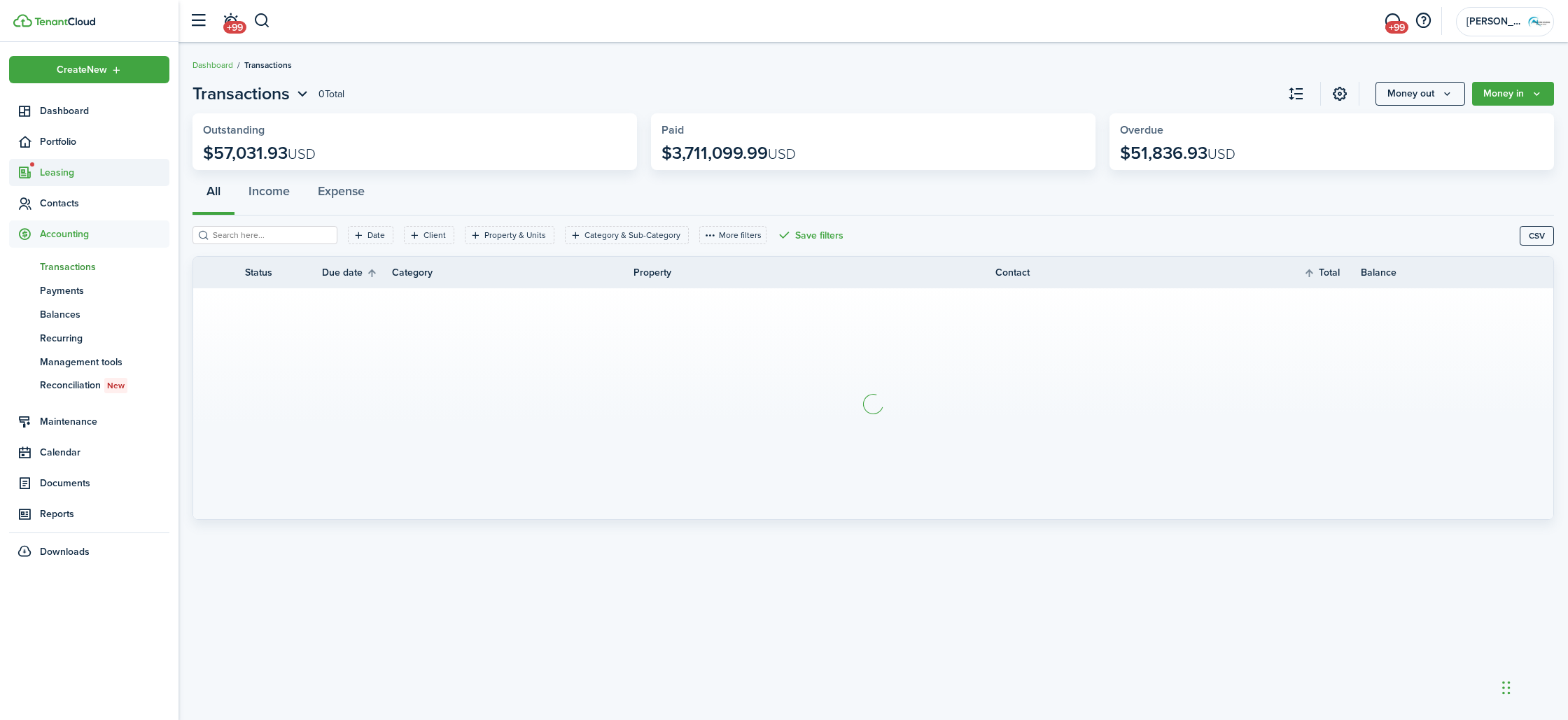
click at [89, 174] on span "Leasing" at bounding box center [104, 172] width 129 height 15
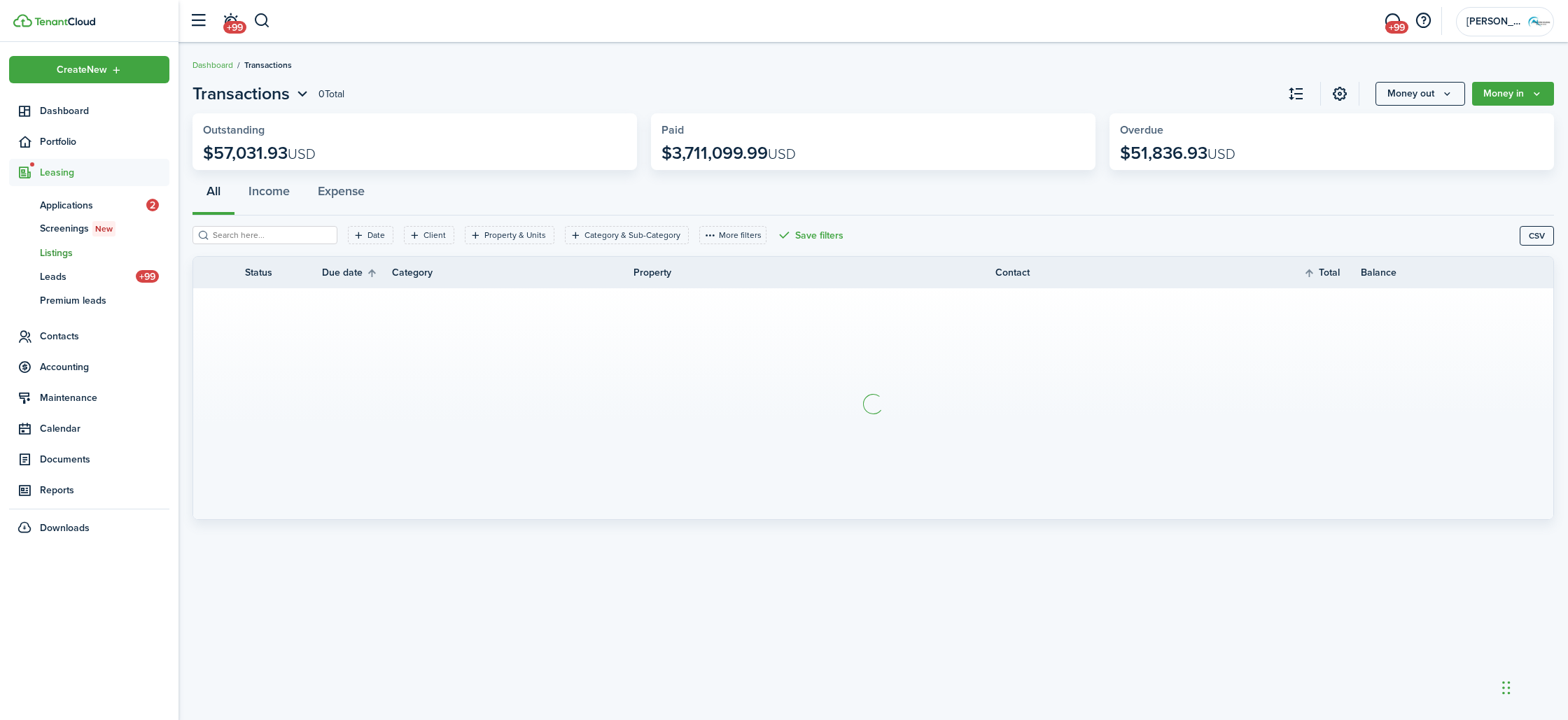
click at [55, 256] on span "Listings" at bounding box center [104, 253] width 129 height 15
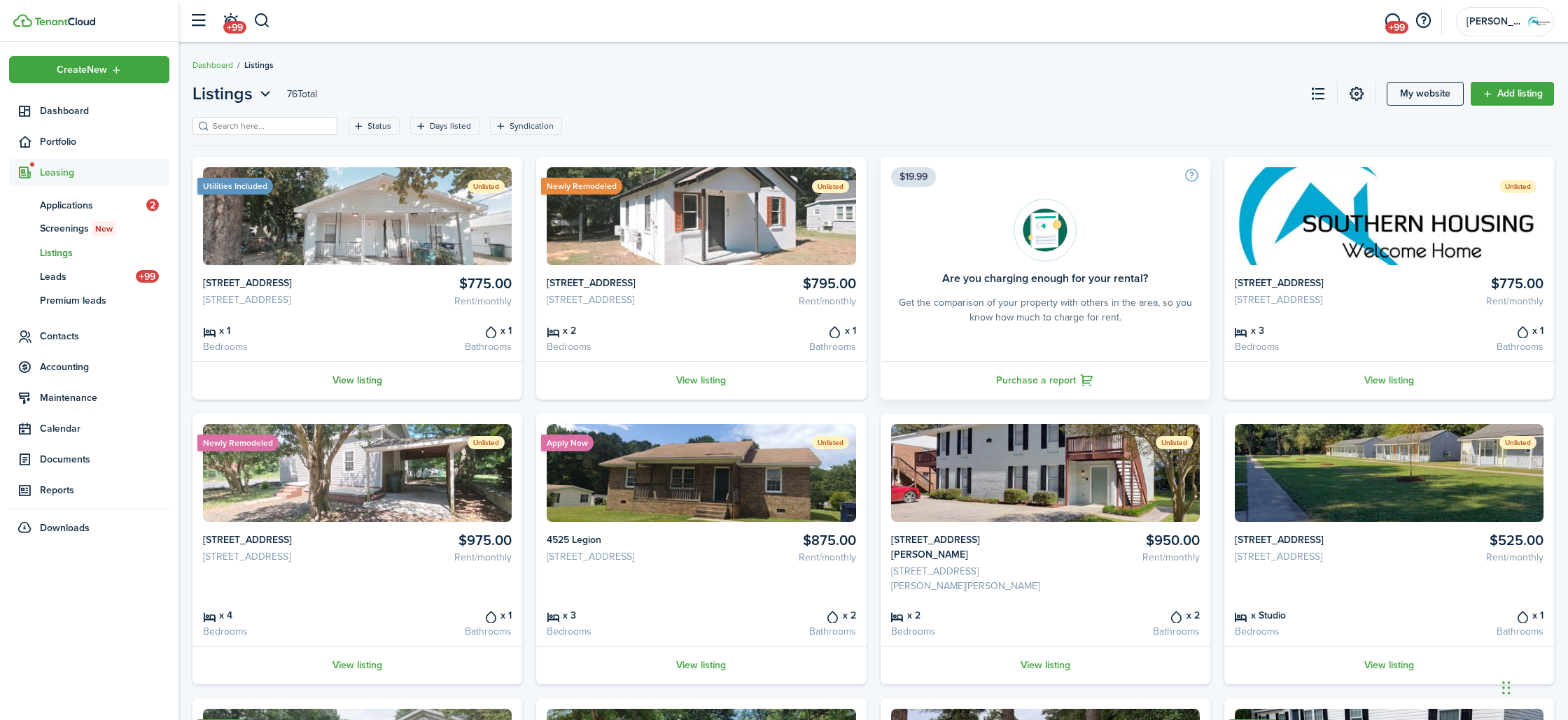
click at [355, 389] on link "View listing" at bounding box center [358, 380] width 330 height 38
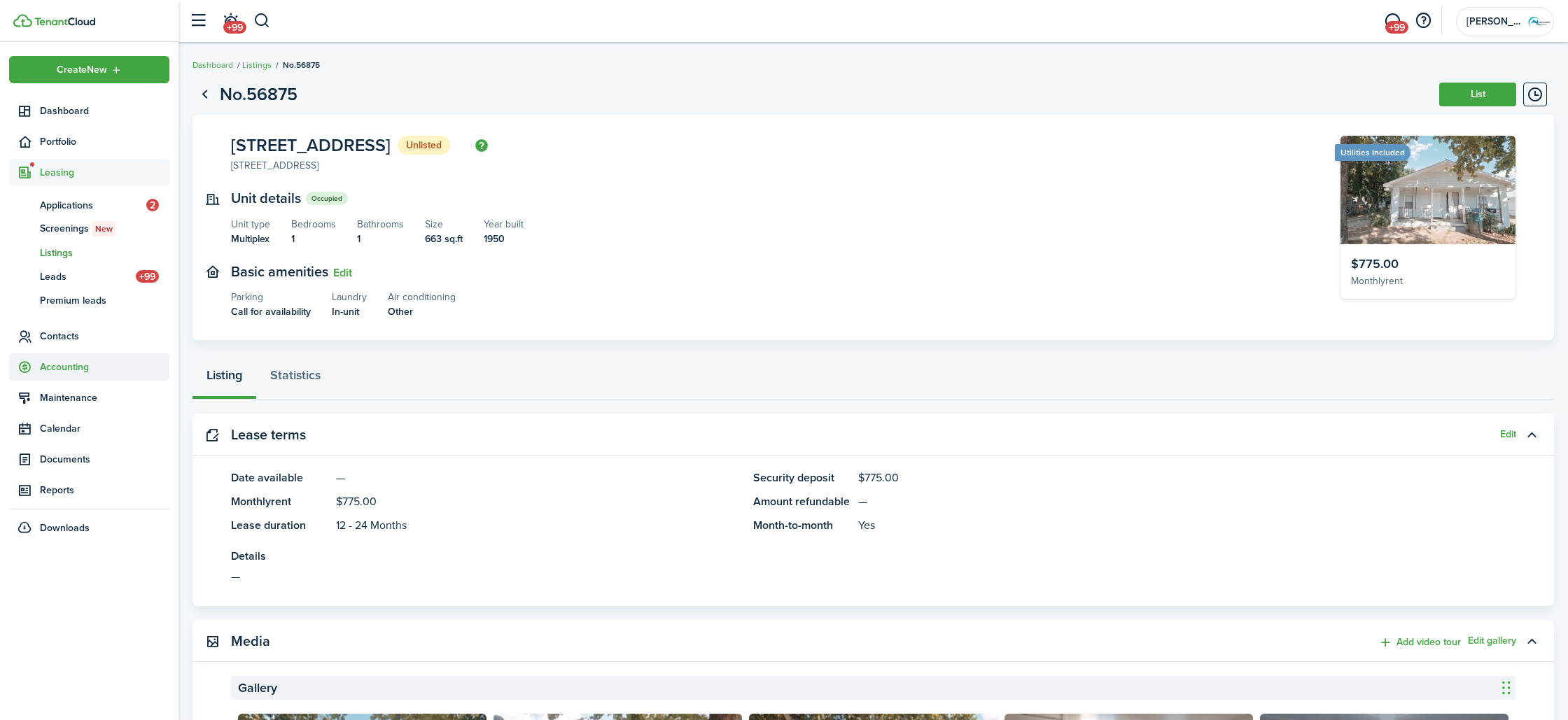
click at [75, 371] on span "Accounting" at bounding box center [104, 367] width 129 height 15
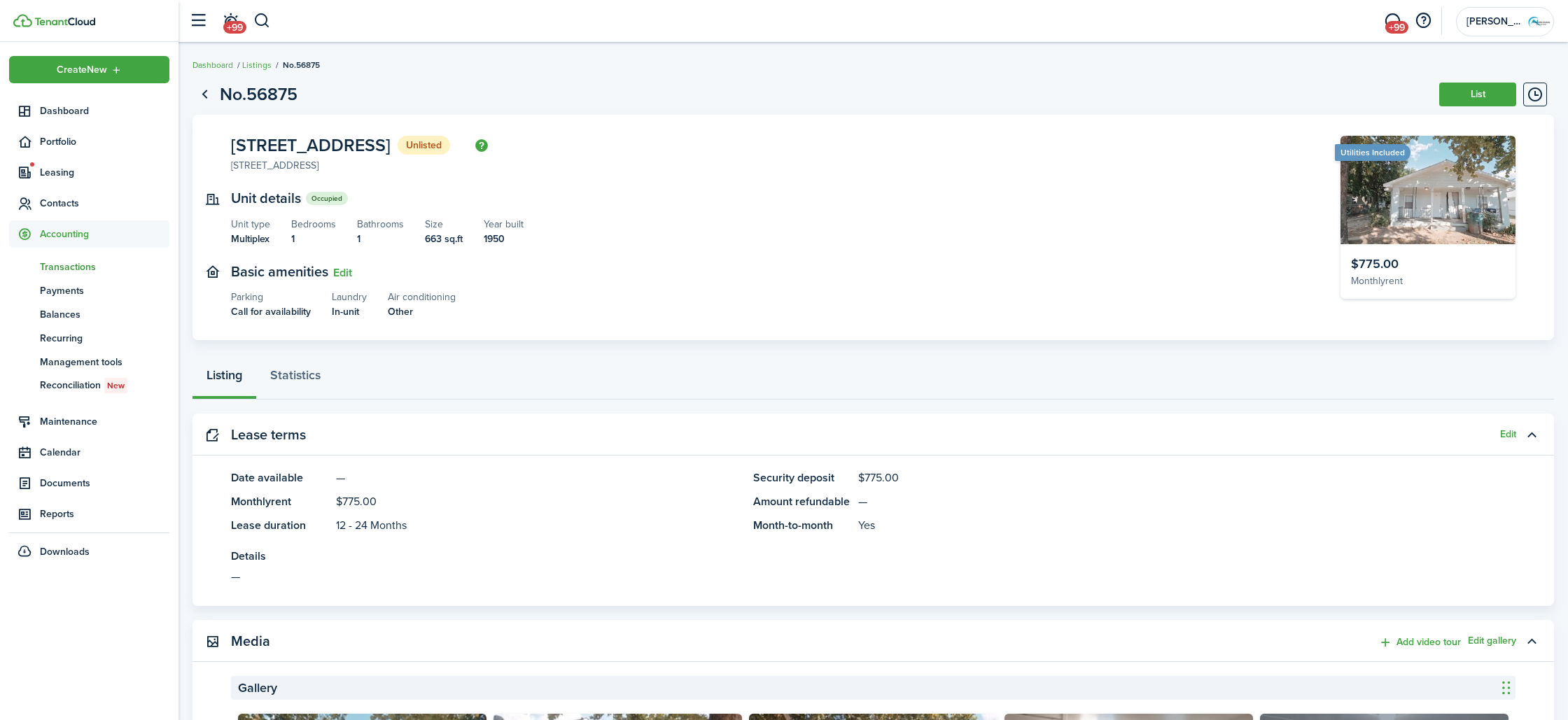
click at [57, 273] on span "Transactions" at bounding box center [104, 267] width 129 height 15
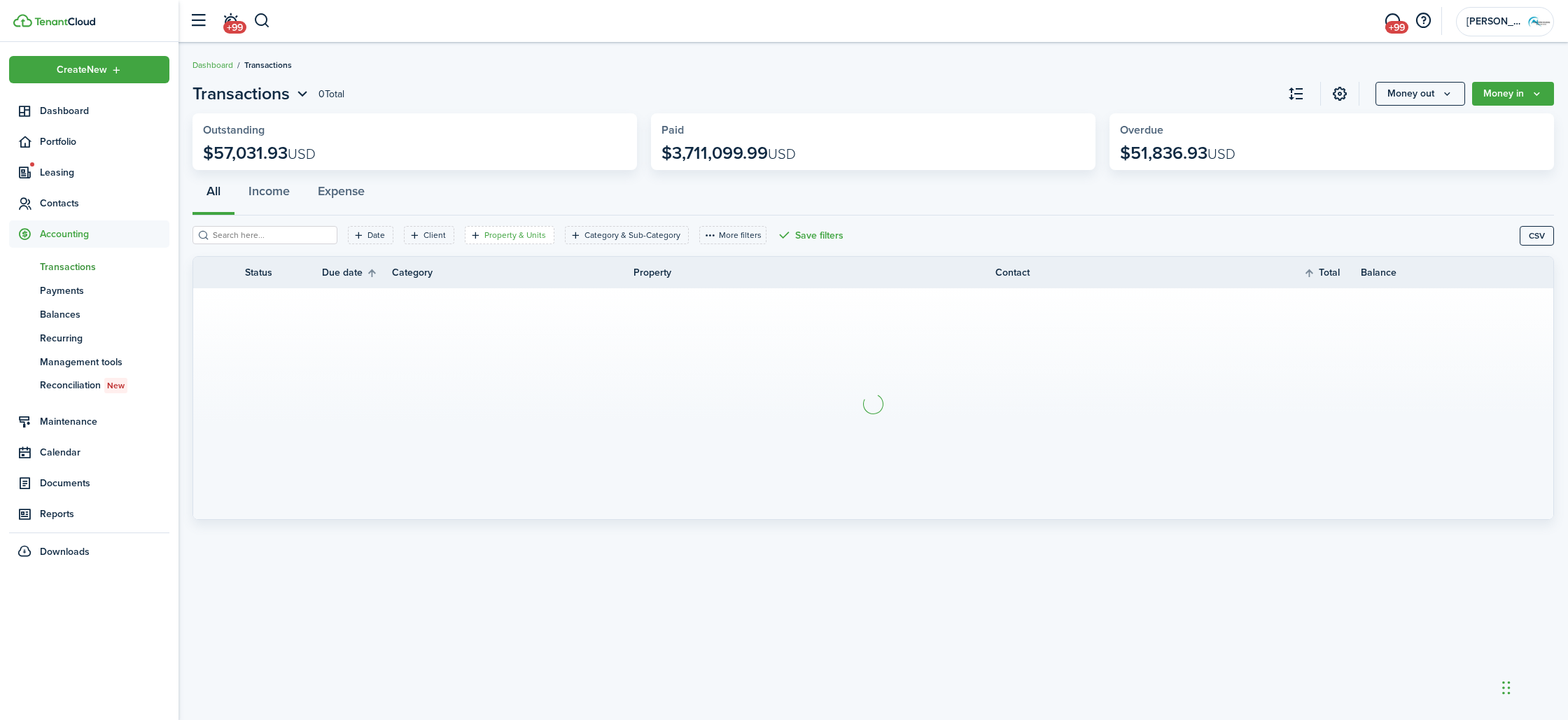
click at [509, 228] on filter-tag "Property & Units" at bounding box center [510, 235] width 89 height 18
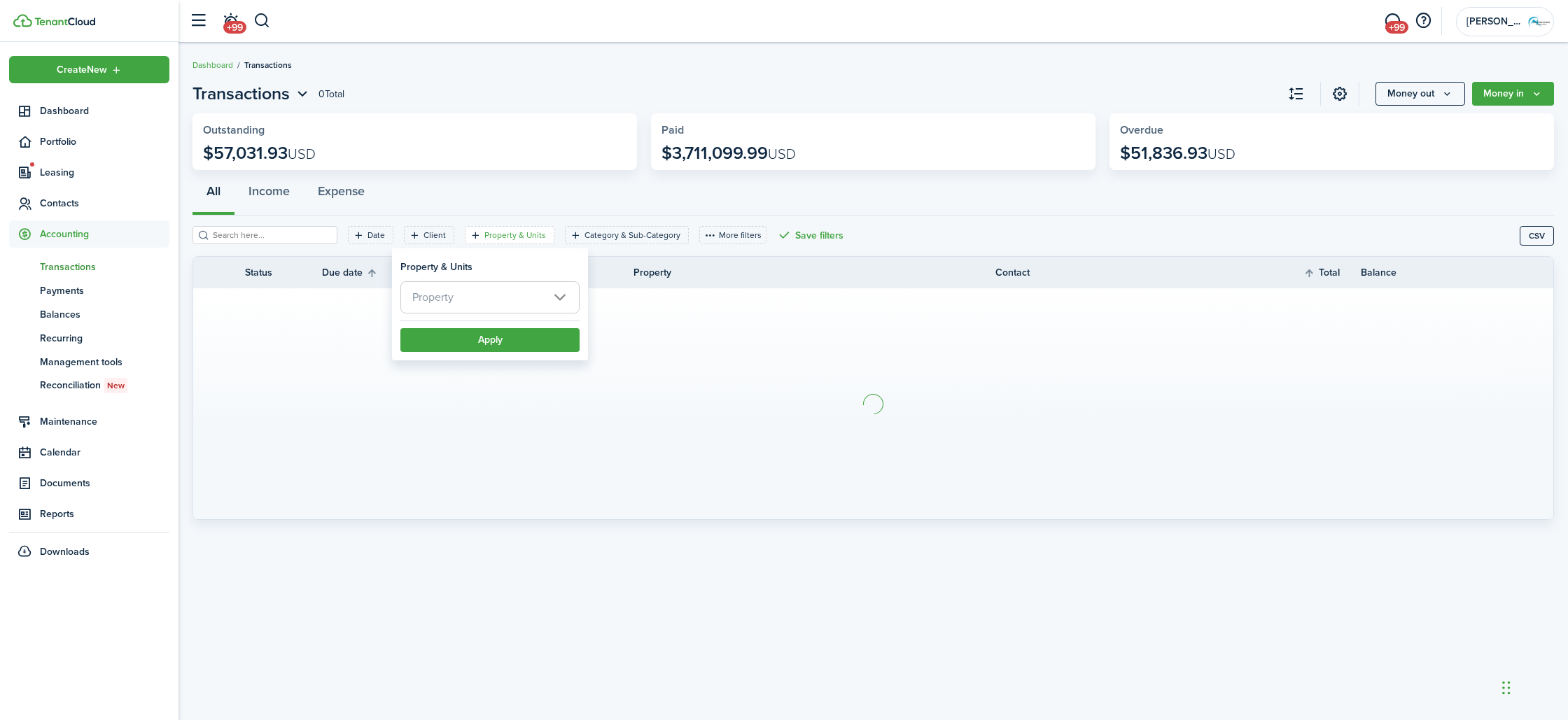
click at [507, 293] on span "Property" at bounding box center [489, 297] width 178 height 31
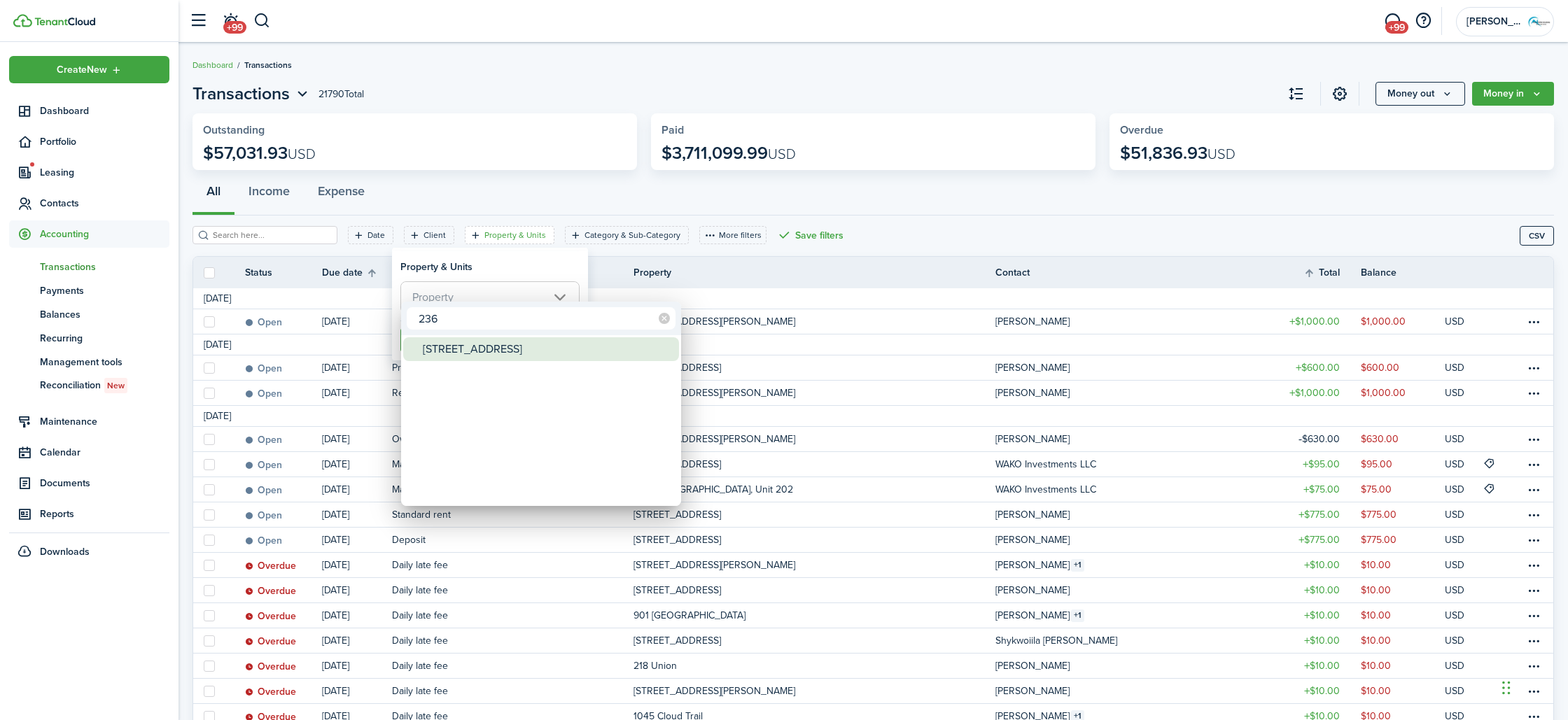
type input "236"
click at [531, 362] on mbsc-wheel-item at bounding box center [541, 372] width 276 height 24
drag, startPoint x: 530, startPoint y: 344, endPoint x: 540, endPoint y: 339, distance: 11.2
click at [530, 344] on div "[STREET_ADDRESS]" at bounding box center [546, 349] width 248 height 24
type input "[STREET_ADDRESS]"
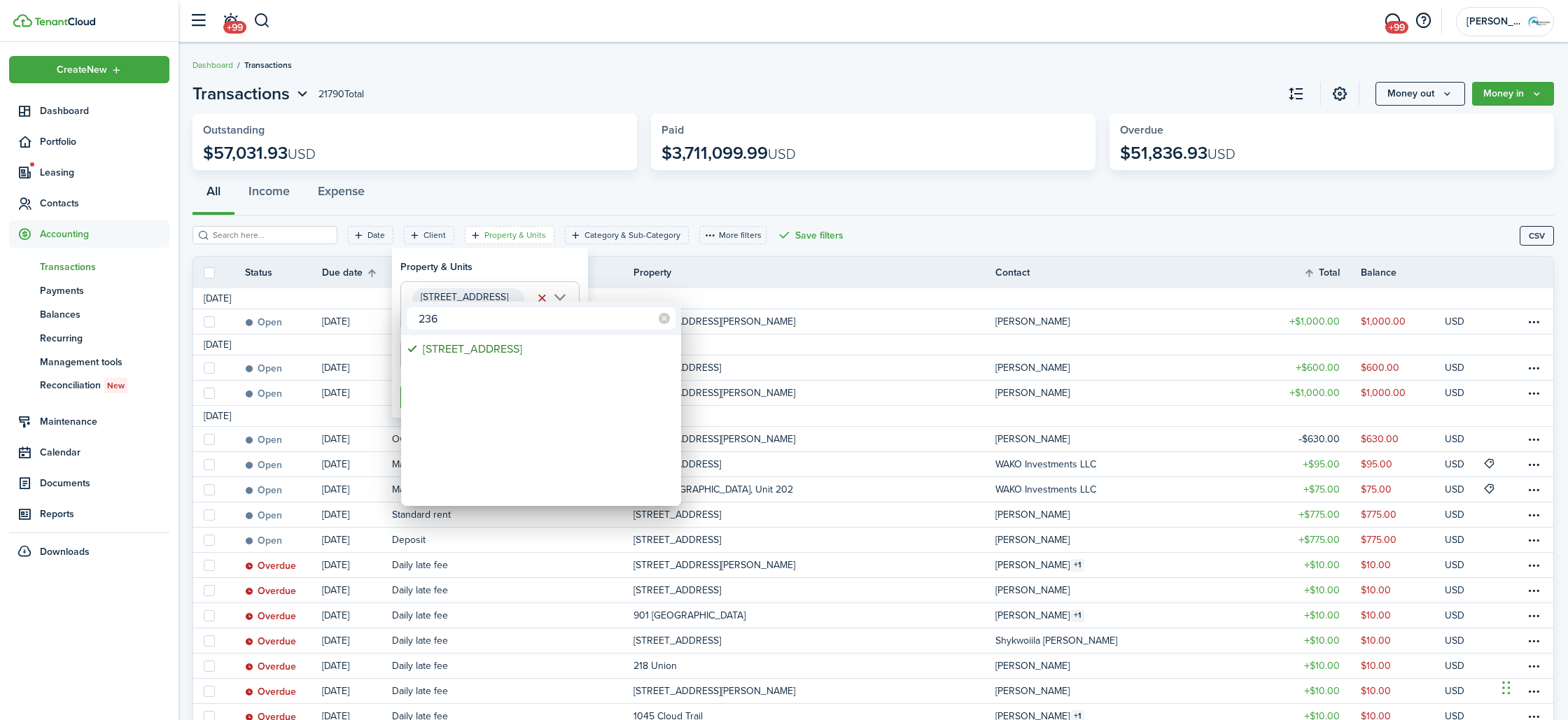
click at [622, 272] on div at bounding box center [784, 360] width 1792 height 944
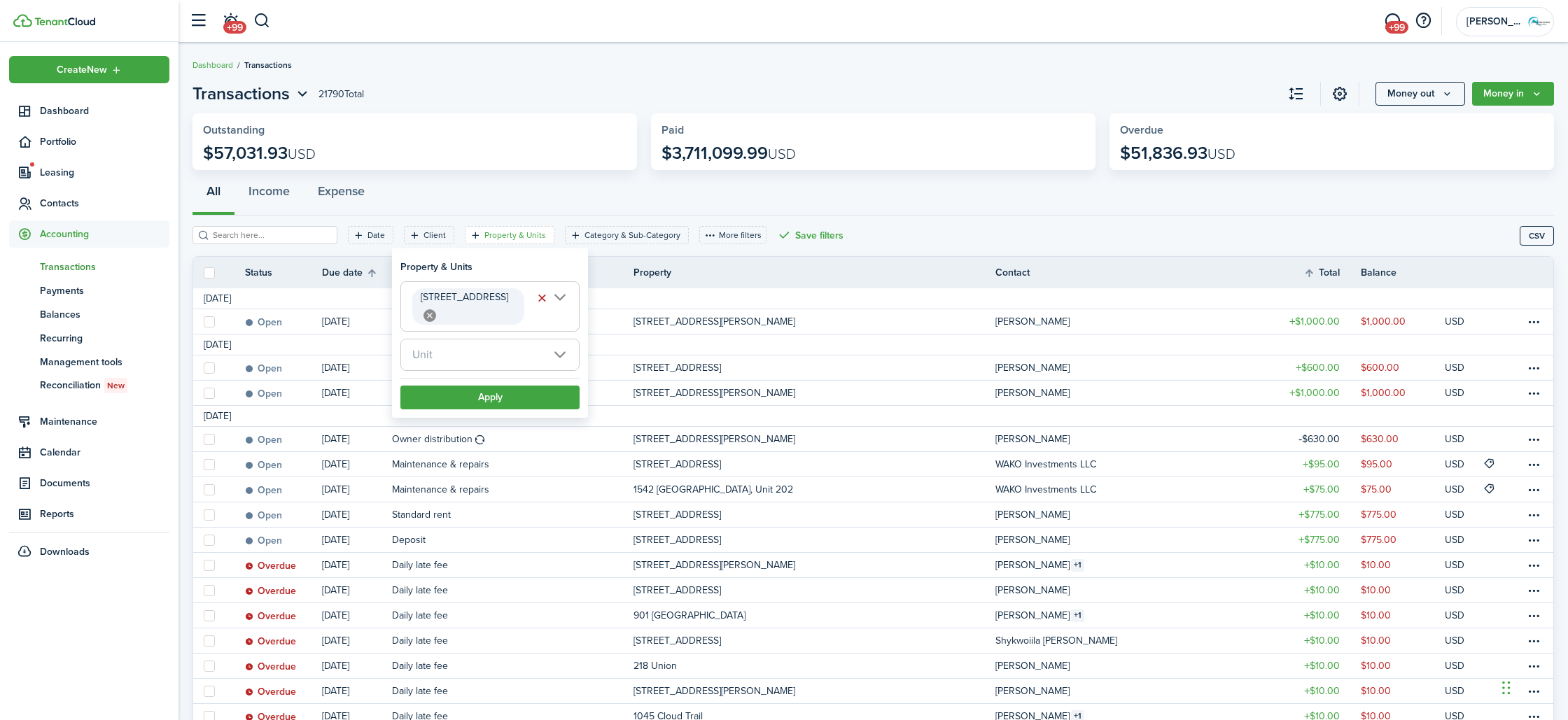
click at [495, 340] on span "Unit" at bounding box center [489, 355] width 178 height 31
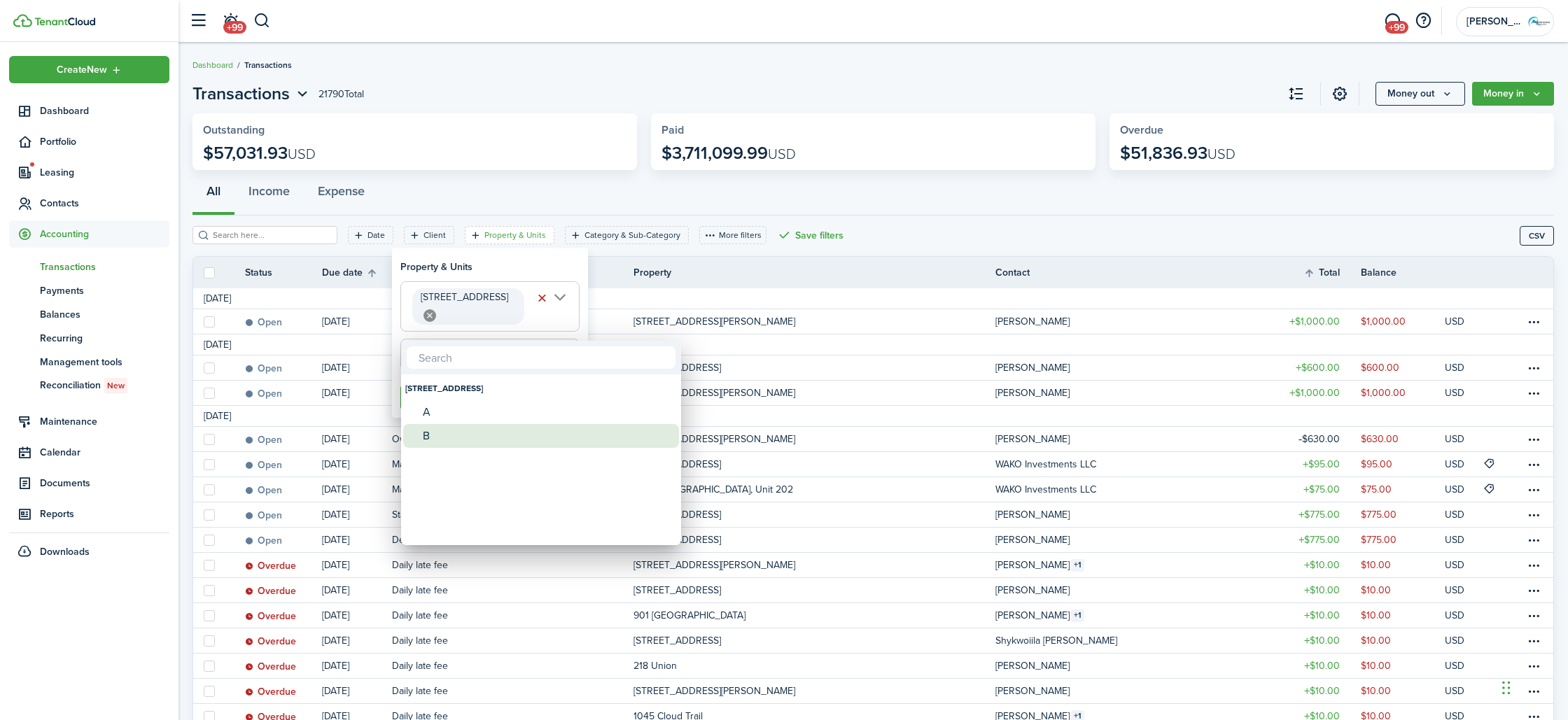
click at [464, 432] on div "B" at bounding box center [546, 436] width 248 height 24
type input "B"
drag, startPoint x: 885, startPoint y: 415, endPoint x: 529, endPoint y: 376, distance: 358.1
click at [834, 408] on div at bounding box center [784, 360] width 1792 height 944
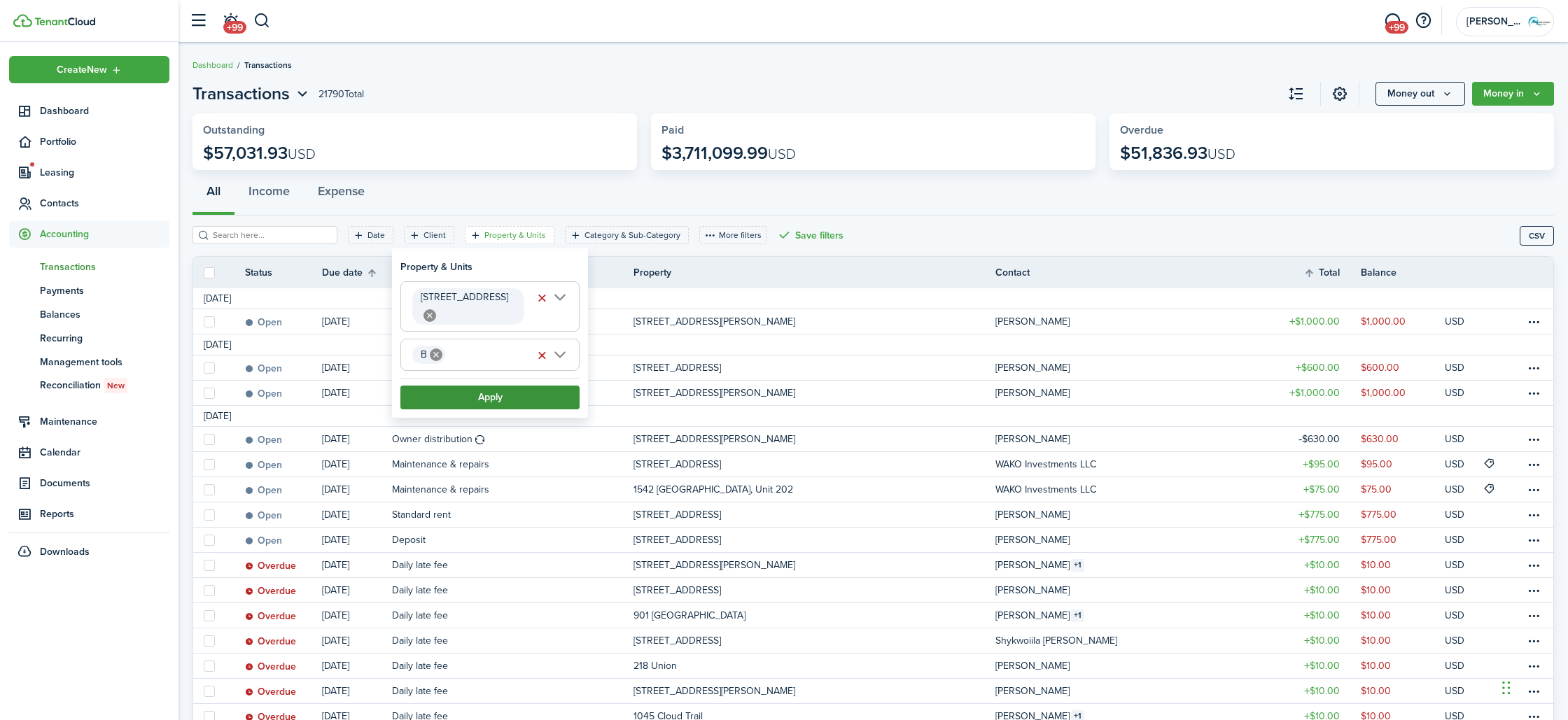
click at [520, 385] on button "Apply" at bounding box center [490, 397] width 179 height 24
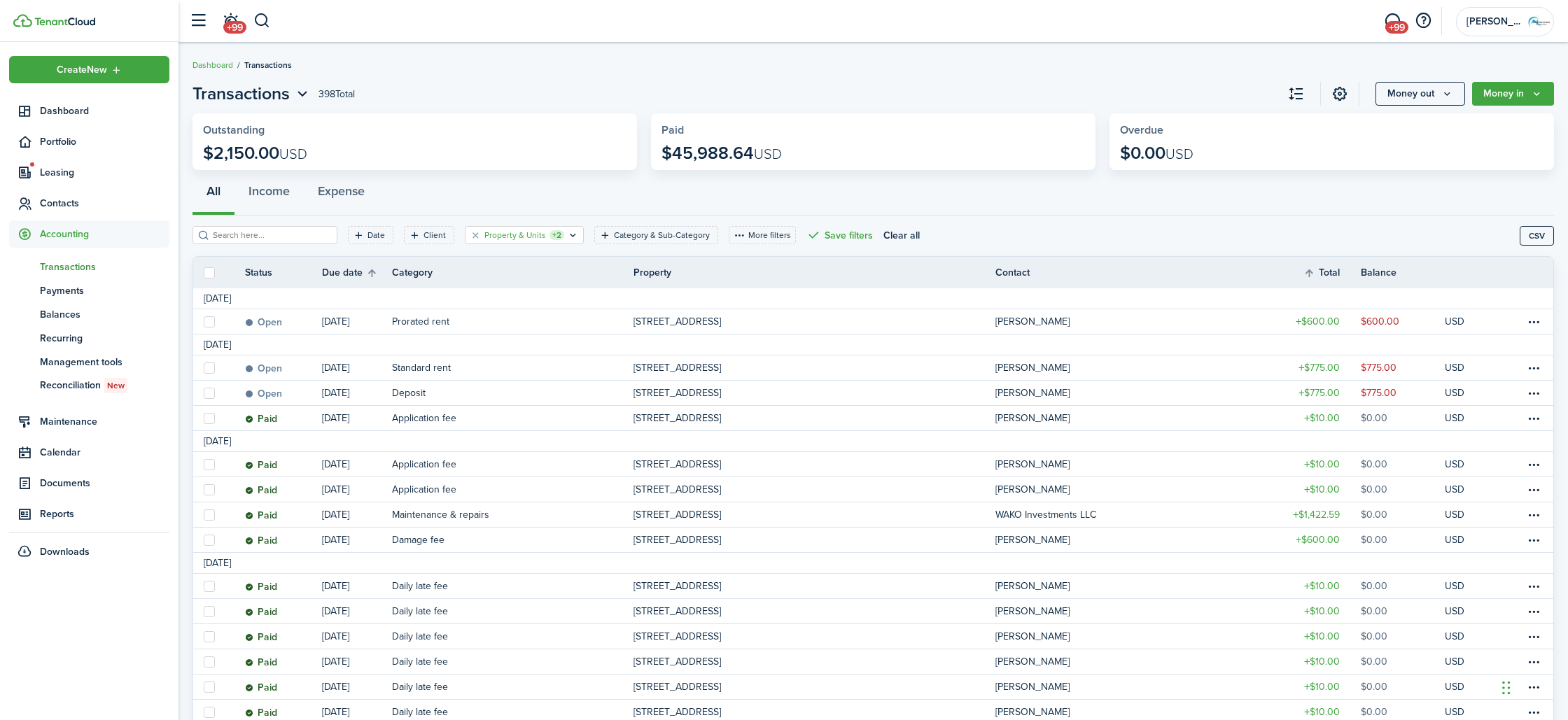
click at [549, 233] on filter-tag-counter "+2" at bounding box center [557, 235] width 15 height 10
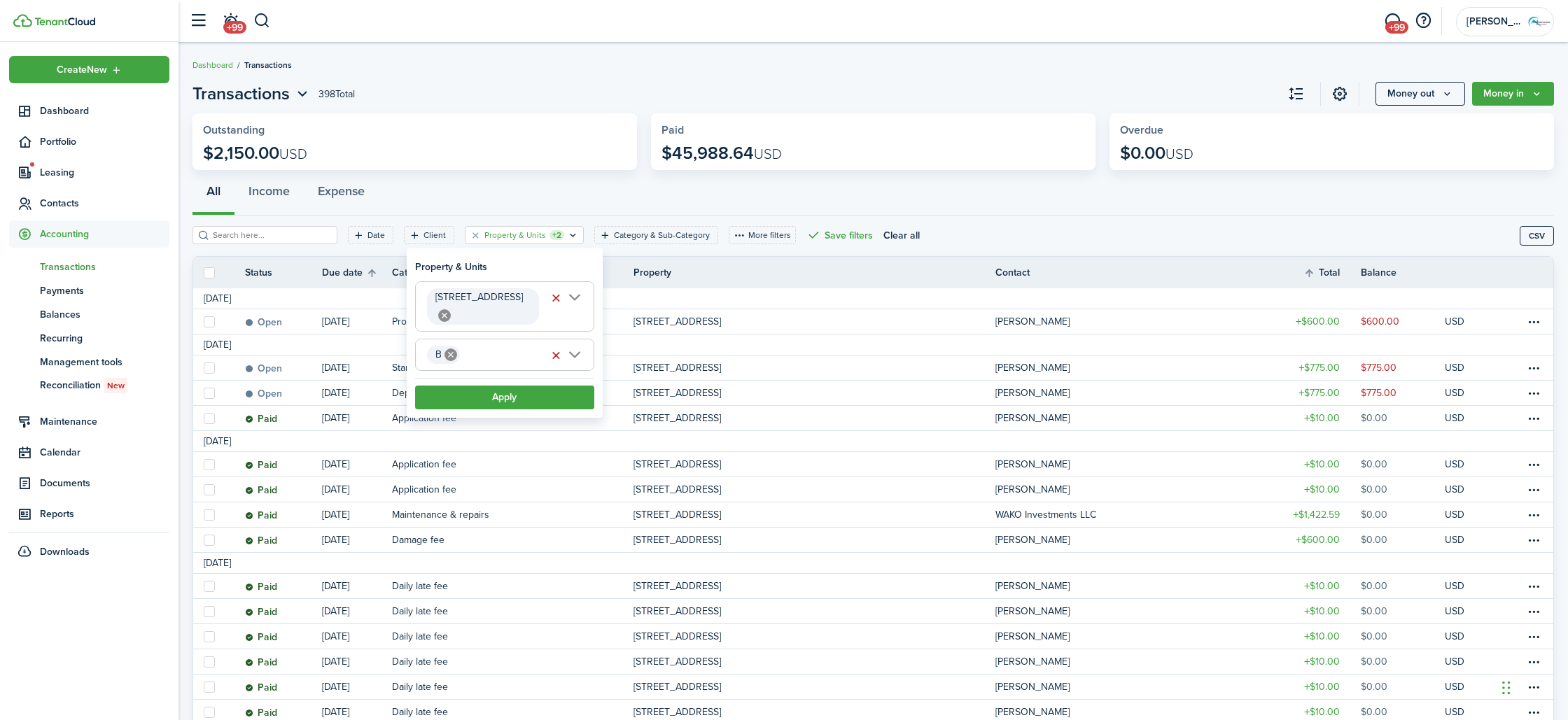
click at [457, 345] on mbsc-icon at bounding box center [450, 354] width 18 height 18
click at [551, 388] on button "Apply" at bounding box center [505, 397] width 179 height 24
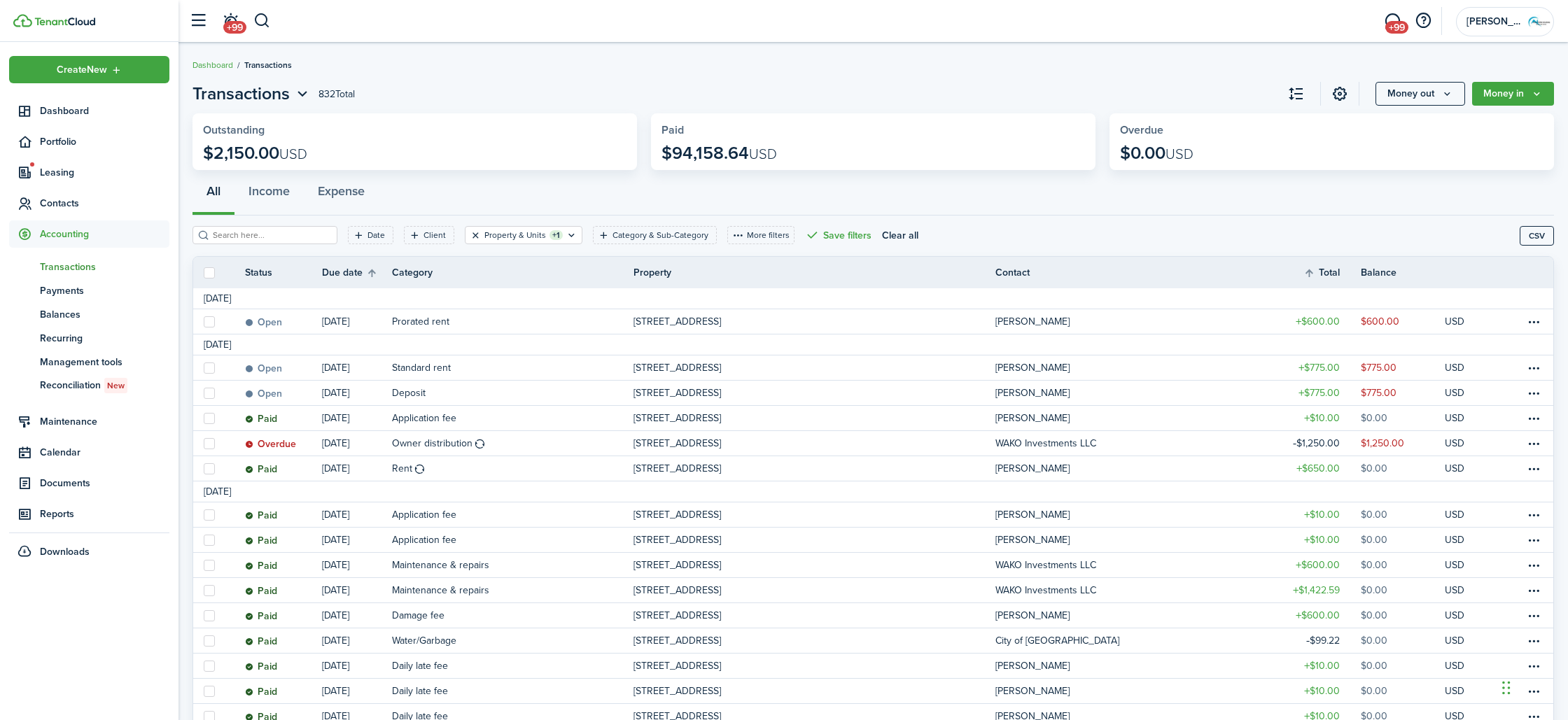
click at [470, 234] on button "Clear filter" at bounding box center [476, 235] width 12 height 11
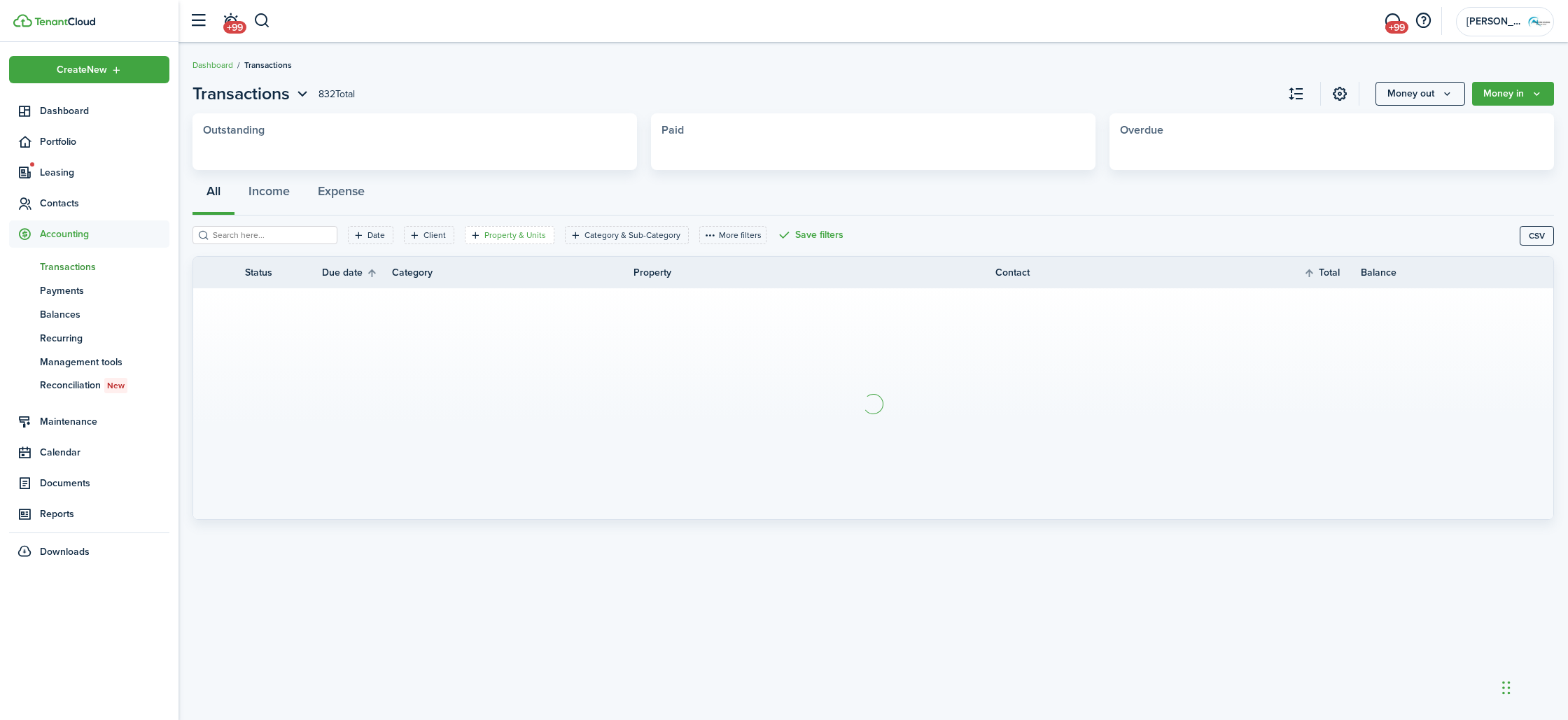
click at [470, 235] on icon "Open filter" at bounding box center [476, 235] width 12 height 11
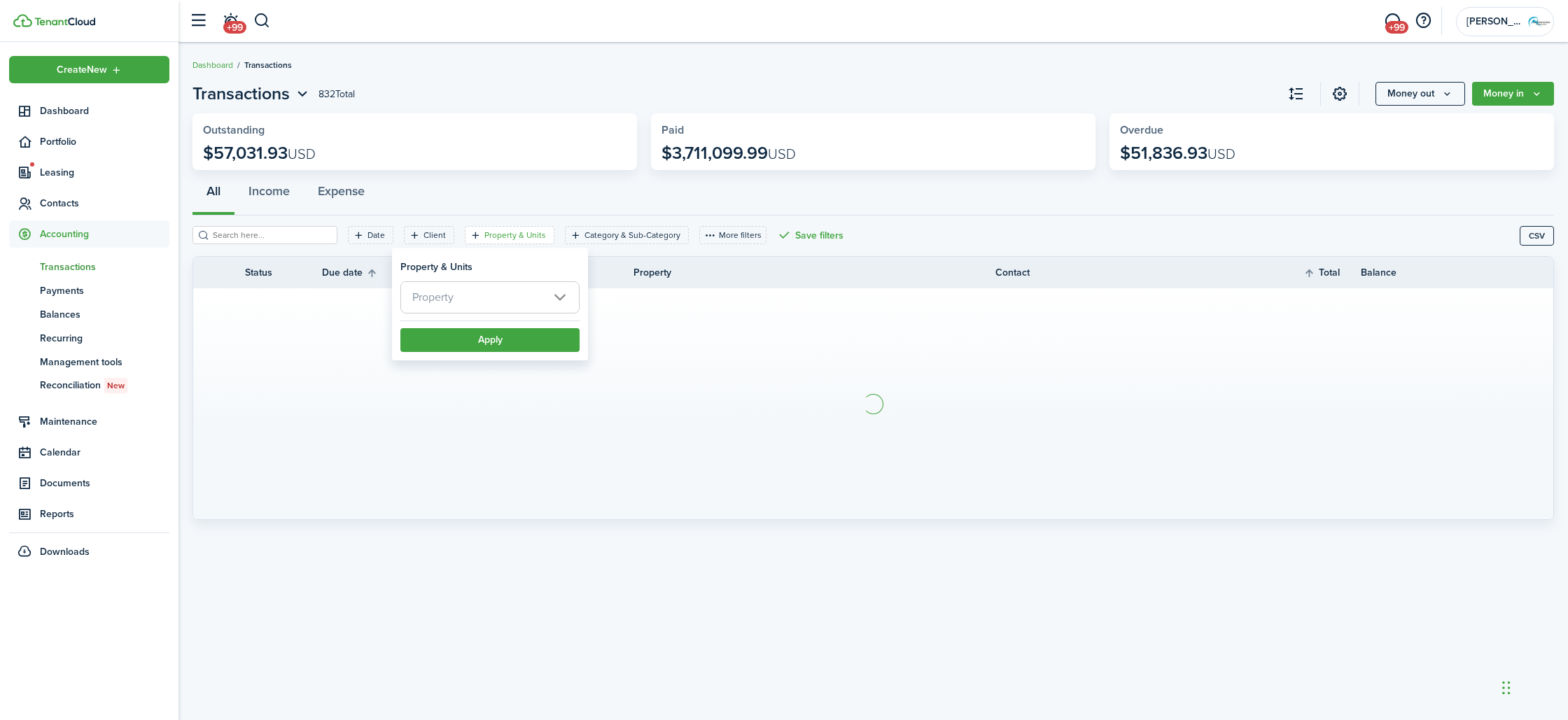
click at [470, 300] on span "Property" at bounding box center [489, 297] width 178 height 31
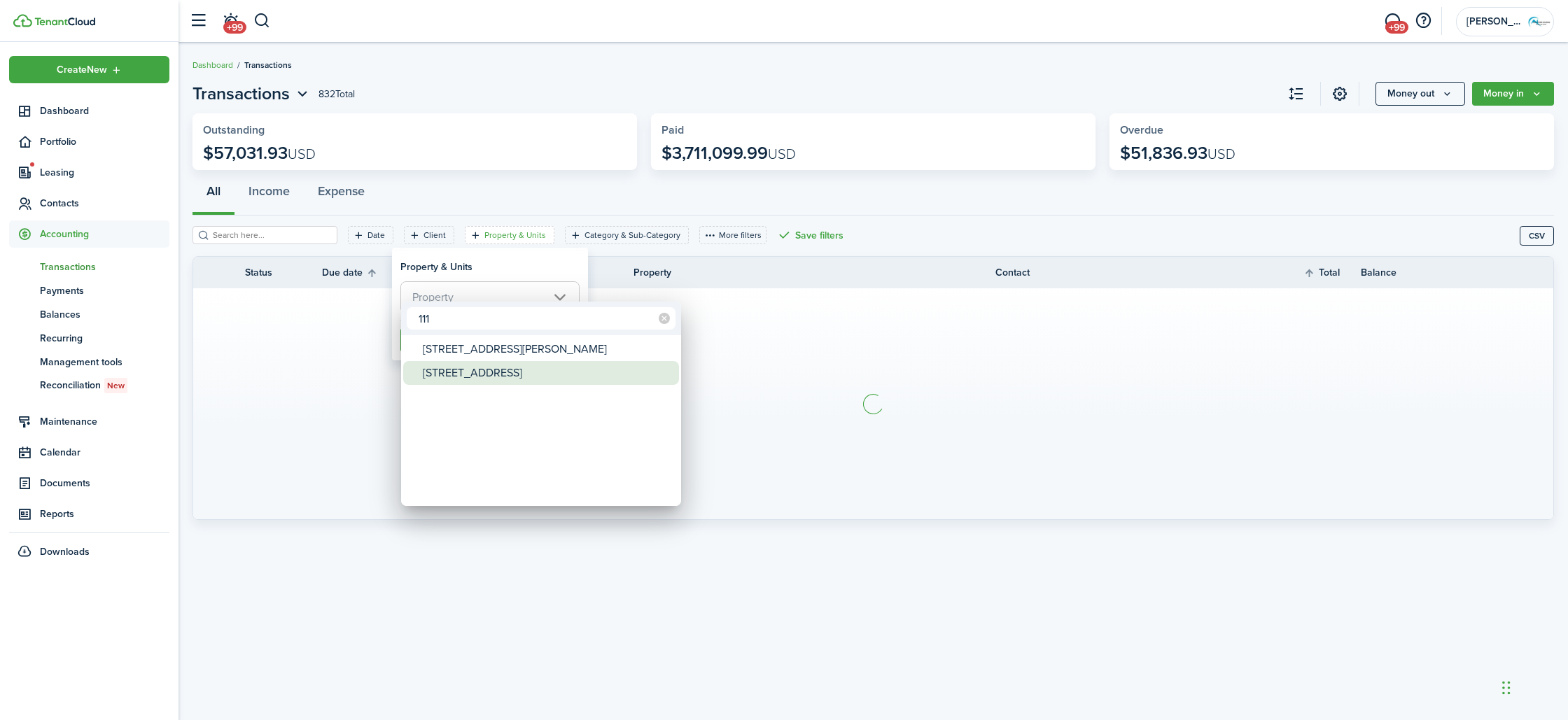
type input "111"
click at [458, 366] on div "[STREET_ADDRESS]" at bounding box center [546, 372] width 248 height 24
type input "[STREET_ADDRESS]"
drag, startPoint x: 871, startPoint y: 310, endPoint x: 576, endPoint y: 320, distance: 295.2
click at [854, 310] on div at bounding box center [784, 360] width 1792 height 944
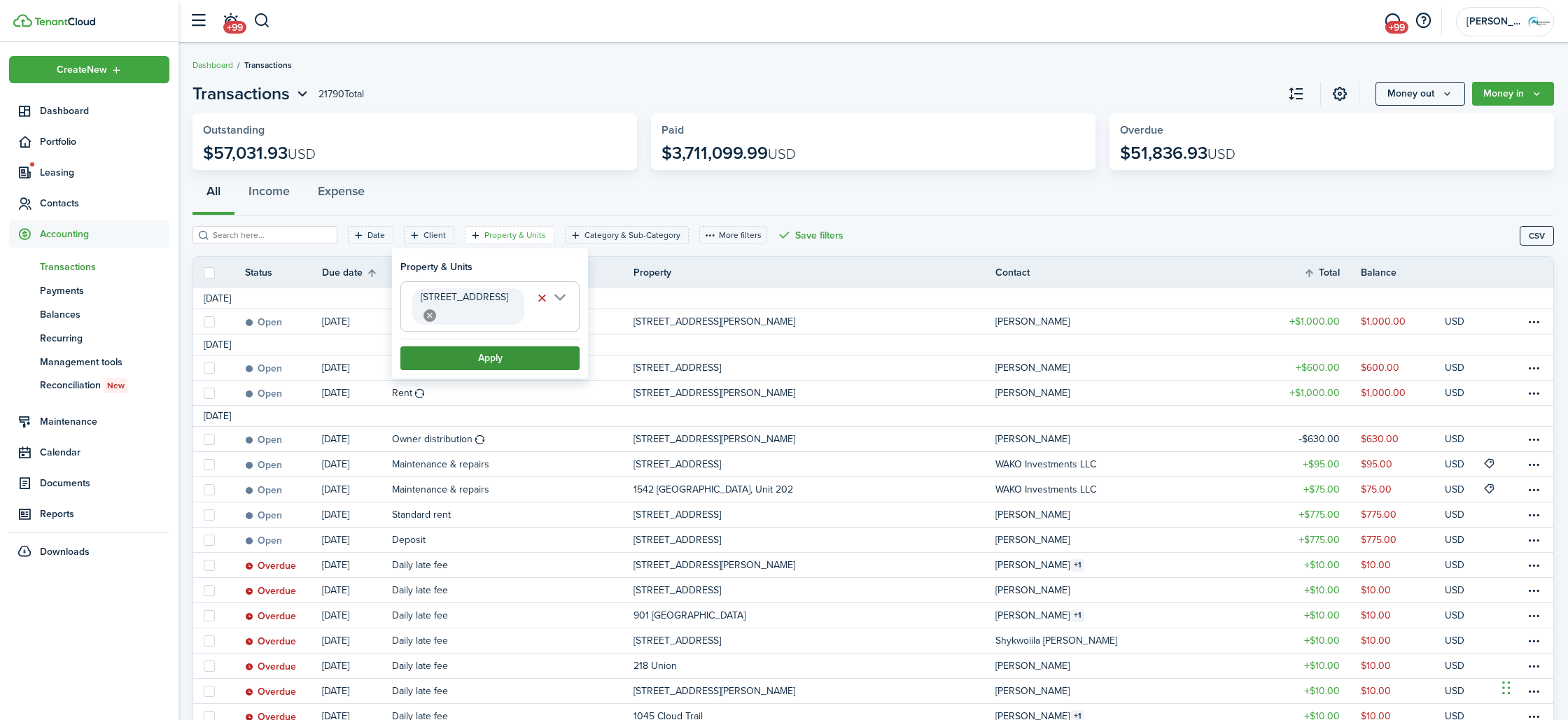
scroll to position [0, 32]
click at [471, 352] on button "Apply" at bounding box center [490, 358] width 179 height 24
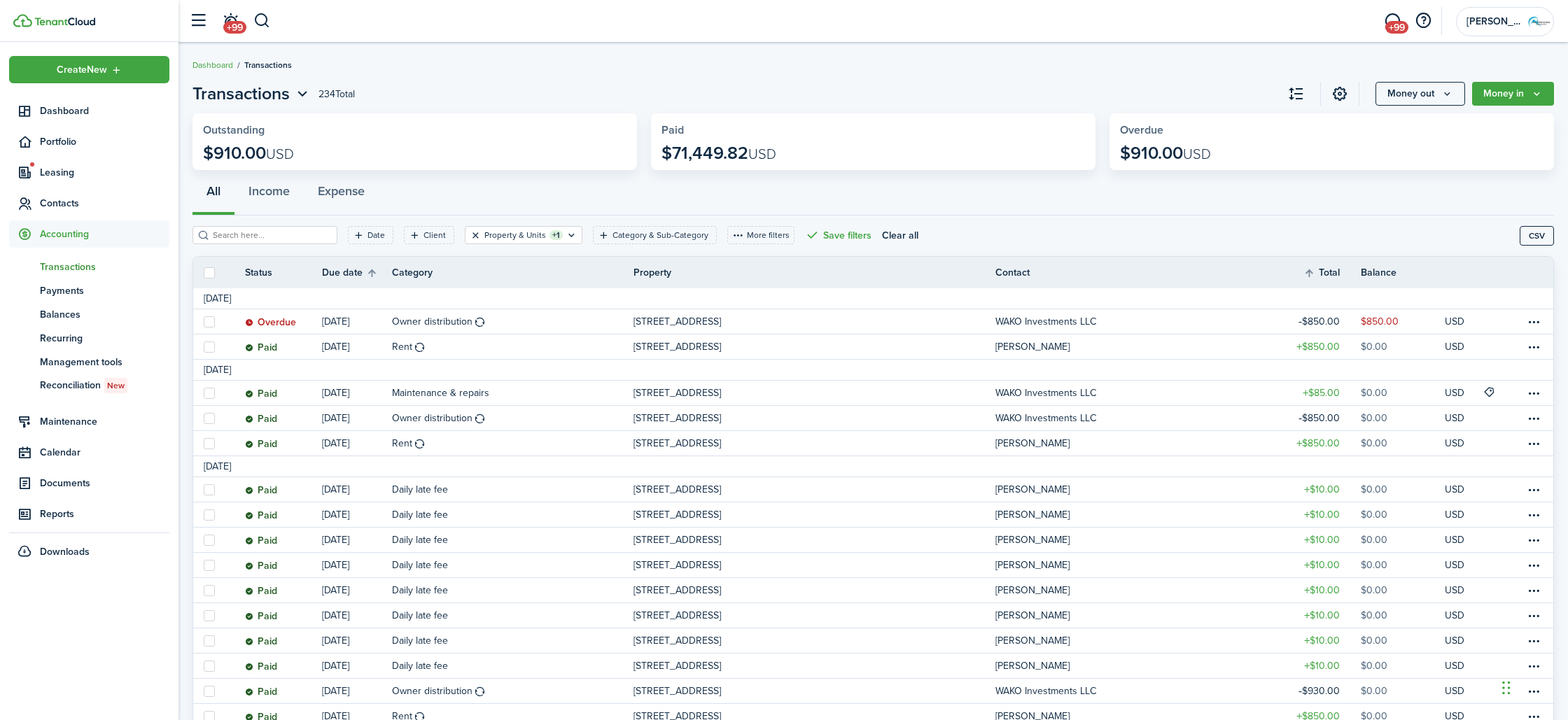
click at [470, 237] on button "Clear filter" at bounding box center [476, 235] width 12 height 11
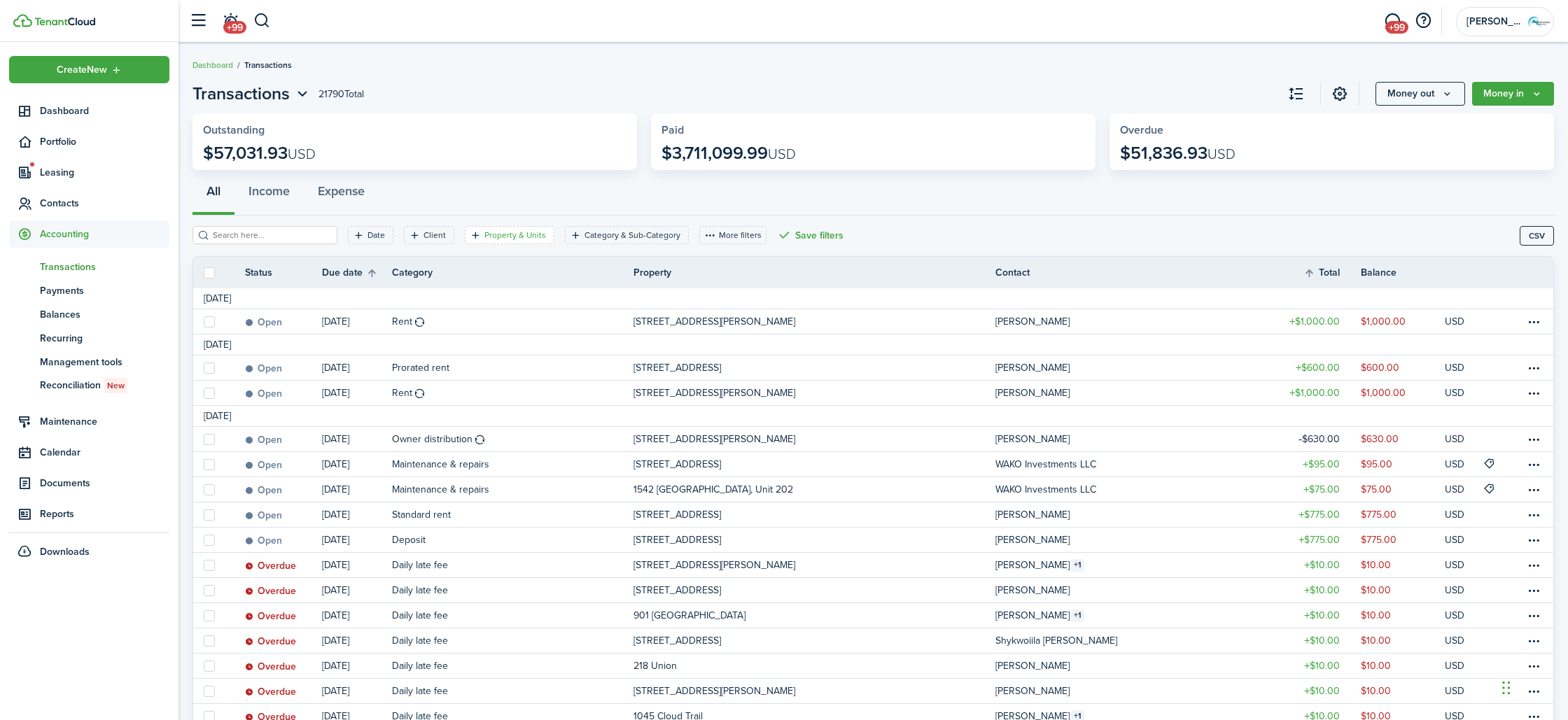
click at [525, 242] on filter-tag "Property & Units" at bounding box center [510, 235] width 89 height 18
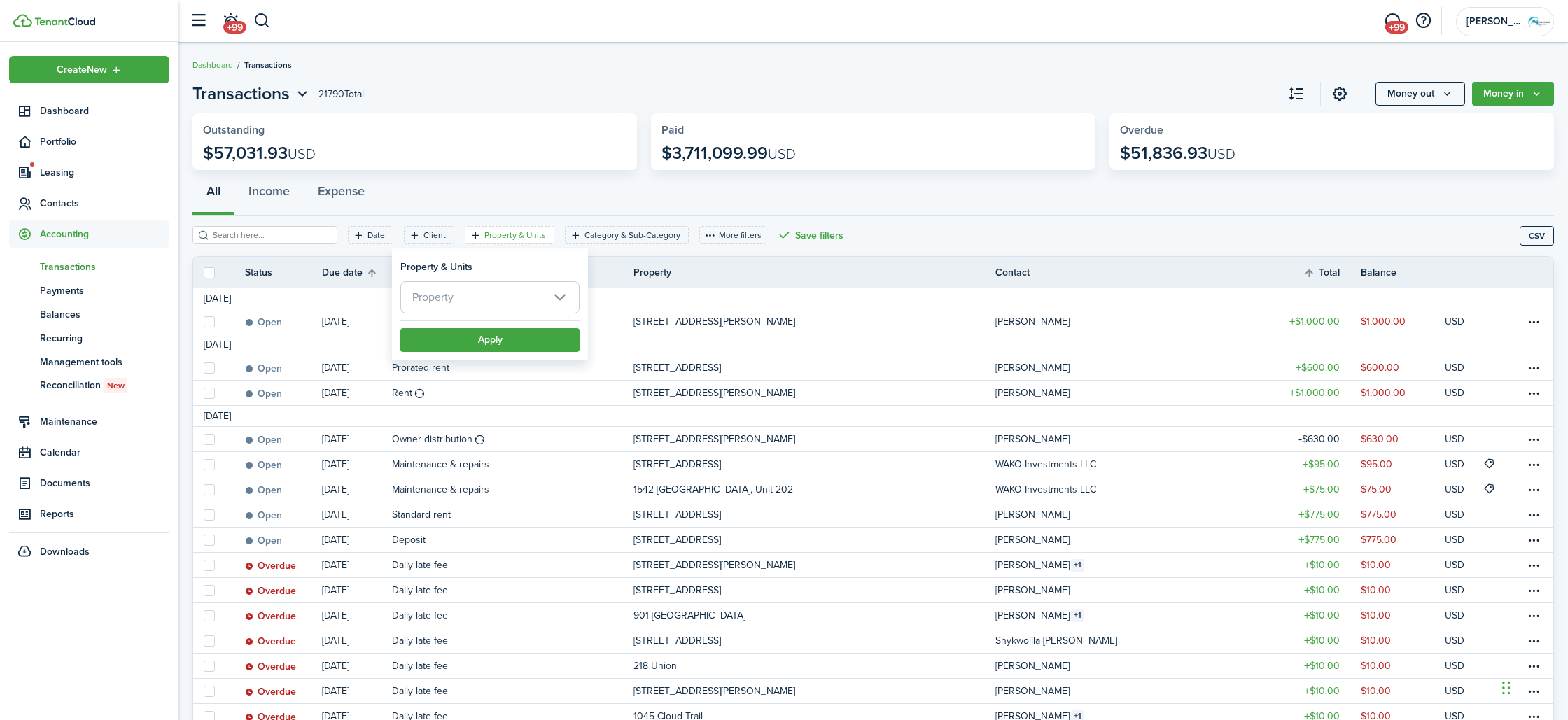
click at [506, 306] on span "Property" at bounding box center [489, 297] width 178 height 31
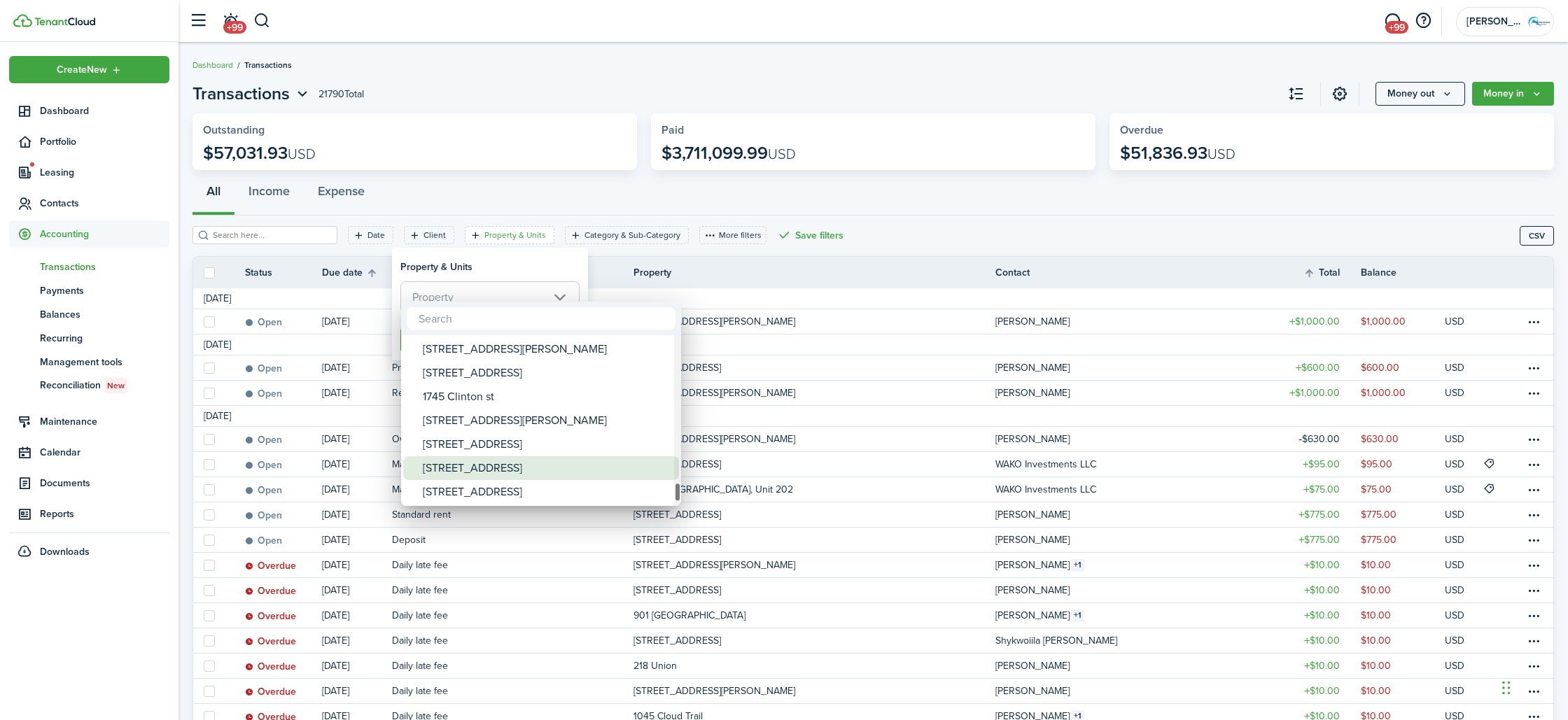
click at [476, 470] on div "[STREET_ADDRESS]" at bounding box center [546, 467] width 248 height 24
type input "[STREET_ADDRESS]"
drag, startPoint x: 745, startPoint y: 441, endPoint x: 629, endPoint y: 406, distance: 121.2
click at [745, 441] on div at bounding box center [784, 360] width 1792 height 944
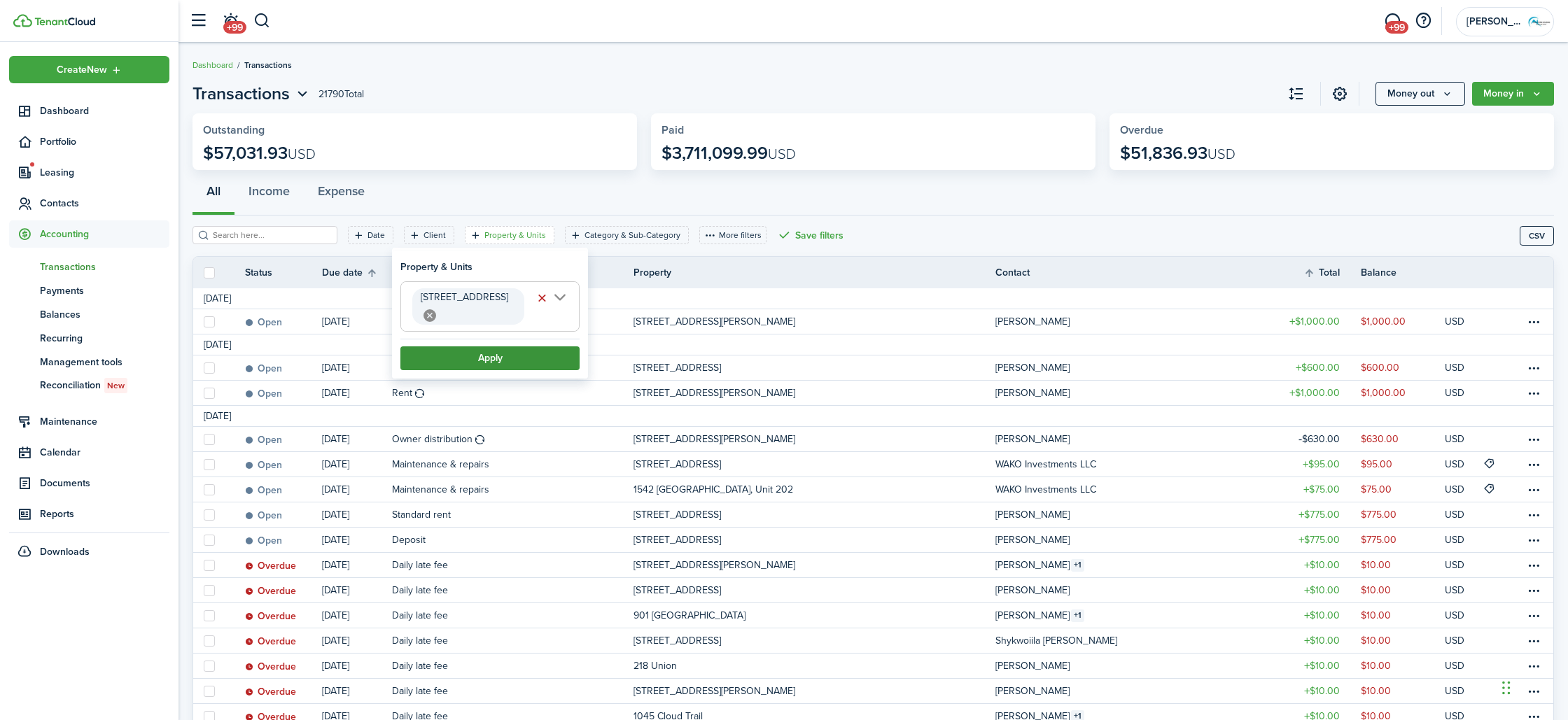
click at [528, 346] on button "Apply" at bounding box center [490, 358] width 179 height 24
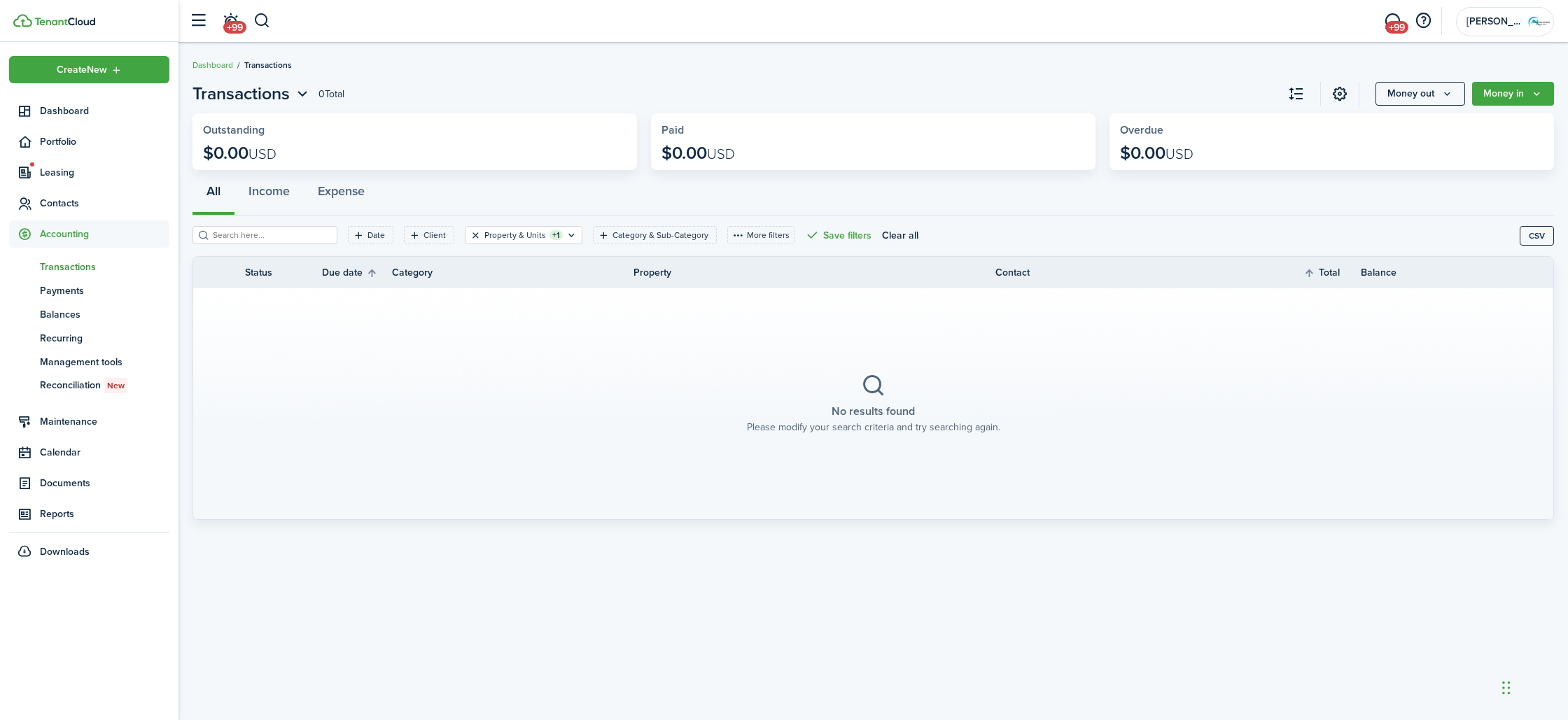
click at [470, 236] on button "Clear filter" at bounding box center [476, 235] width 12 height 11
